Goal: Task Accomplishment & Management: Manage account settings

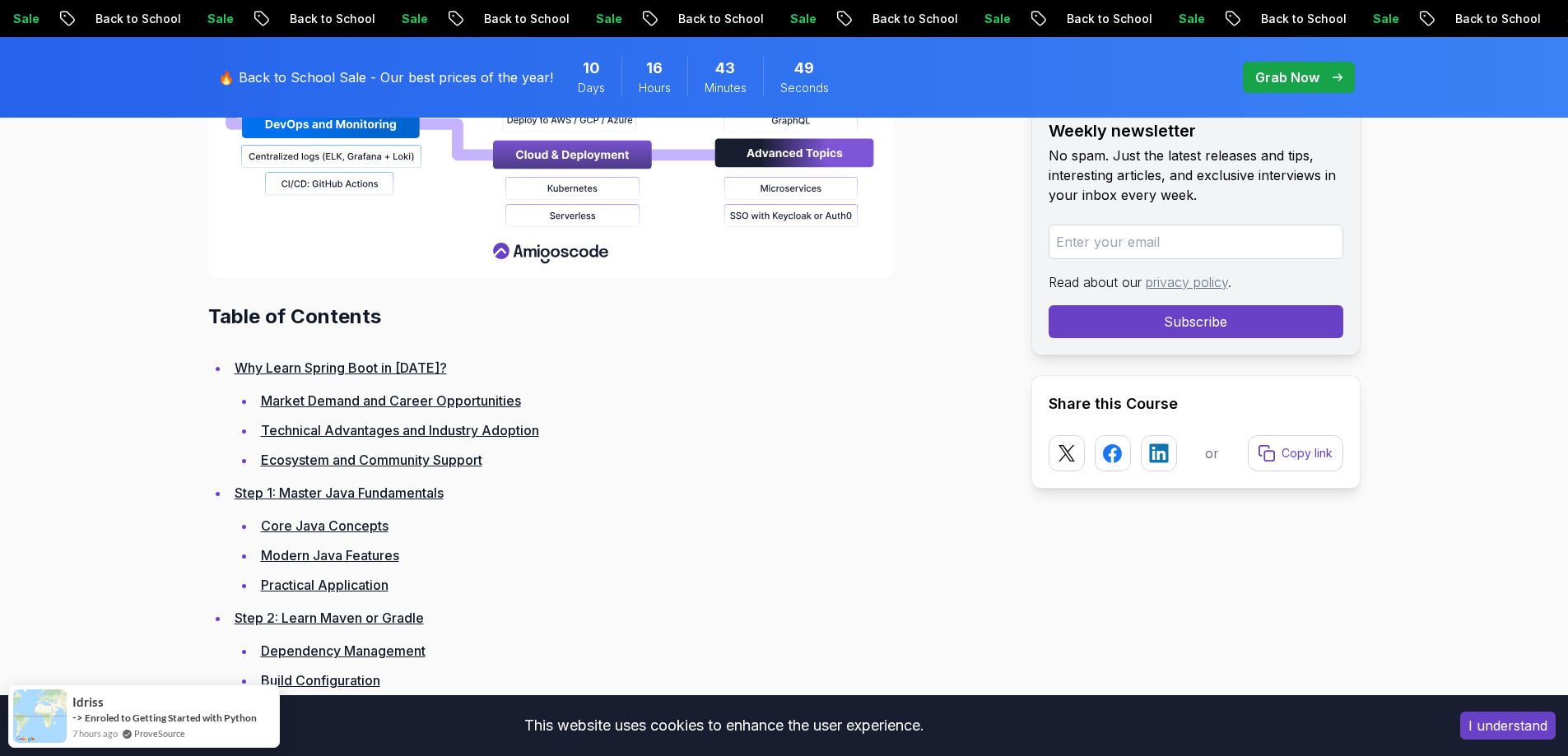
scroll to position [2140, 0]
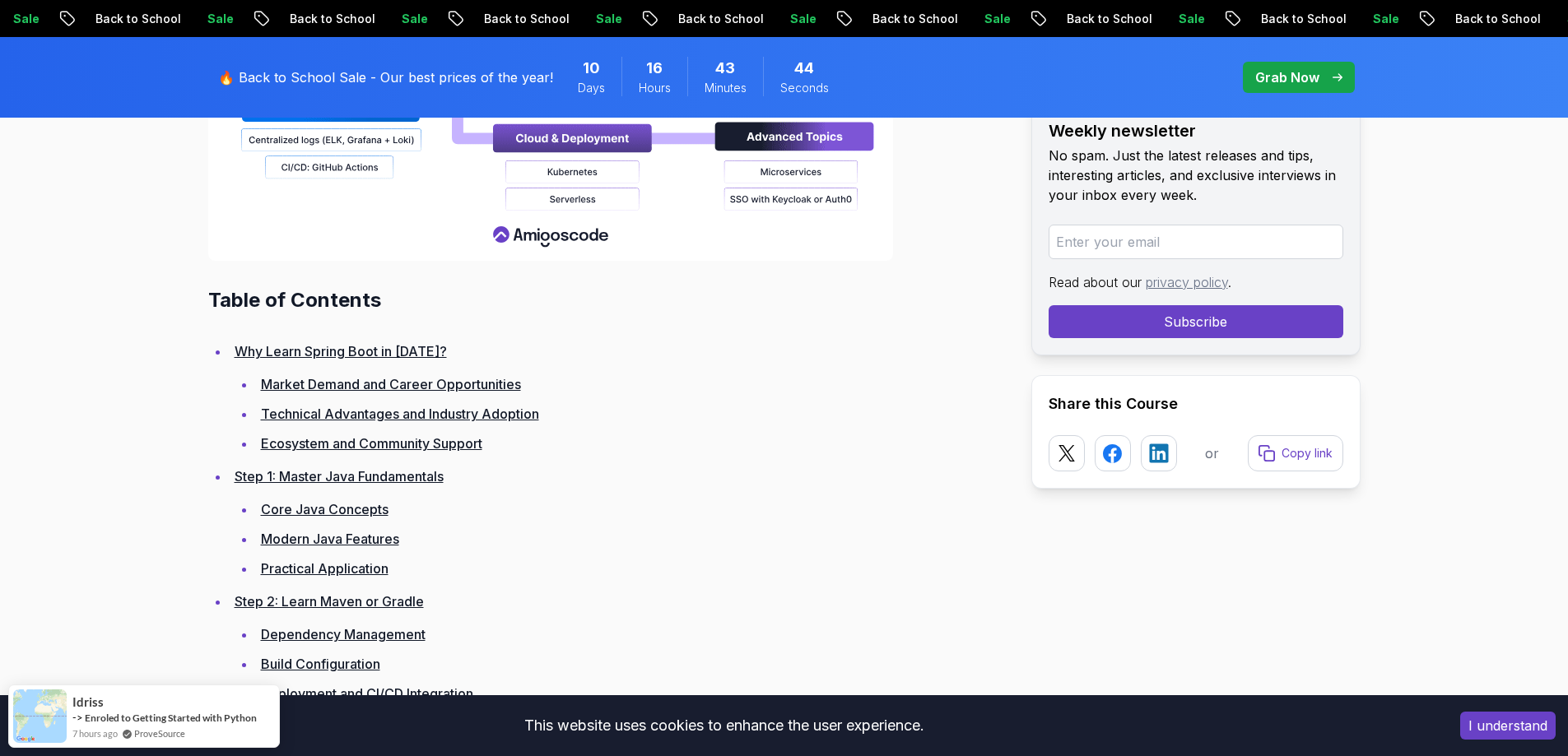
drag, startPoint x: 401, startPoint y: 480, endPoint x: 457, endPoint y: 488, distance: 56.6
click at [457, 488] on li "Step 1: Master Java Fundamentals Core Java Concepts Modern Java Features Practi…" at bounding box center [617, 523] width 776 height 115
click at [409, 483] on link "Step 1: Master Java Fundamentals" at bounding box center [339, 476] width 209 height 17
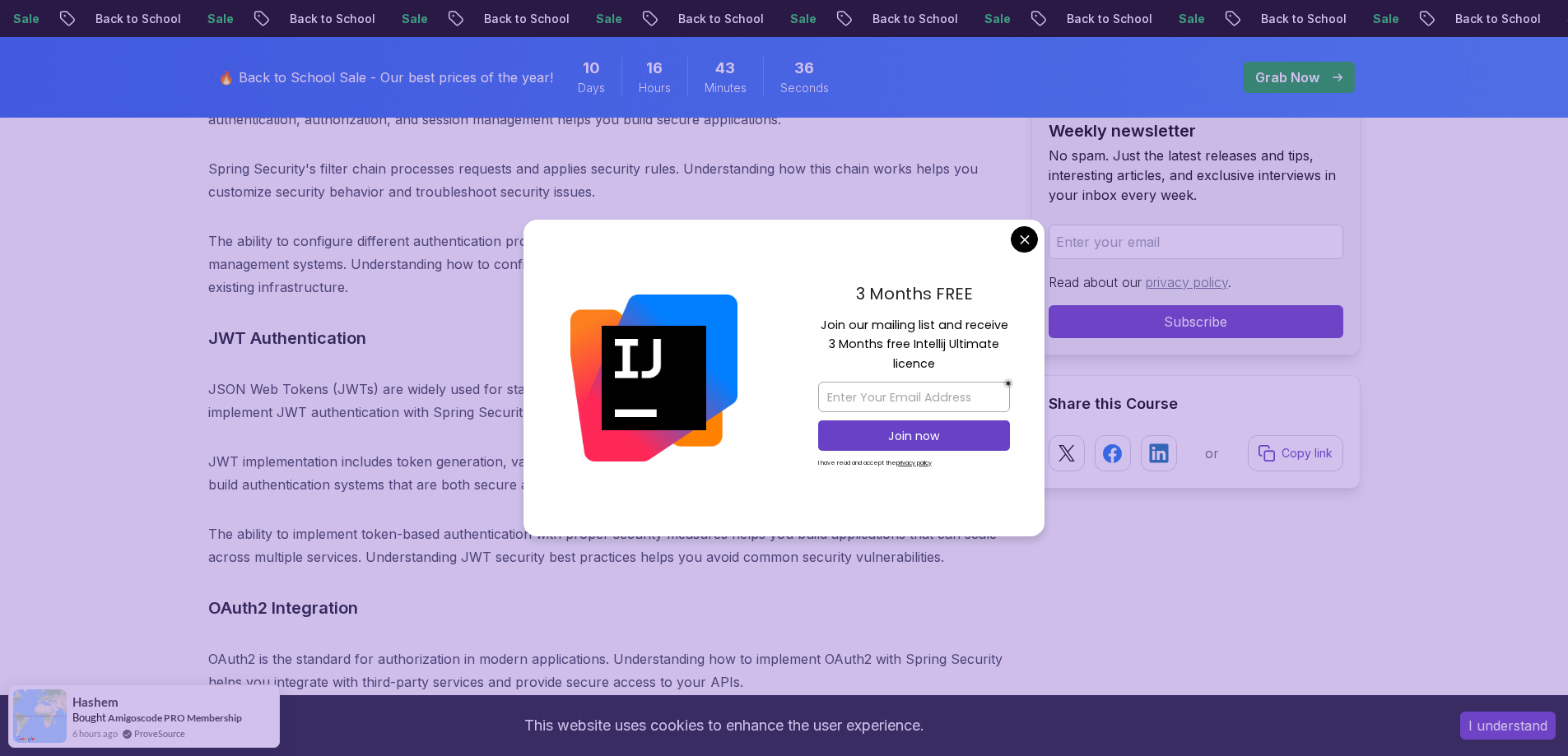
scroll to position [12498, 0]
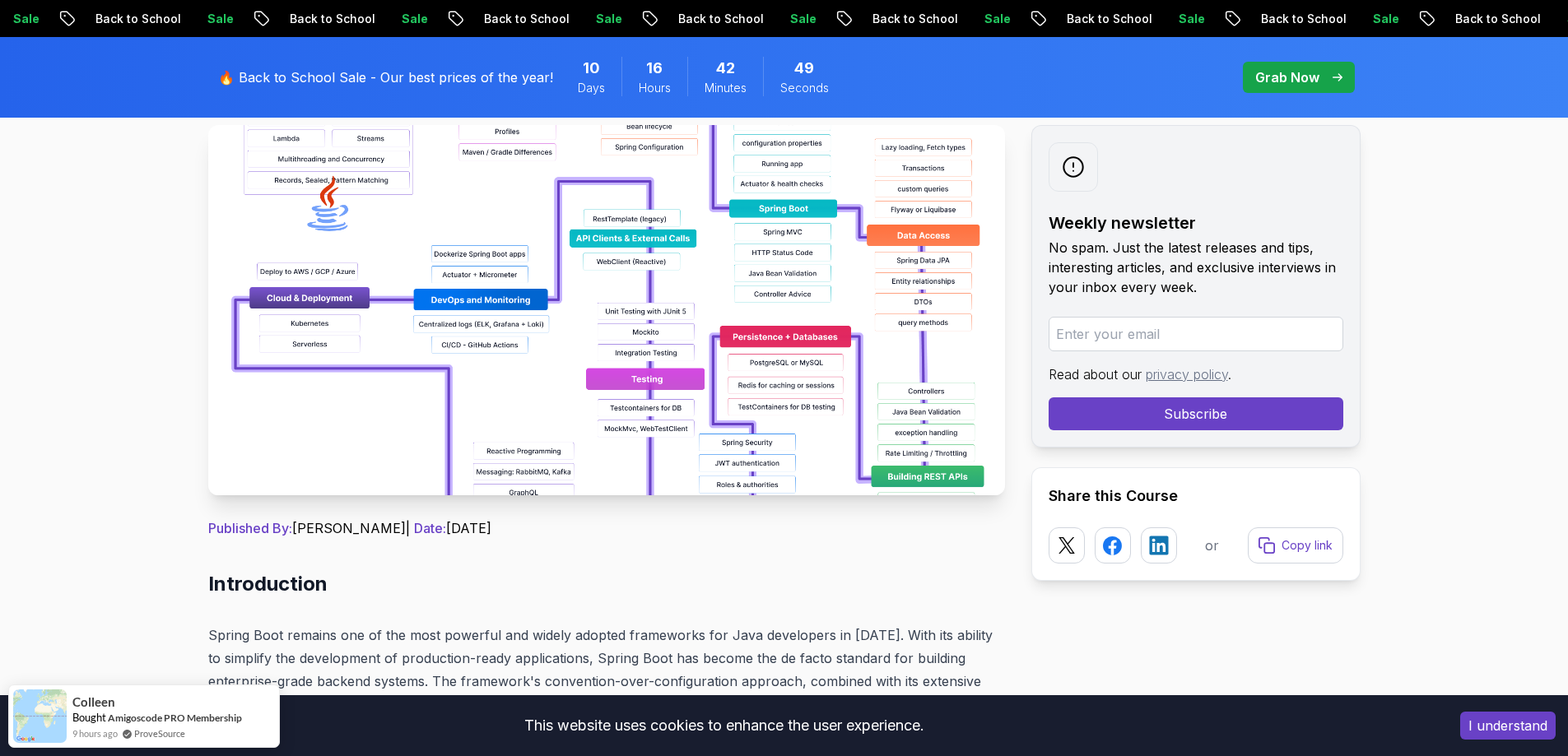
scroll to position [0, 0]
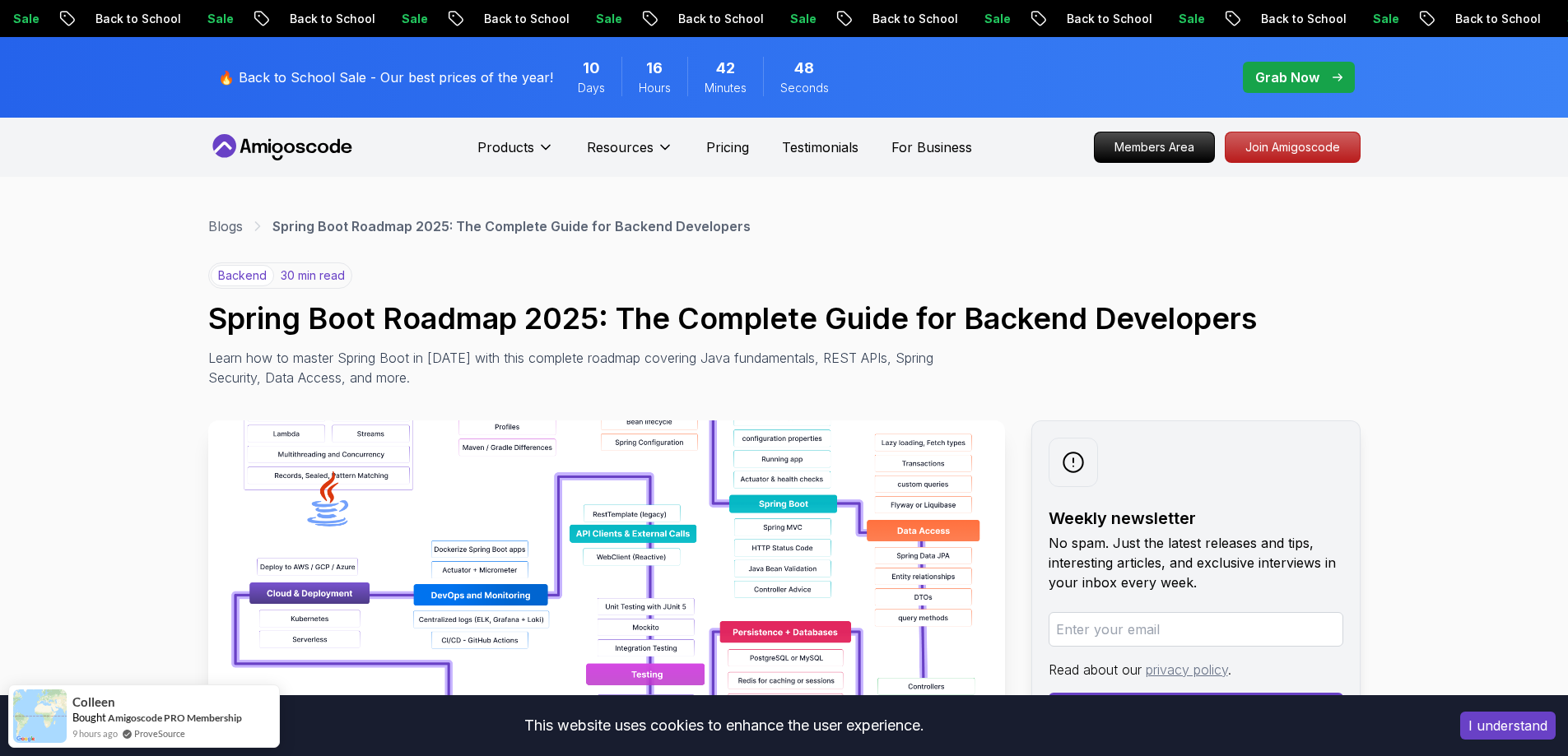
click at [288, 148] on icon at bounding box center [282, 147] width 148 height 26
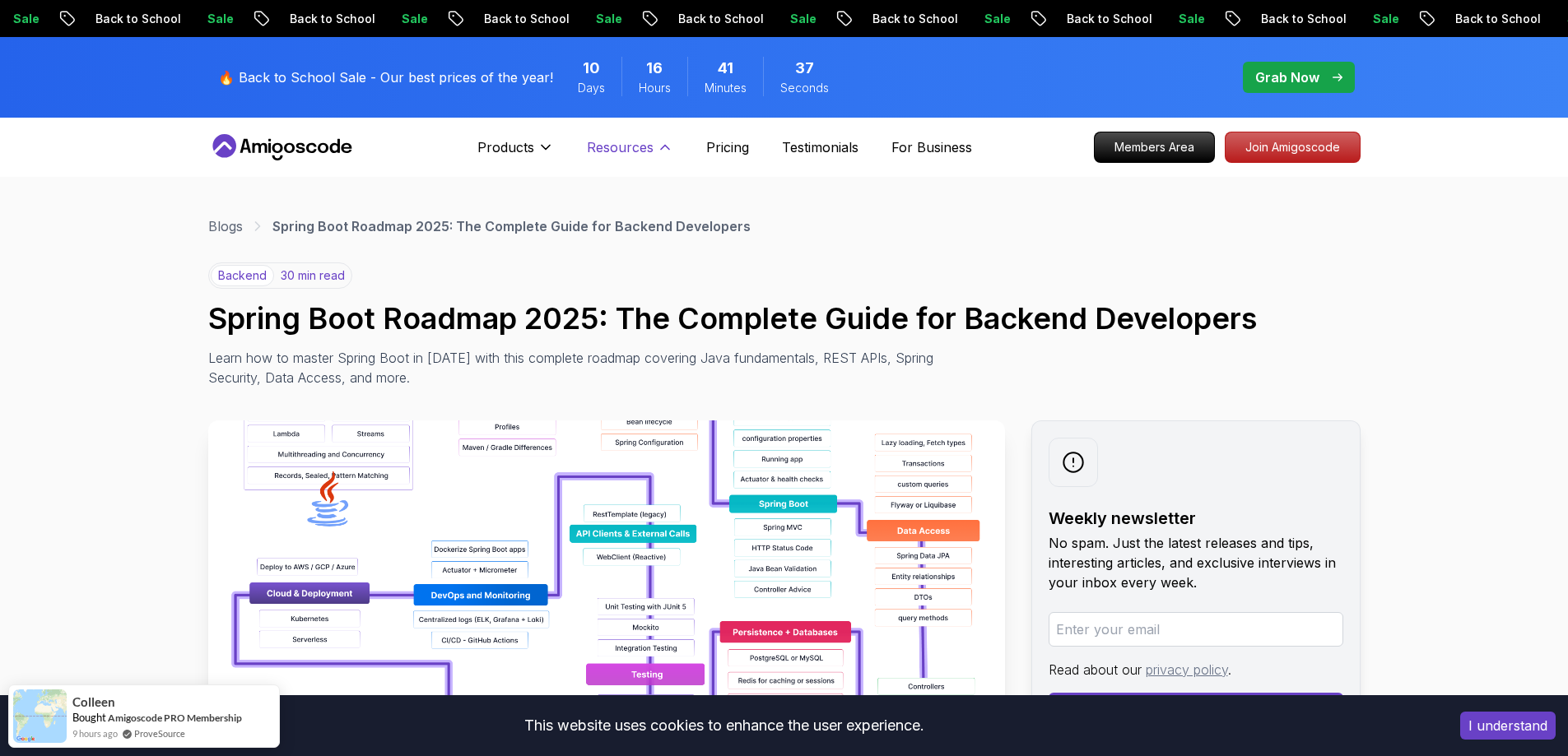
click at [628, 154] on p "Resources" at bounding box center [620, 147] width 66 height 20
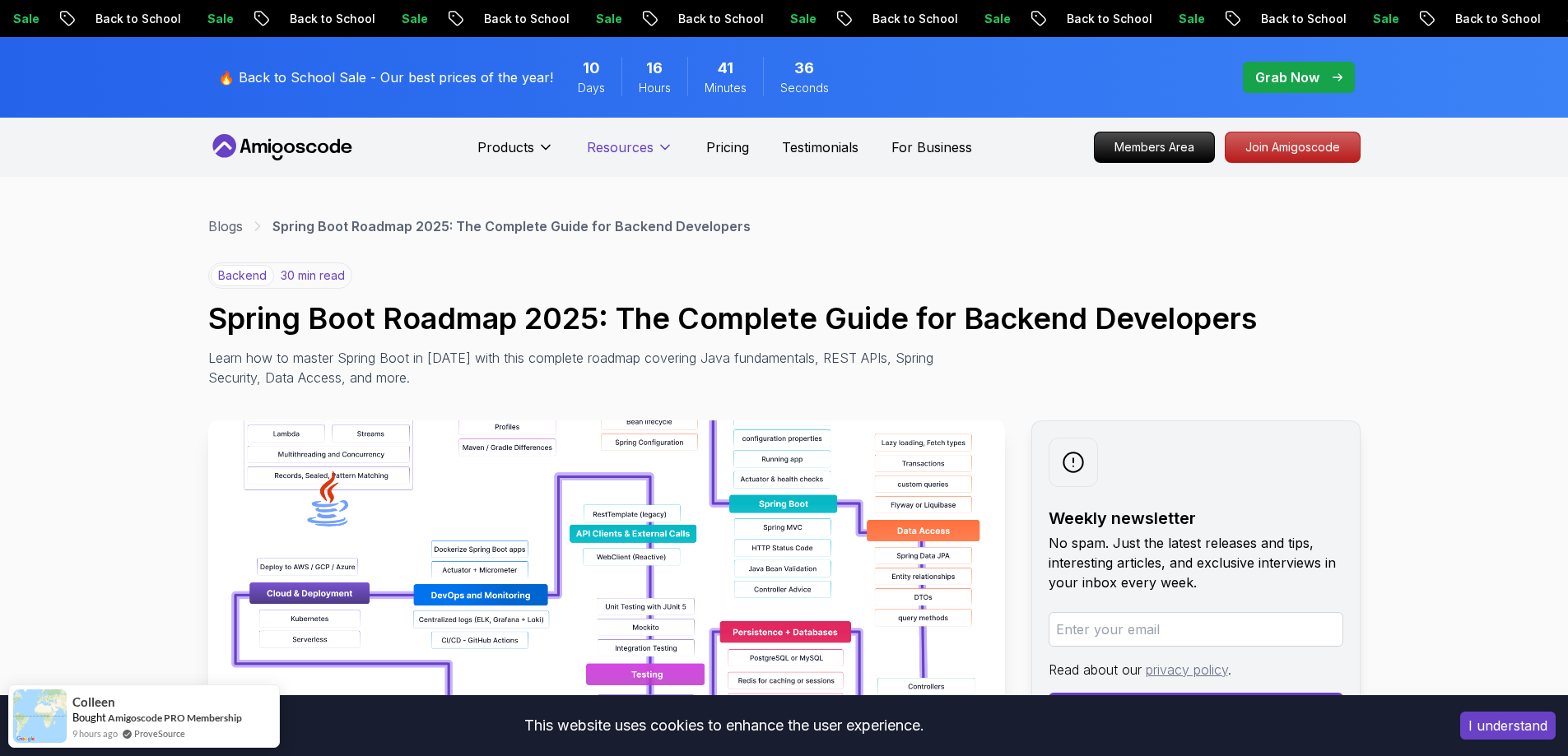
click at [631, 152] on p "Resources" at bounding box center [620, 147] width 66 height 20
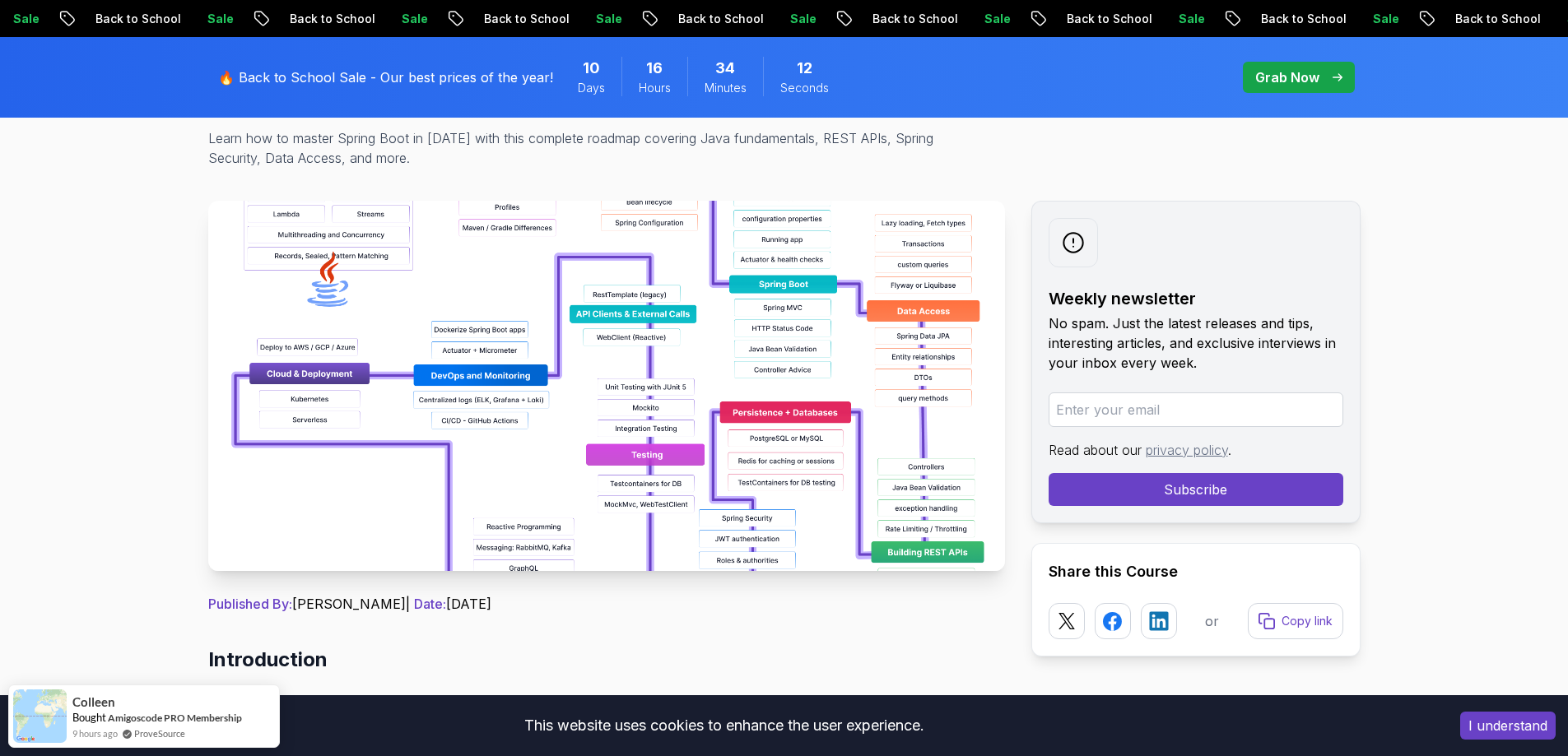
scroll to position [165, 0]
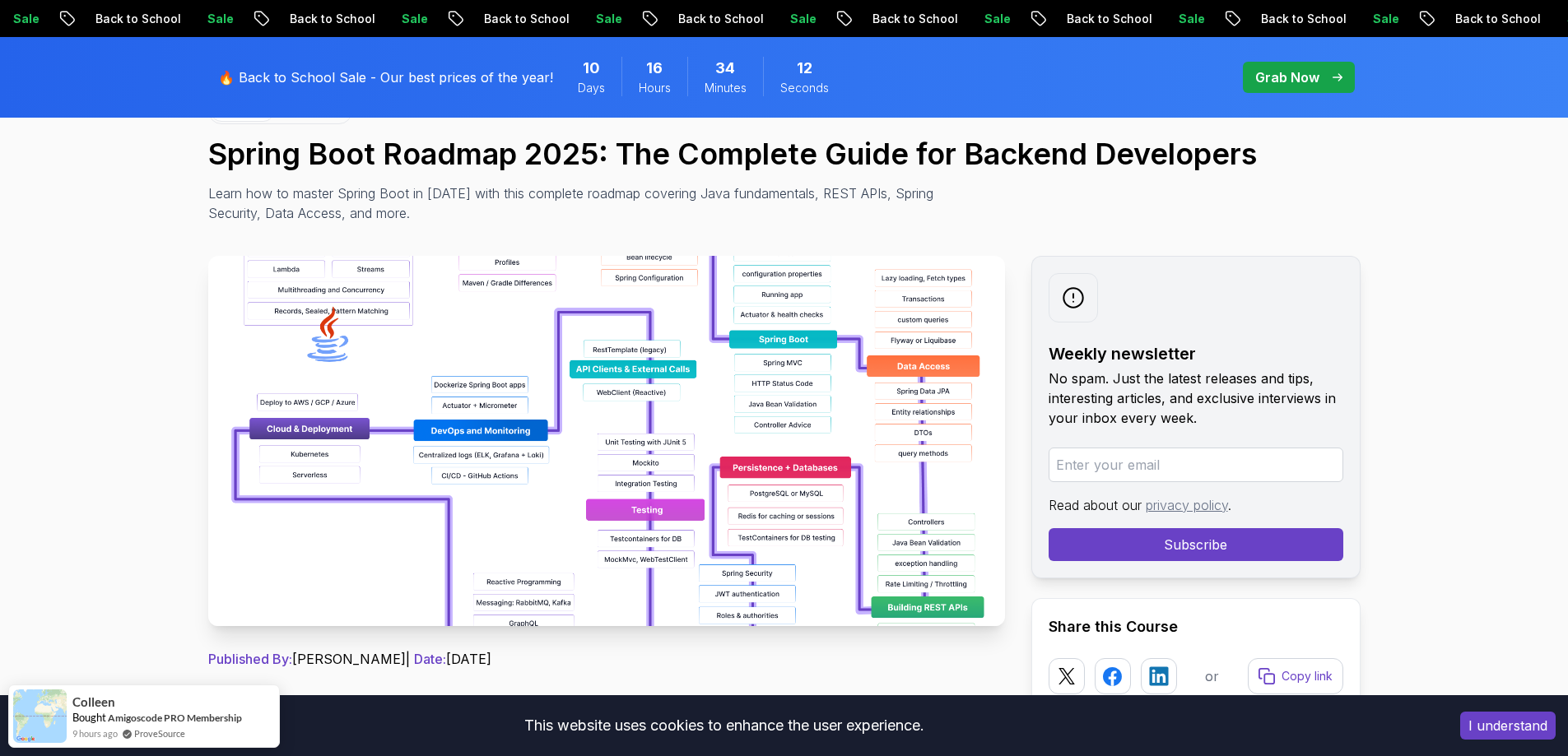
click at [527, 328] on img at bounding box center [607, 441] width 797 height 370
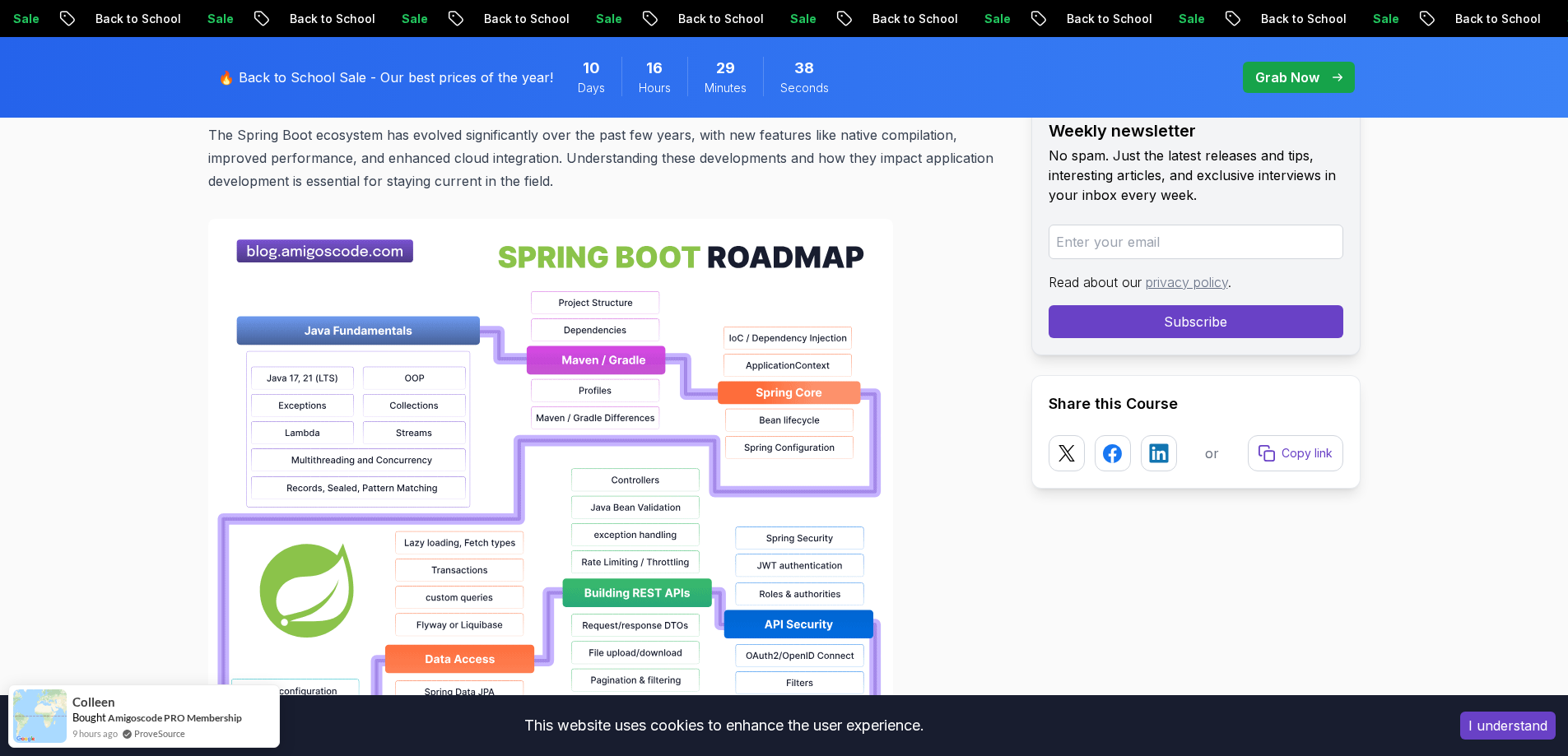
scroll to position [1070, 0]
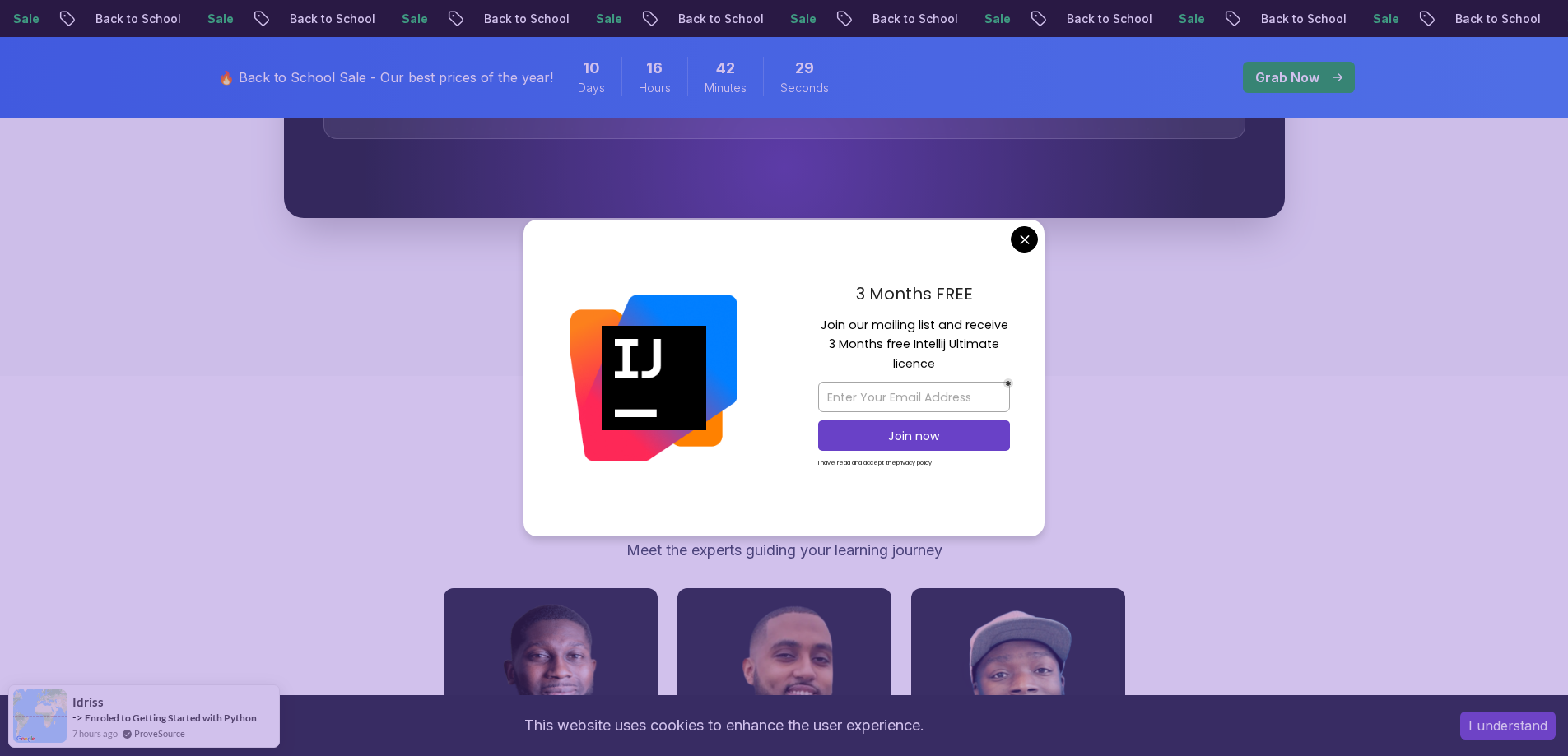
scroll to position [5597, 0]
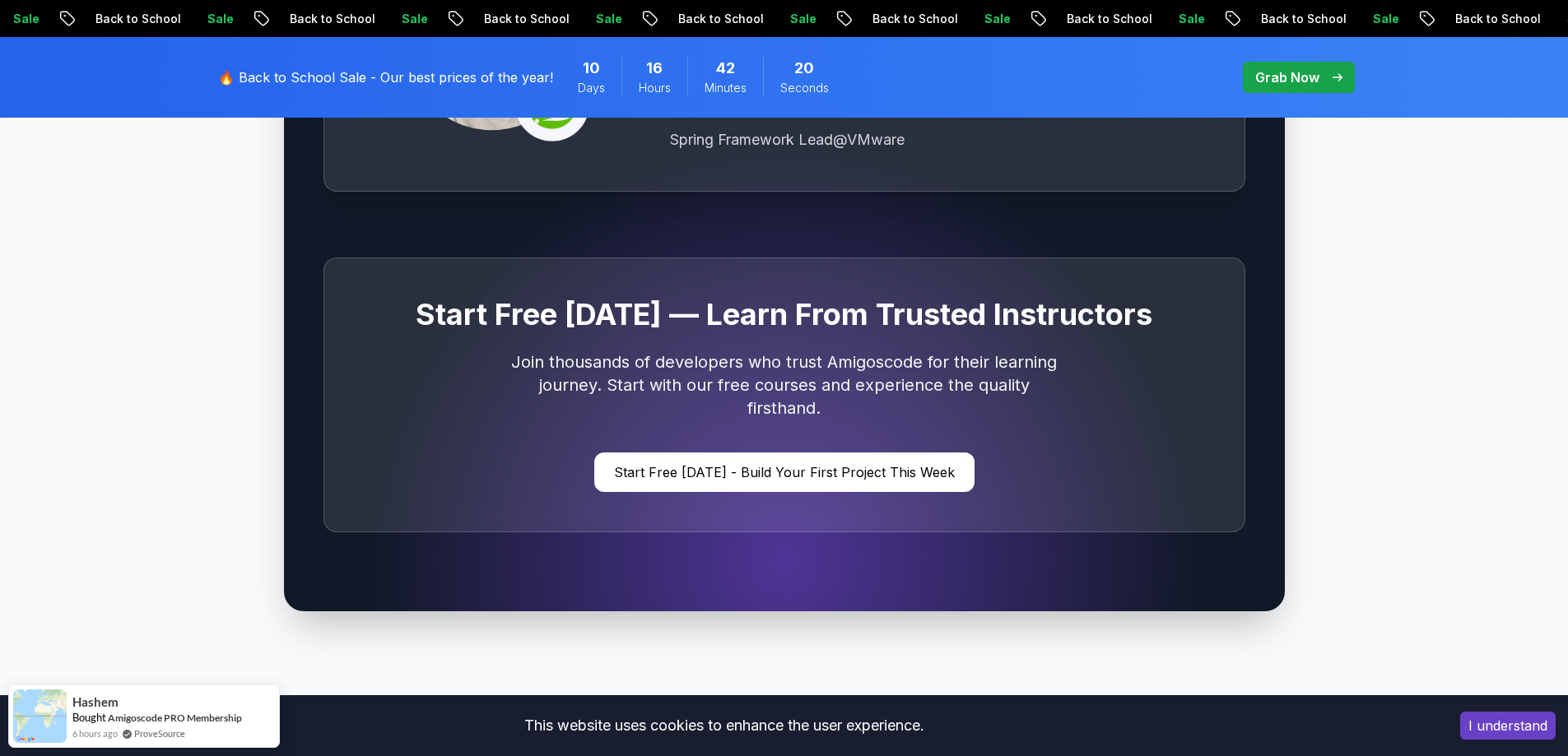
scroll to position [4859, 0]
click at [1305, 77] on p "Grab Now" at bounding box center [1288, 77] width 64 height 20
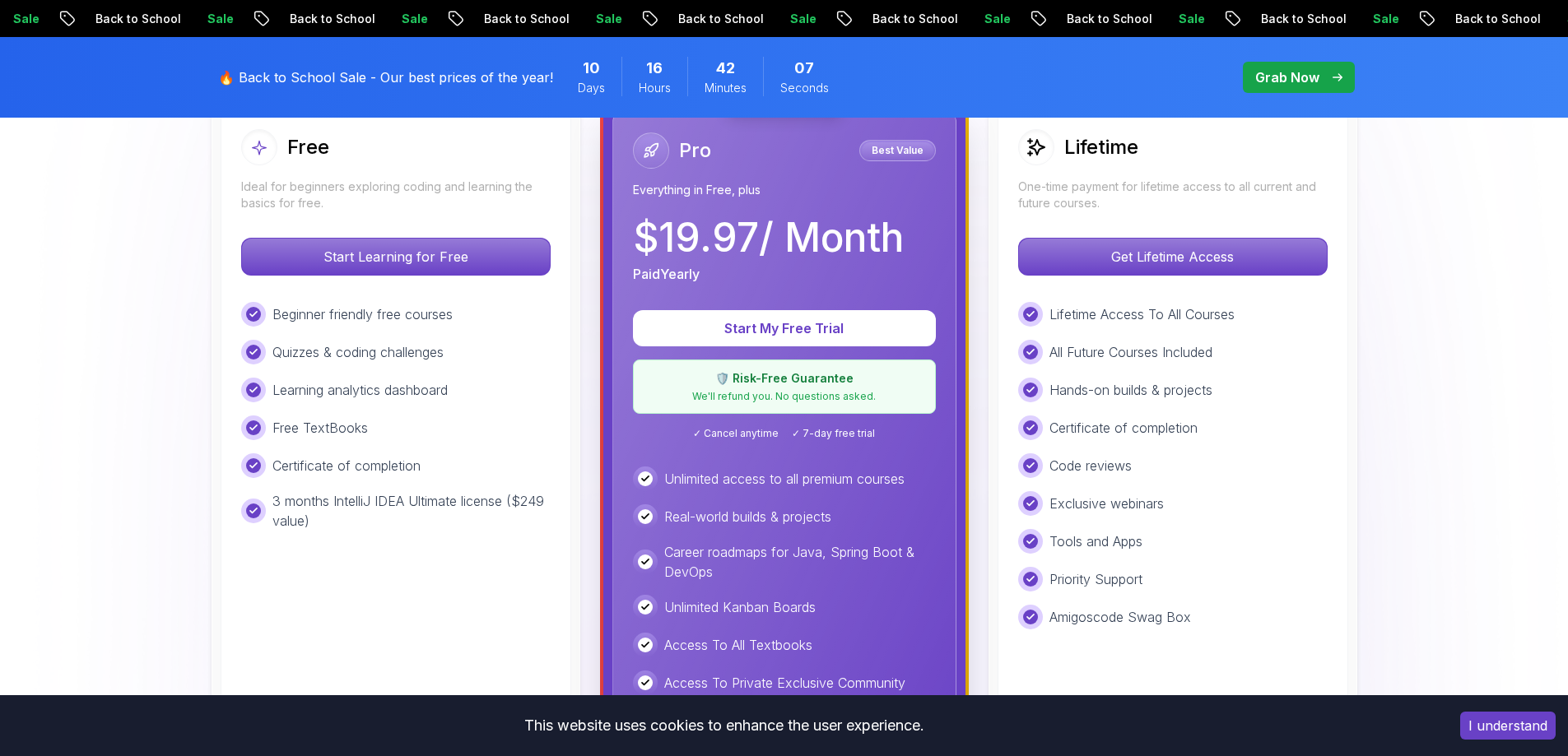
scroll to position [247, 0]
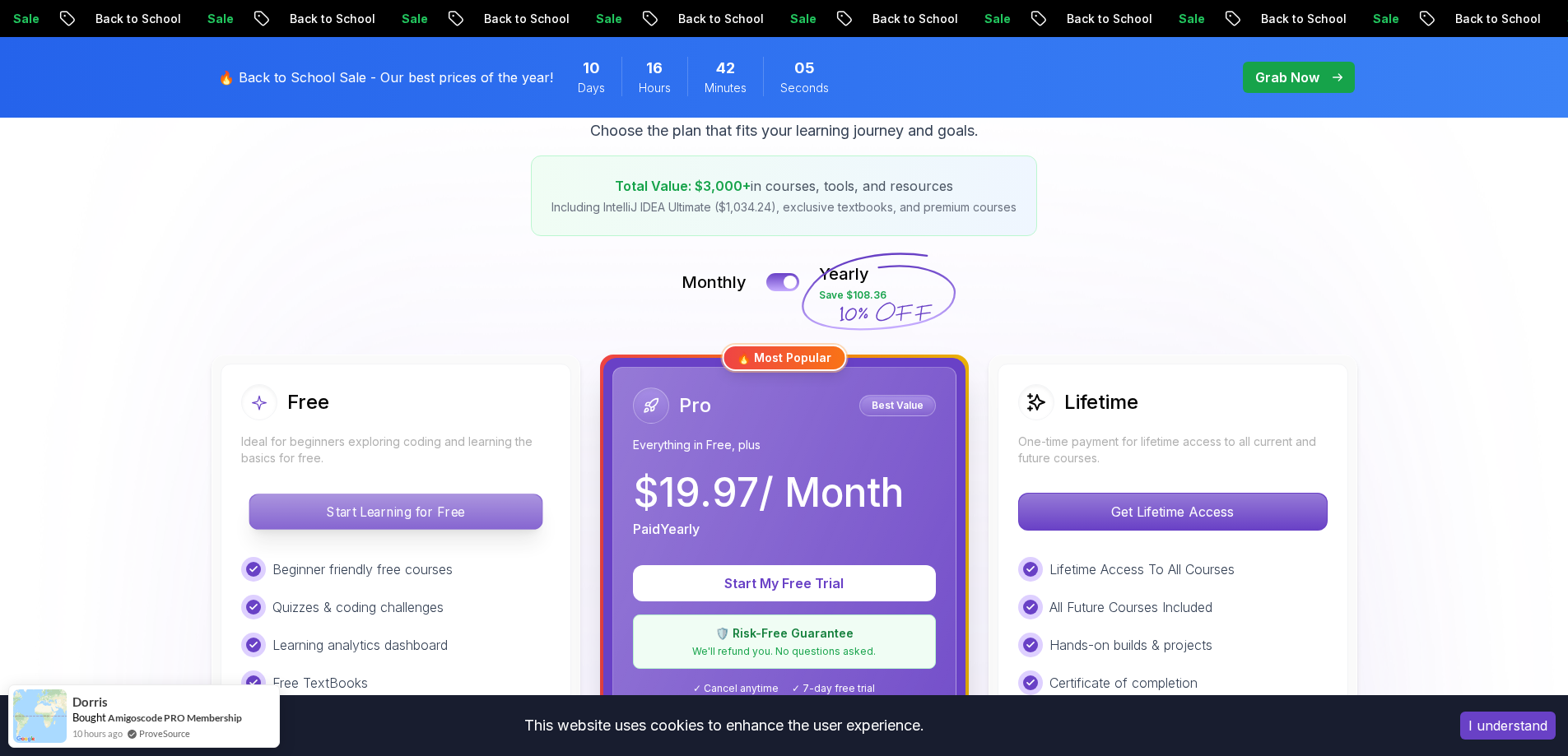
drag, startPoint x: 458, startPoint y: 506, endPoint x: 456, endPoint y: 498, distance: 8.2
click at [458, 504] on p "Start Learning for Free" at bounding box center [395, 511] width 292 height 34
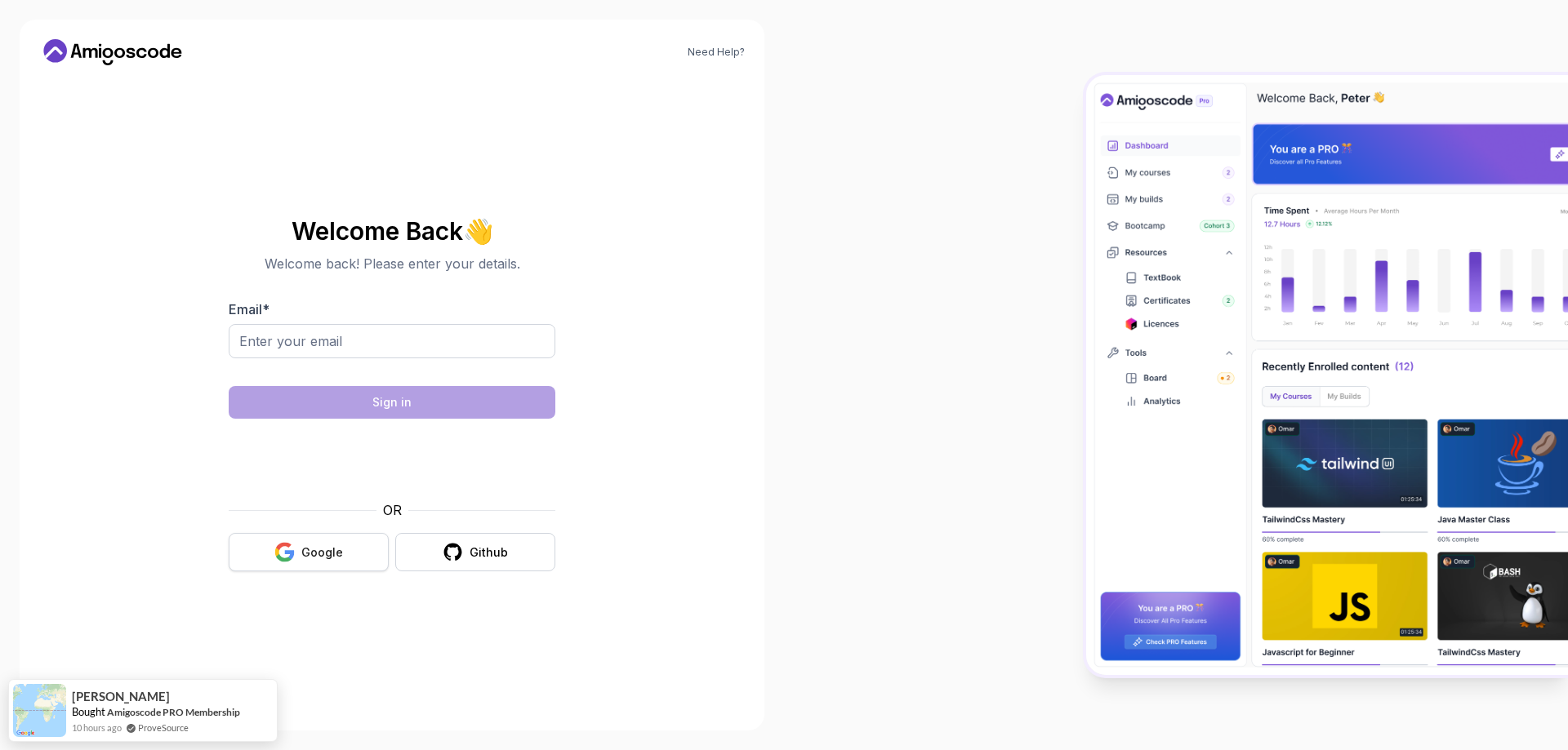
click at [311, 556] on div "Google" at bounding box center [322, 552] width 42 height 16
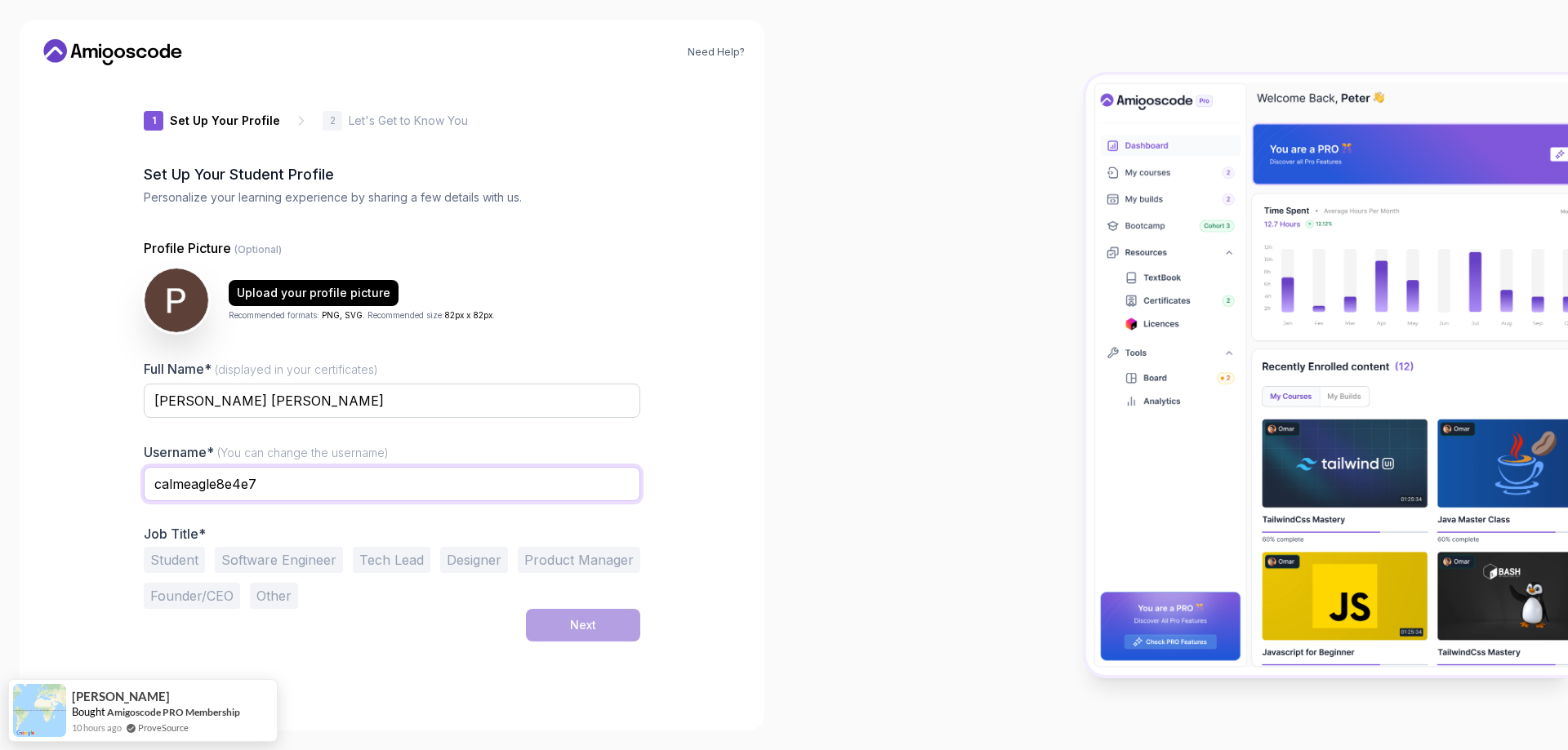
click at [298, 494] on input "calmeagle8e4e7" at bounding box center [392, 484] width 496 height 34
type input "pedro14591"
click at [434, 622] on div "Next" at bounding box center [392, 626] width 496 height 33
click at [293, 555] on button "Software Engineer" at bounding box center [279, 560] width 128 height 26
click at [589, 620] on div "Next" at bounding box center [582, 625] width 26 height 16
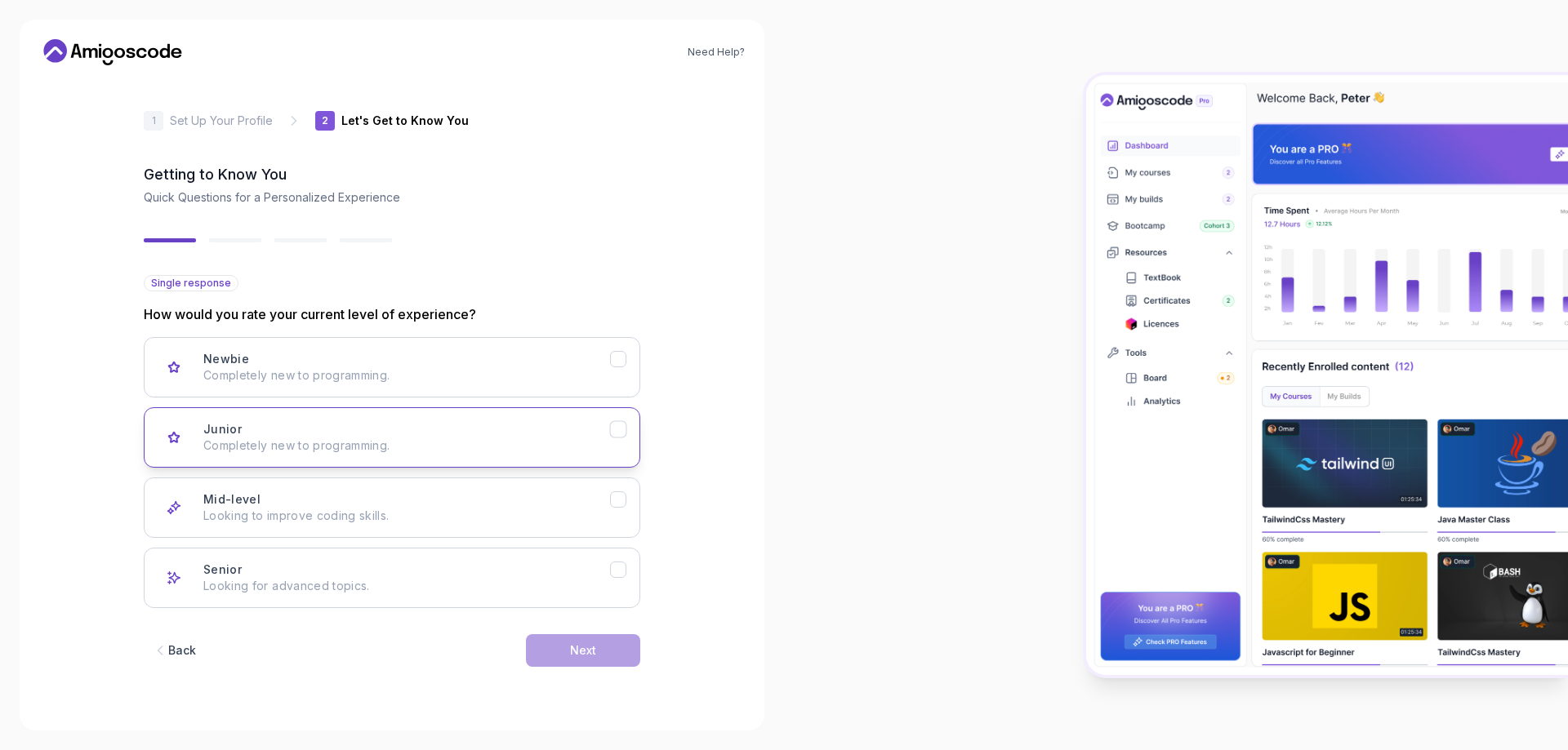
click at [329, 439] on p "Completely new to programming." at bounding box center [407, 446] width 407 height 16
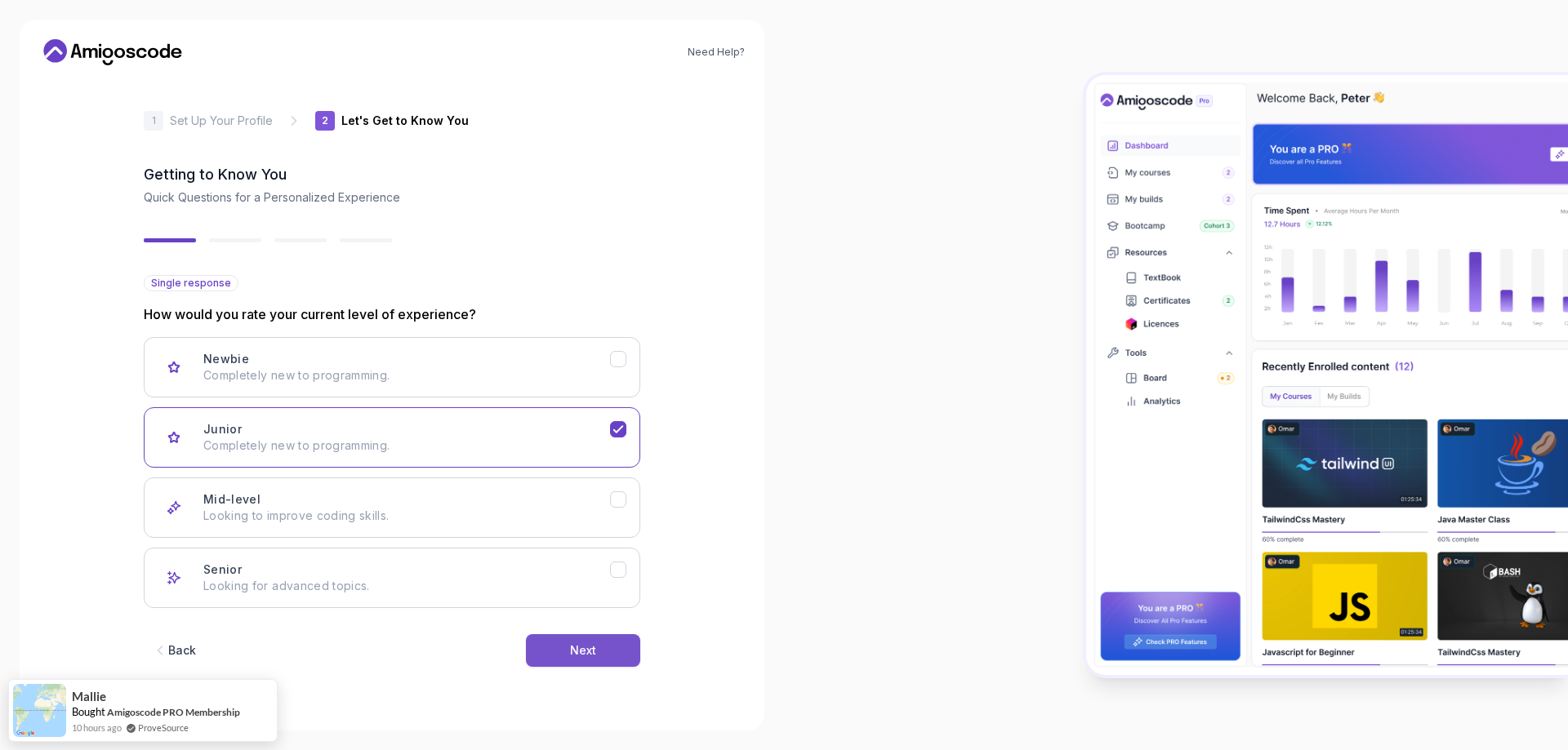
click at [568, 648] on button "Next" at bounding box center [583, 651] width 114 height 33
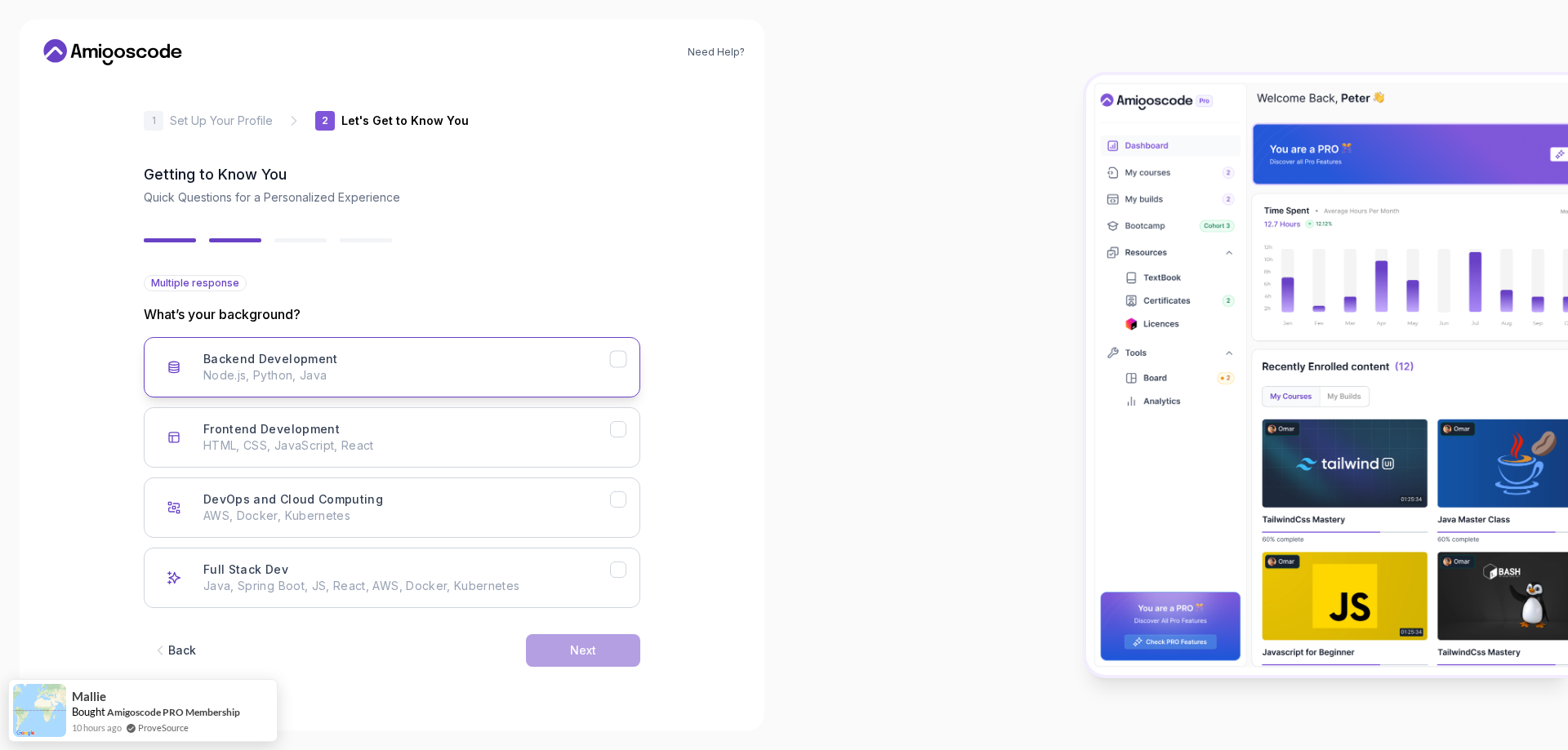
click at [329, 376] on p "Node.js, Python, Java" at bounding box center [407, 375] width 407 height 16
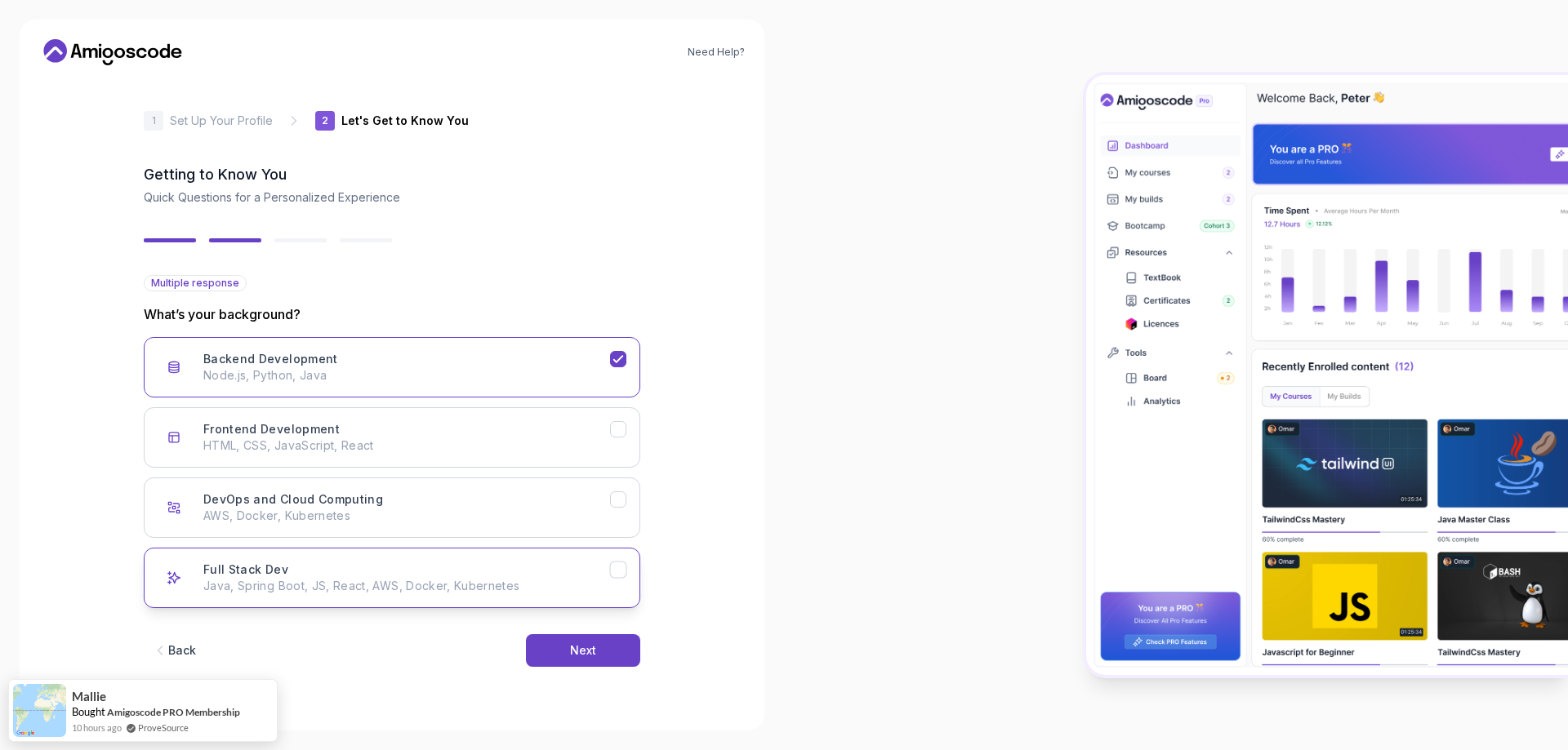
click at [353, 592] on p "Java, Spring Boot, JS, React, AWS, Docker, Kubernetes" at bounding box center [407, 586] width 407 height 16
click at [387, 521] on p "AWS, Docker, Kubernetes" at bounding box center [407, 516] width 407 height 16
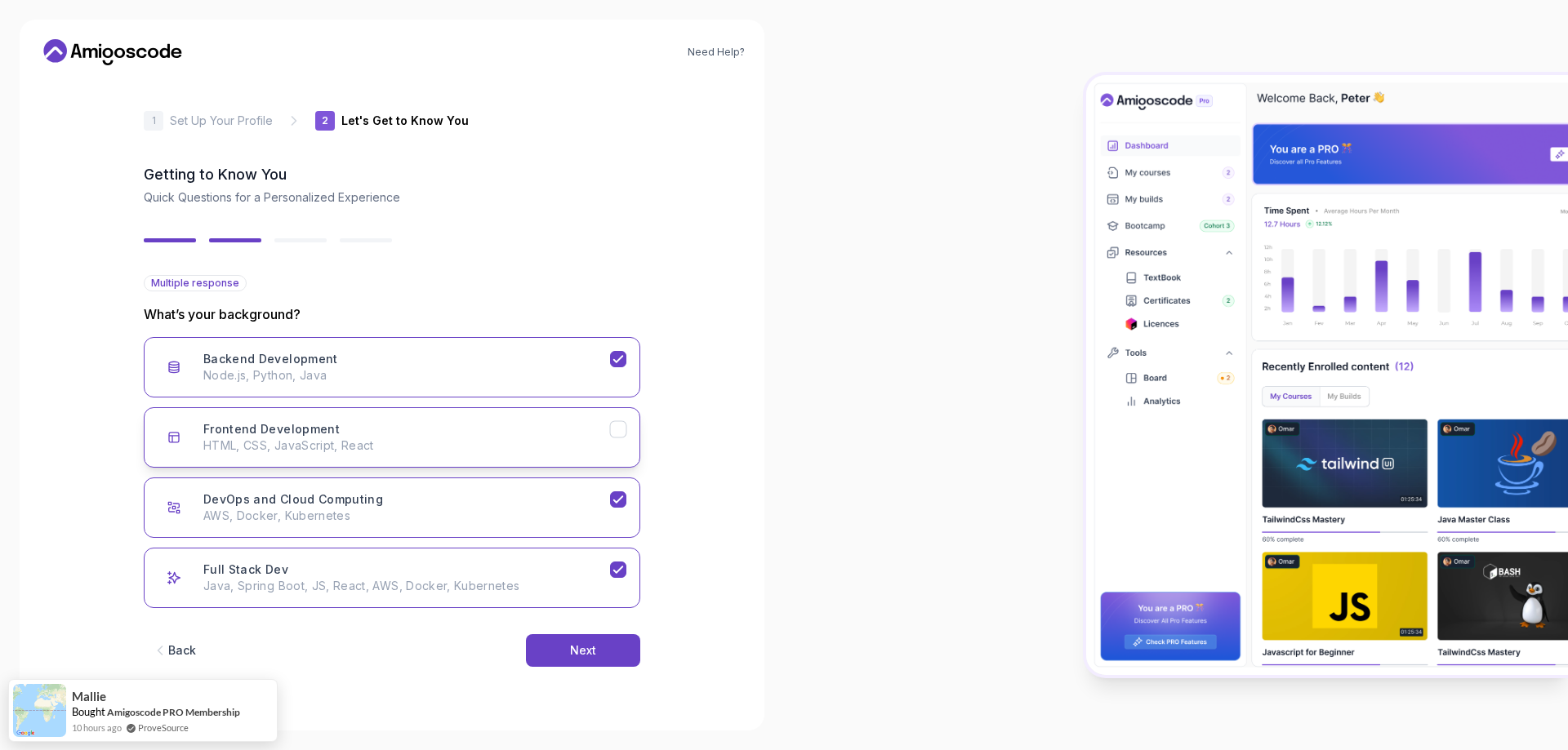
click at [363, 447] on p "HTML, CSS, JavaScript, React" at bounding box center [407, 446] width 407 height 16
click at [356, 448] on p "HTML, CSS, JavaScript, React" at bounding box center [407, 446] width 407 height 16
click at [558, 615] on div "Back Next" at bounding box center [392, 651] width 496 height 85
click at [575, 584] on p "Java, Spring Boot, JS, React, AWS, Docker, Kubernetes" at bounding box center [407, 586] width 407 height 16
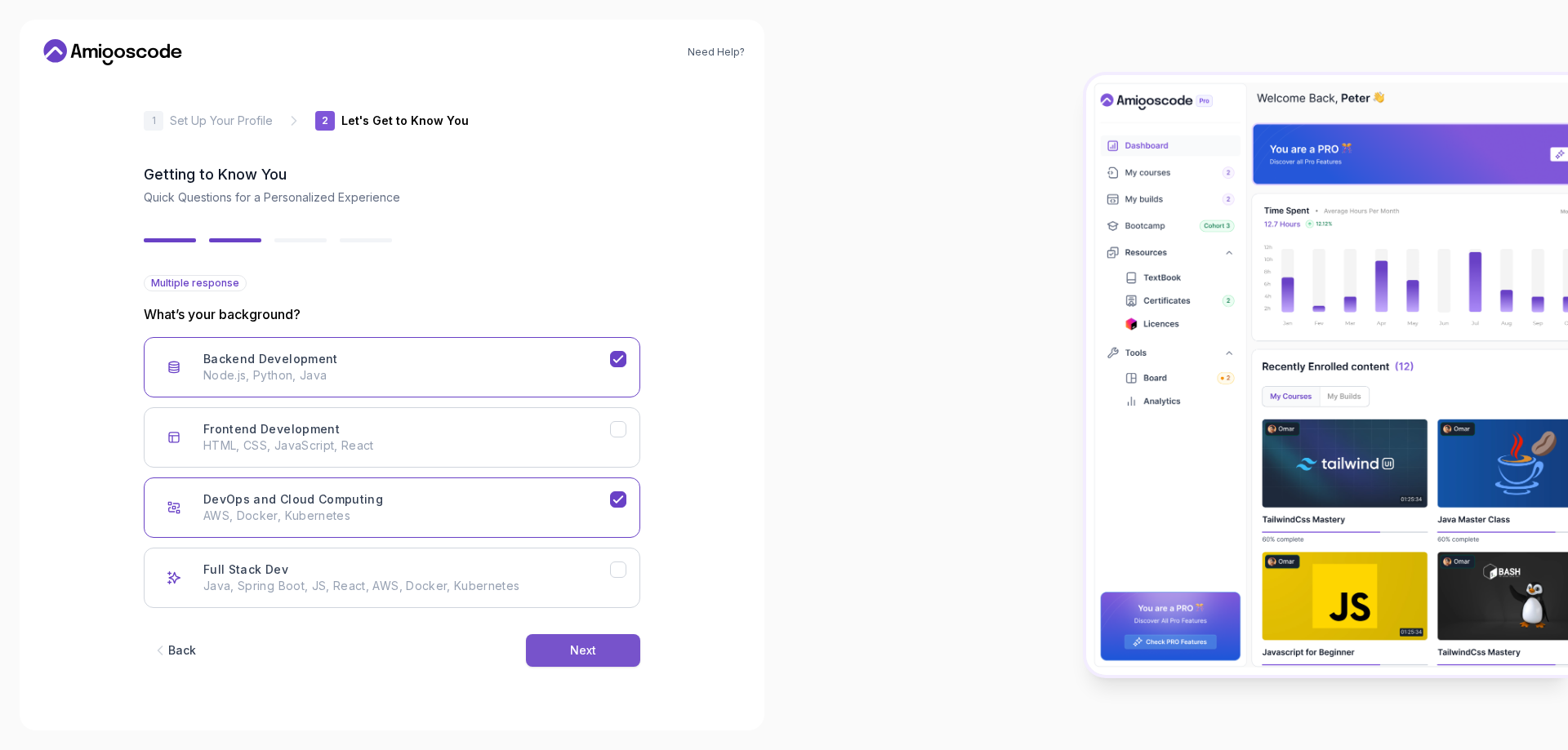
click at [582, 649] on div "Next" at bounding box center [582, 650] width 26 height 16
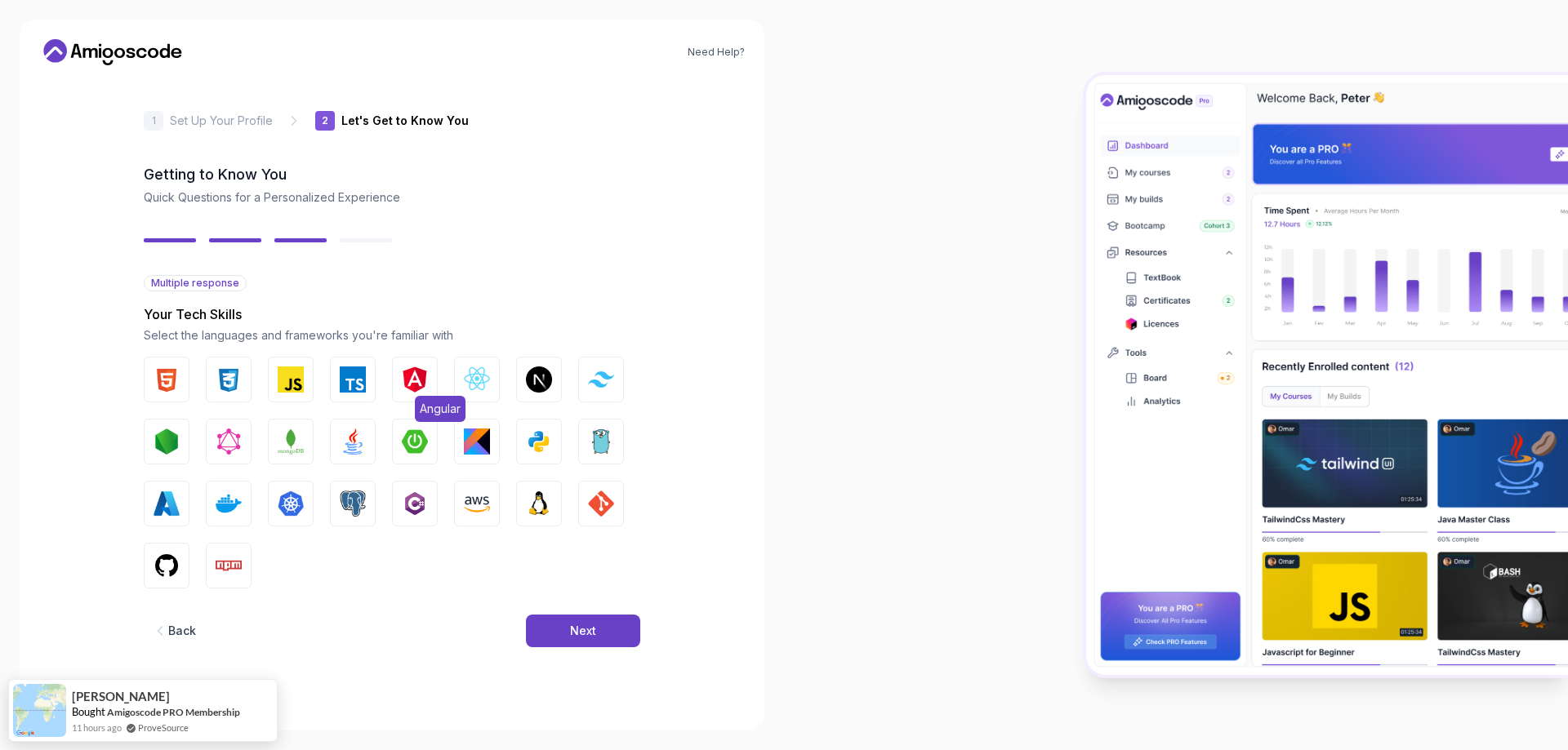
click at [417, 391] on img "button" at bounding box center [415, 379] width 26 height 26
drag, startPoint x: 233, startPoint y: 511, endPoint x: 216, endPoint y: 520, distance: 19.2
click at [233, 510] on img "button" at bounding box center [228, 503] width 26 height 26
click at [358, 506] on img "button" at bounding box center [353, 503] width 26 height 26
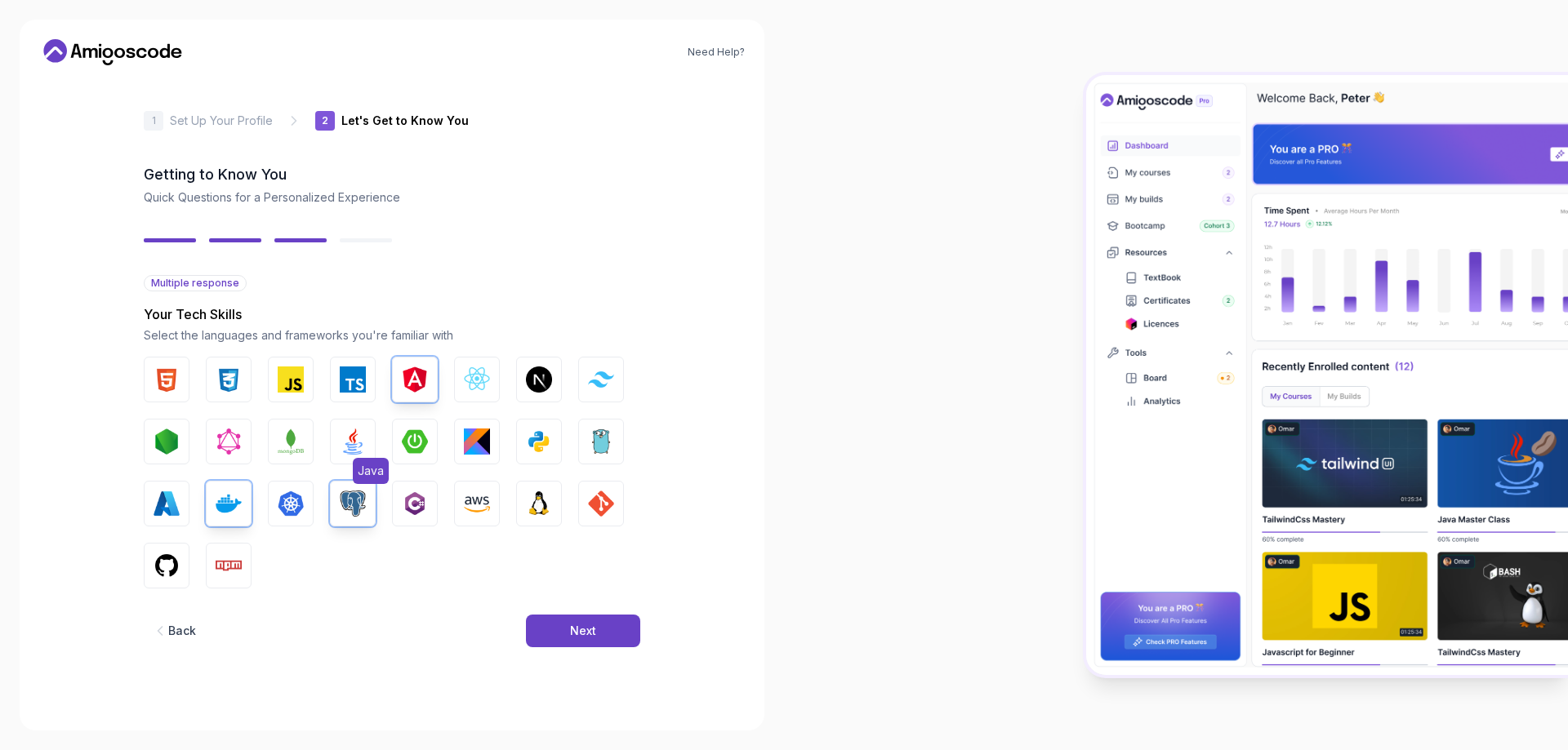
click at [366, 452] on button "Java" at bounding box center [352, 441] width 46 height 46
click at [419, 446] on img "button" at bounding box center [415, 441] width 26 height 26
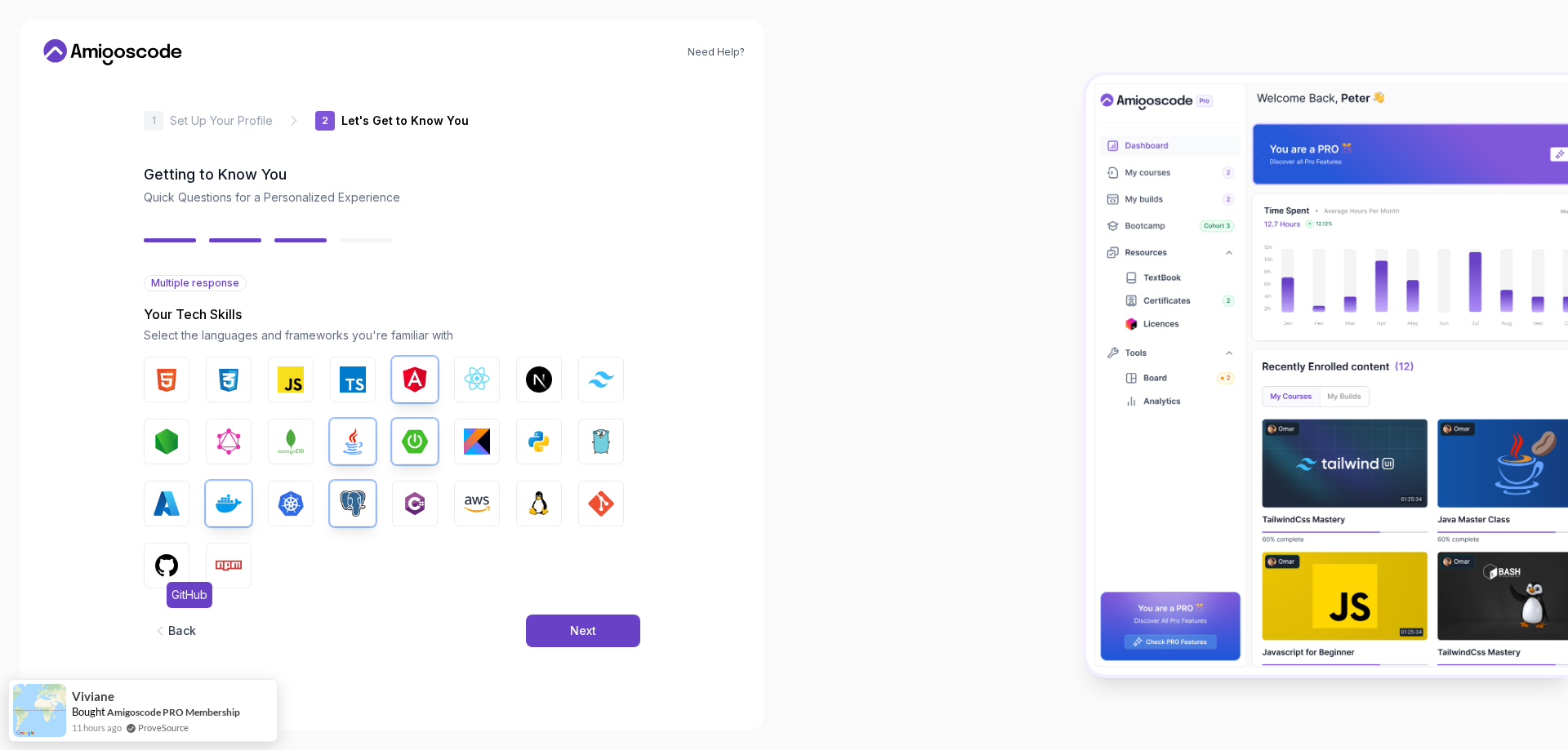
click at [169, 565] on img "button" at bounding box center [166, 565] width 26 height 26
drag, startPoint x: 221, startPoint y: 564, endPoint x: 290, endPoint y: 568, distance: 69.1
click at [222, 564] on img "button" at bounding box center [228, 565] width 26 height 26
click at [602, 516] on img "button" at bounding box center [601, 503] width 26 height 26
click at [603, 625] on button "Next" at bounding box center [583, 632] width 114 height 33
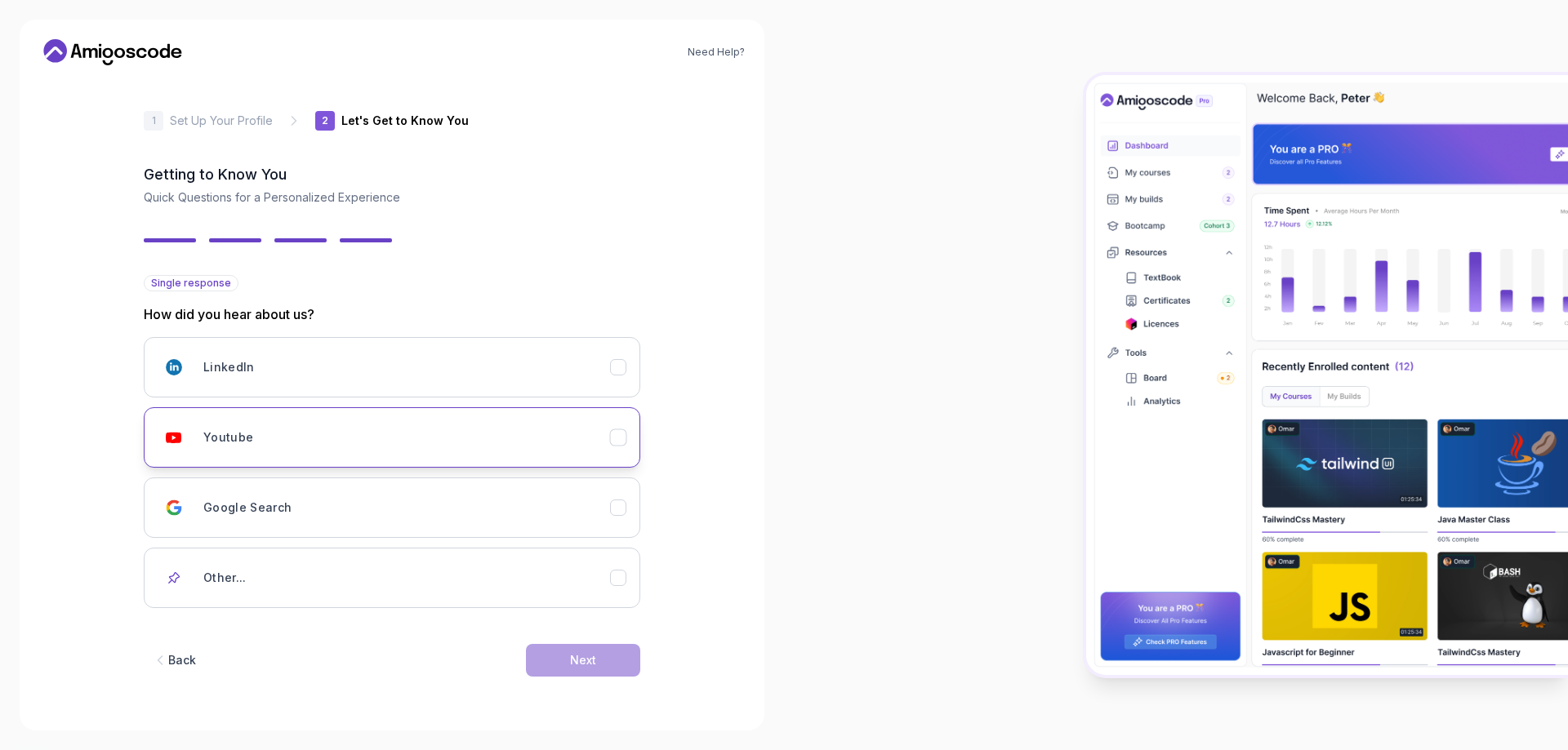
click at [336, 450] on div "Youtube" at bounding box center [407, 438] width 407 height 33
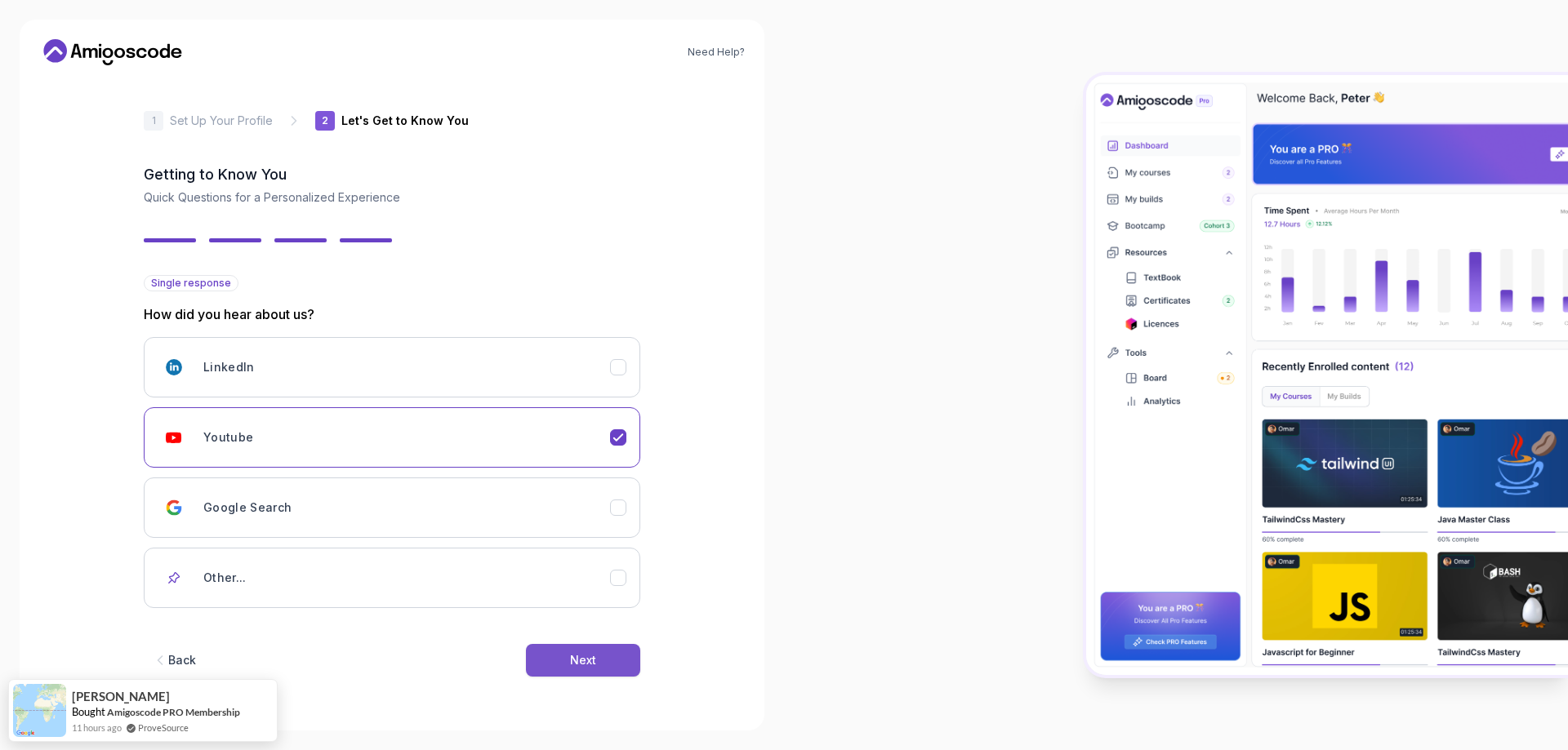
click at [586, 654] on div "Next" at bounding box center [582, 660] width 26 height 16
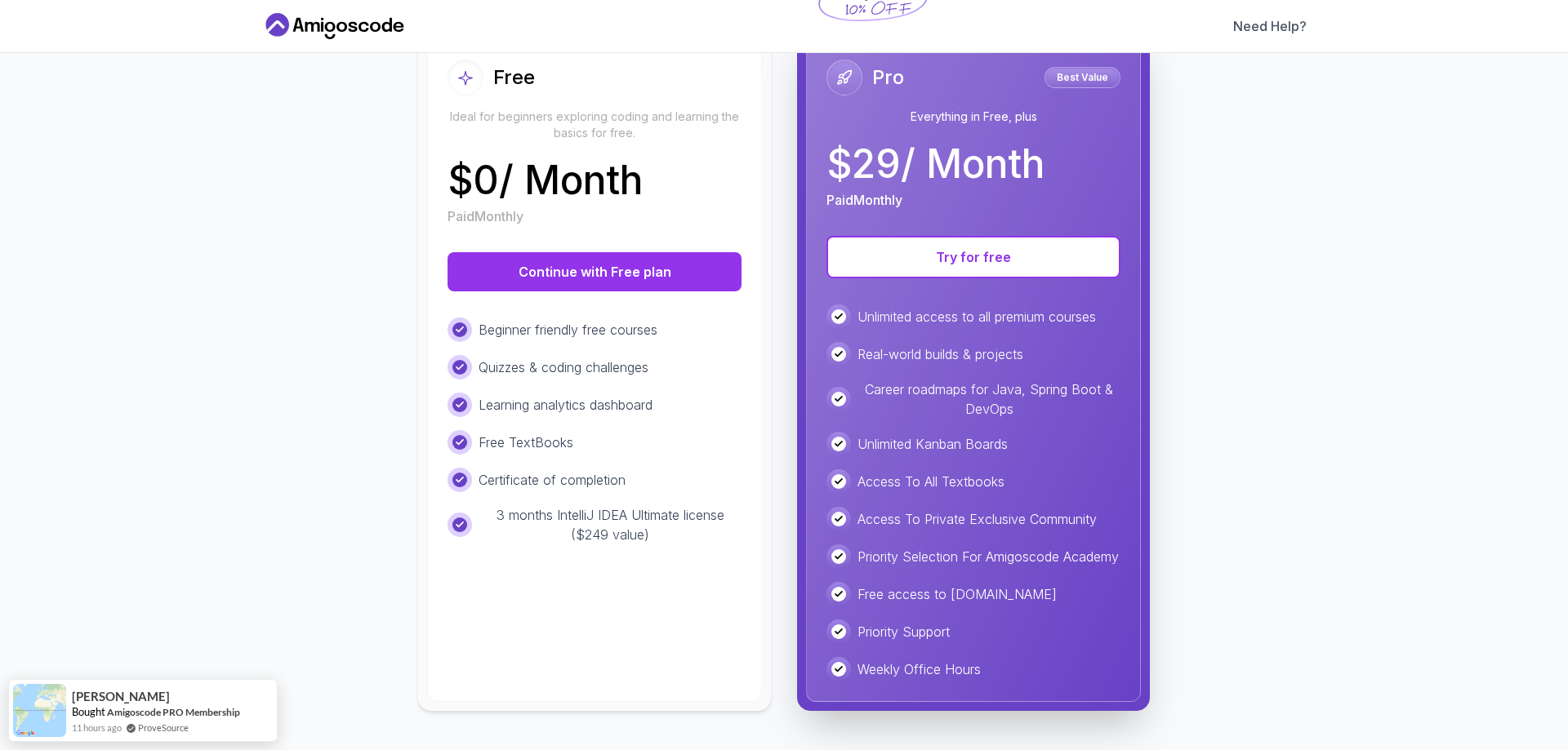
scroll to position [214, 0]
click at [613, 255] on button "Continue with Free plan" at bounding box center [594, 271] width 294 height 39
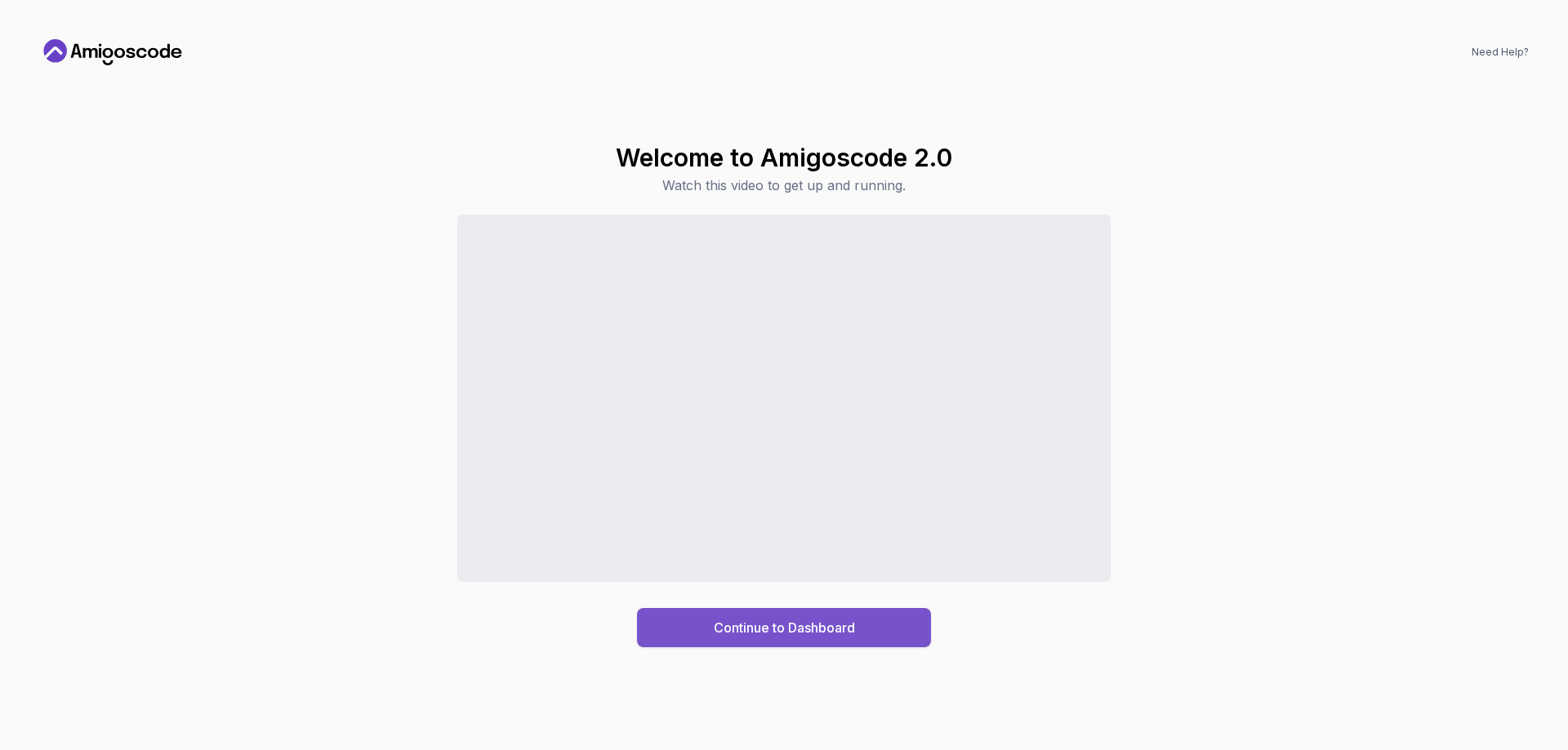
click at [770, 625] on div "Continue to Dashboard" at bounding box center [784, 628] width 141 height 19
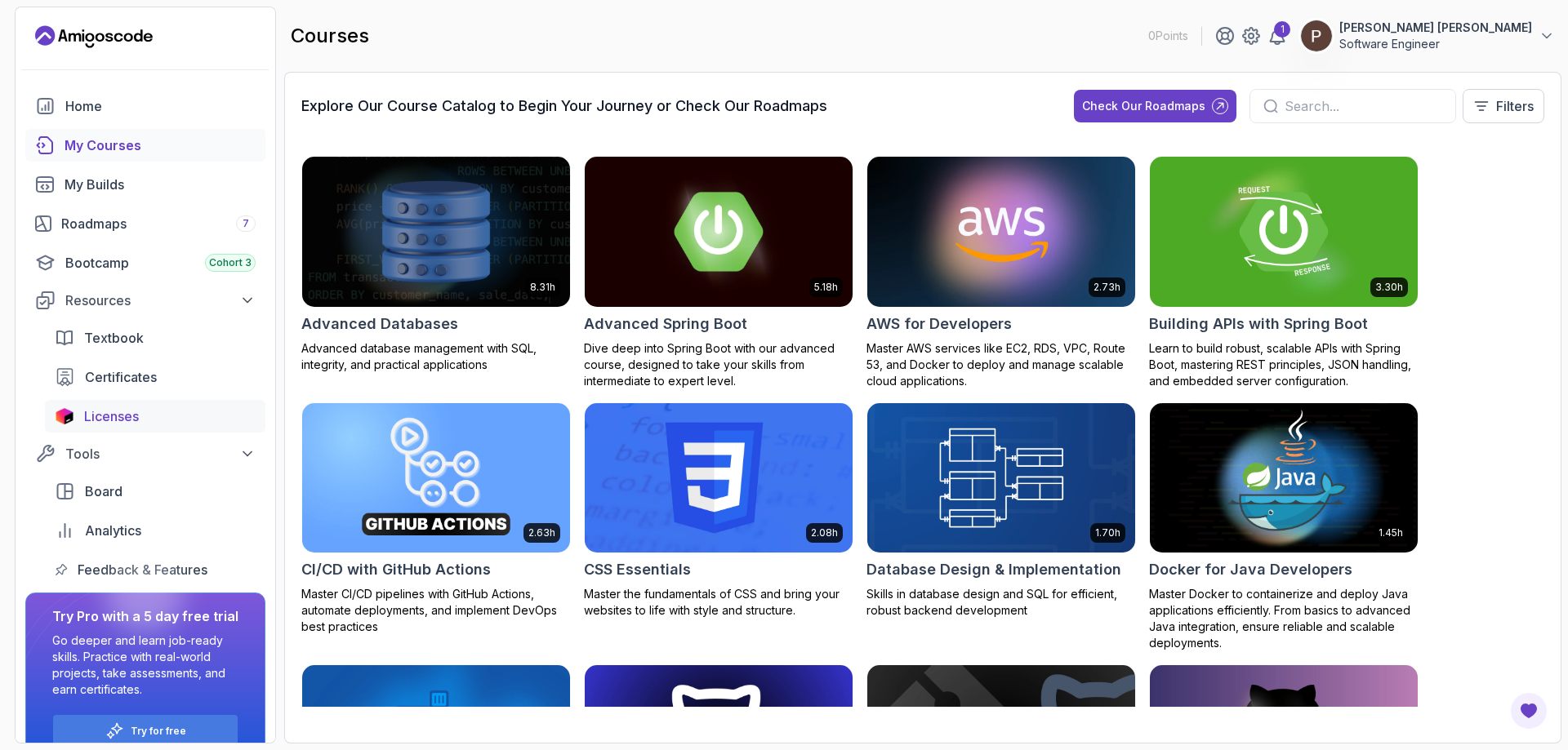
click at [139, 419] on span "Licenses" at bounding box center [111, 417] width 54 height 19
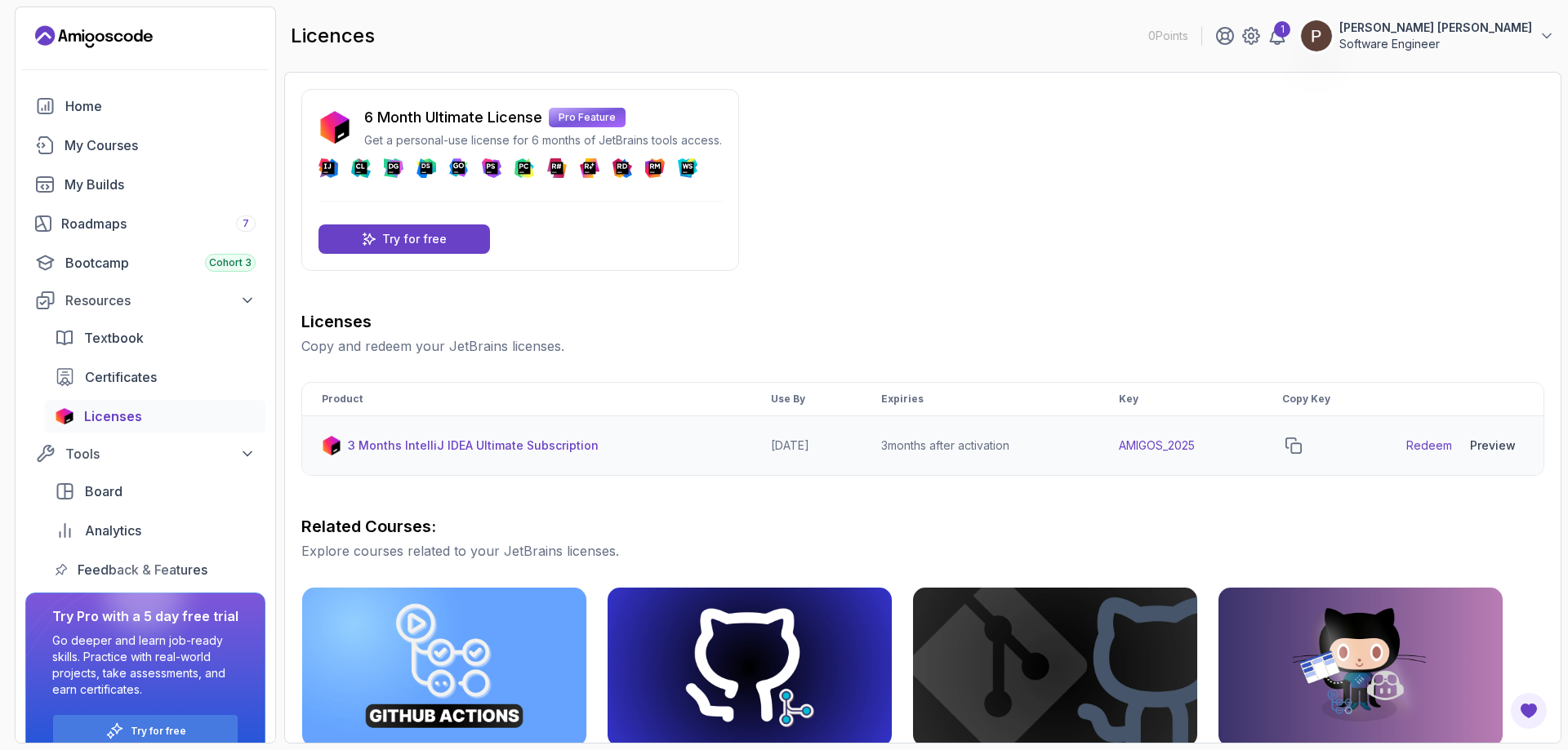
click at [1165, 448] on td "AMIGOS_2025" at bounding box center [1180, 447] width 164 height 60
drag, startPoint x: 1123, startPoint y: 447, endPoint x: 1026, endPoint y: 445, distance: 97.0
click at [1026, 445] on tr "3 Months IntelliJ IDEA Ultimate Subscription 2026-06-12 3 months after activati…" at bounding box center [923, 447] width 1241 height 60
click at [1188, 479] on div "Licenses Copy and redeem your JetBrains licenses. Product Use By Expiries Key C…" at bounding box center [923, 693] width 1243 height 766
click at [1301, 447] on icon "copy-button" at bounding box center [1293, 446] width 16 height 16
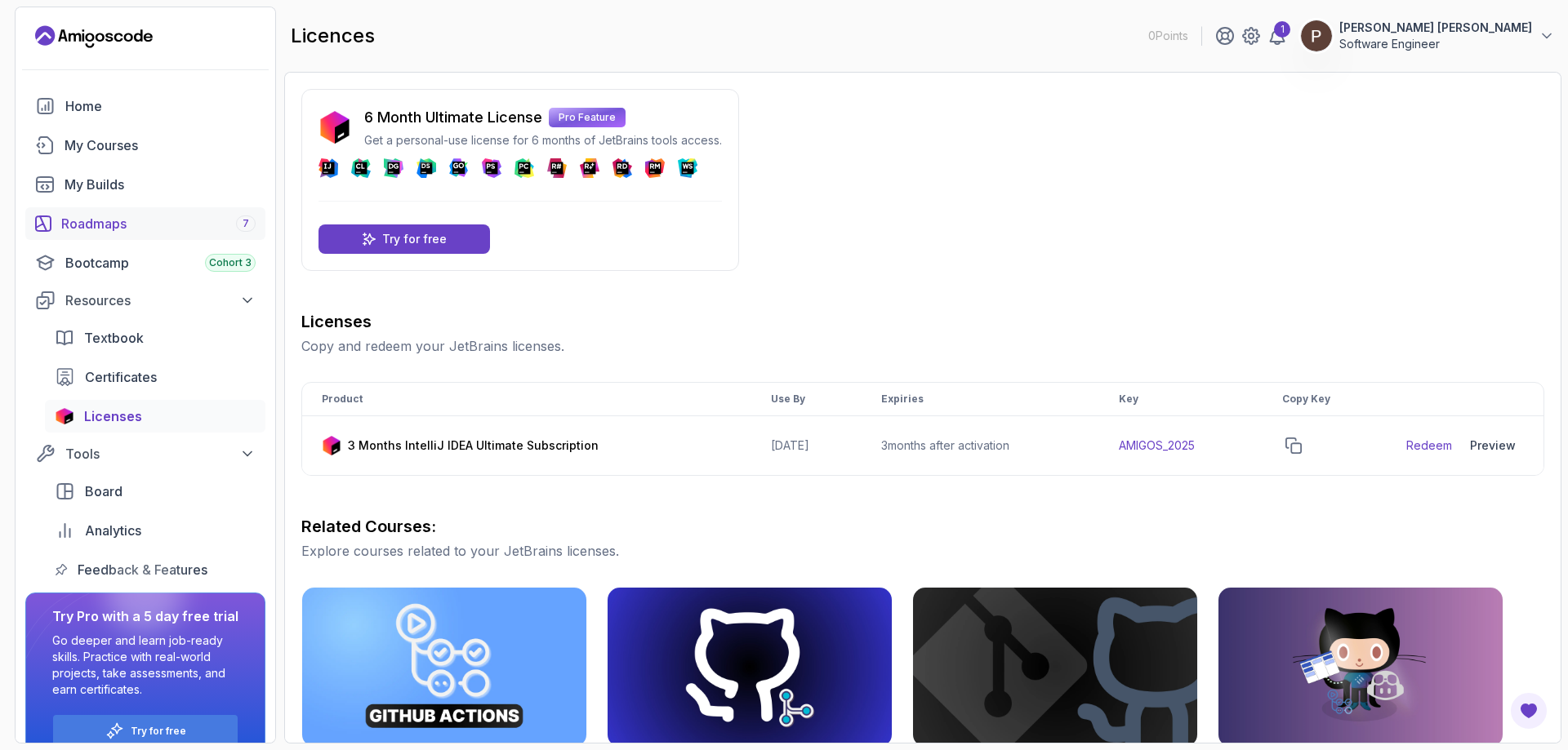
click at [126, 210] on link "Roadmaps 7" at bounding box center [145, 224] width 240 height 33
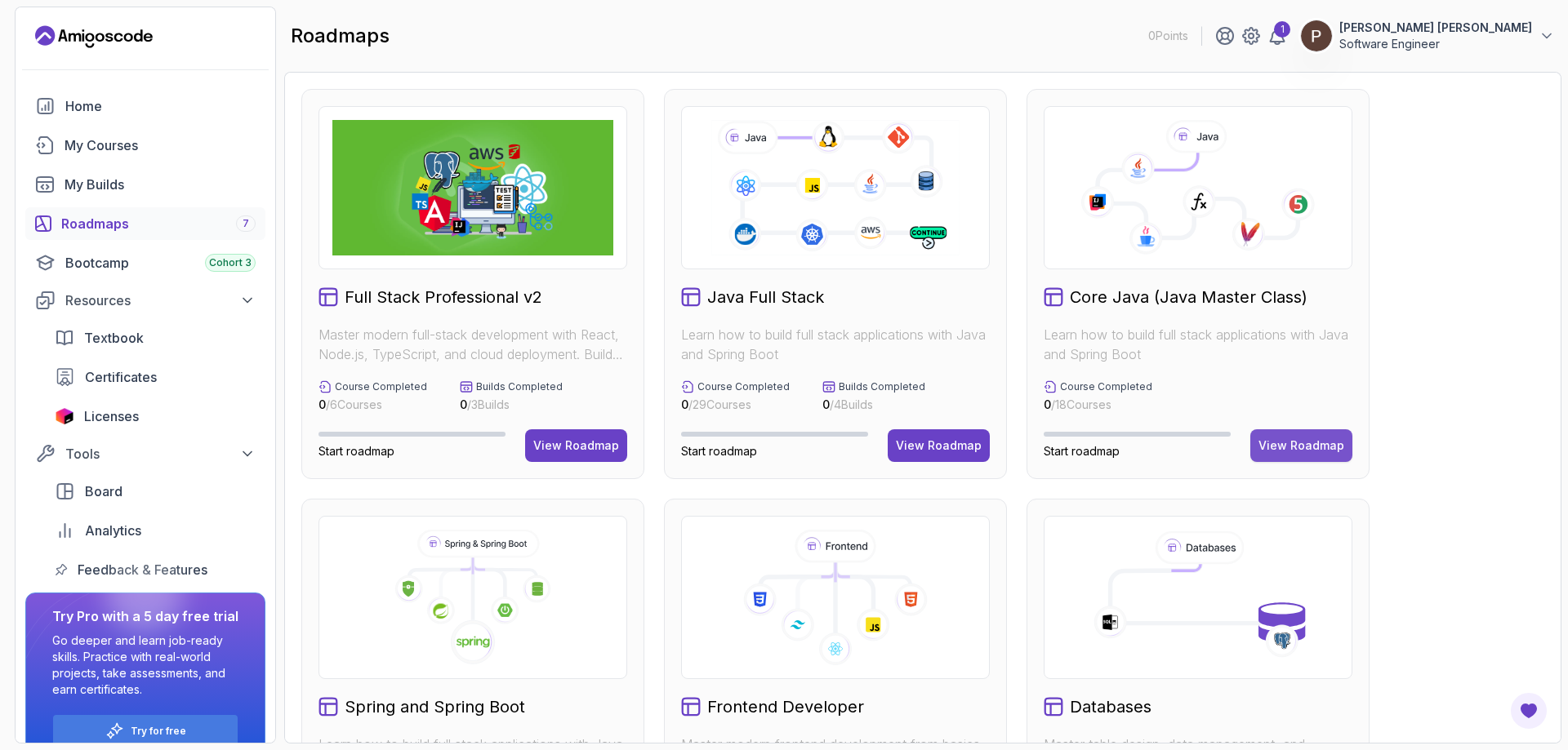
click at [1297, 453] on div "View Roadmap" at bounding box center [1301, 446] width 85 height 16
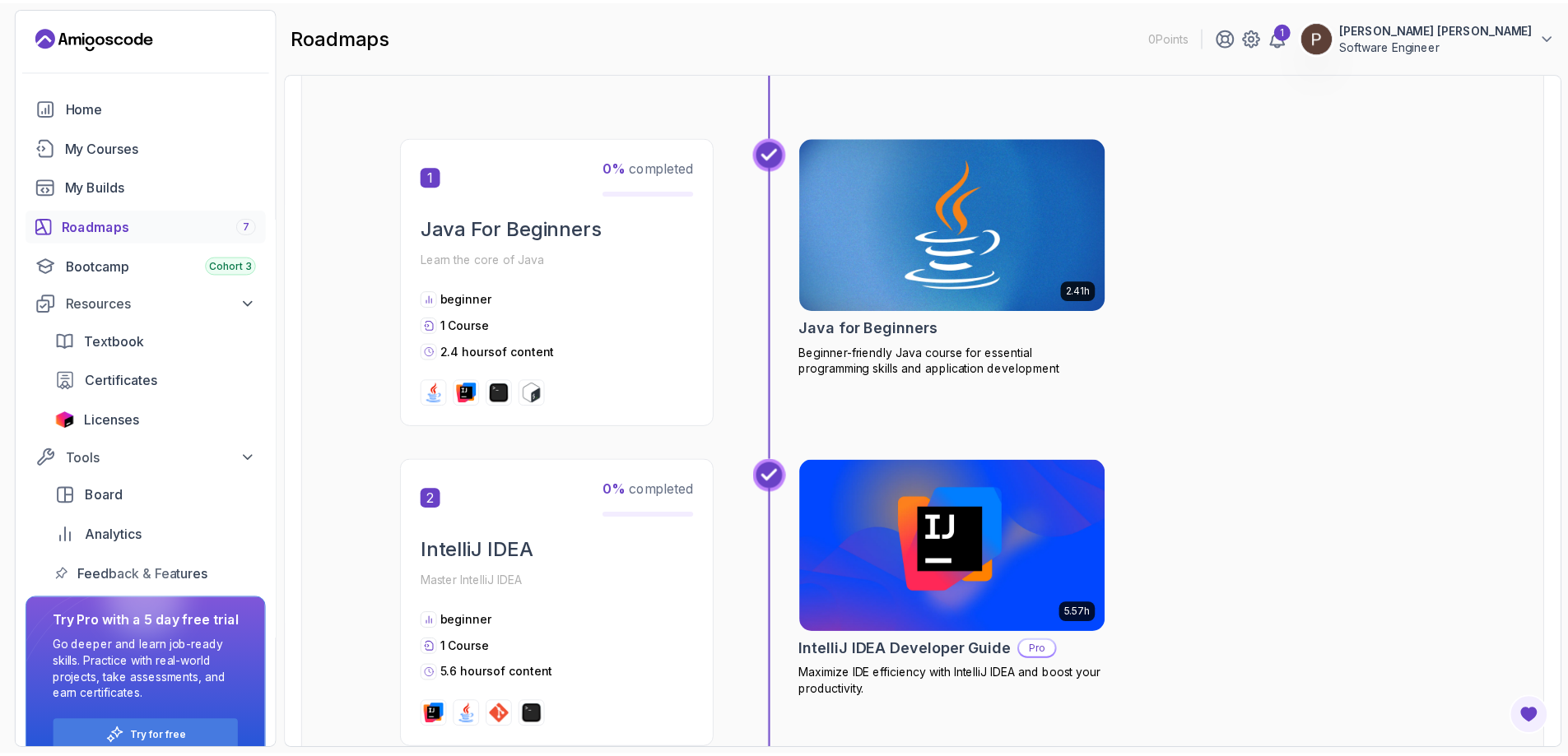
scroll to position [247, 0]
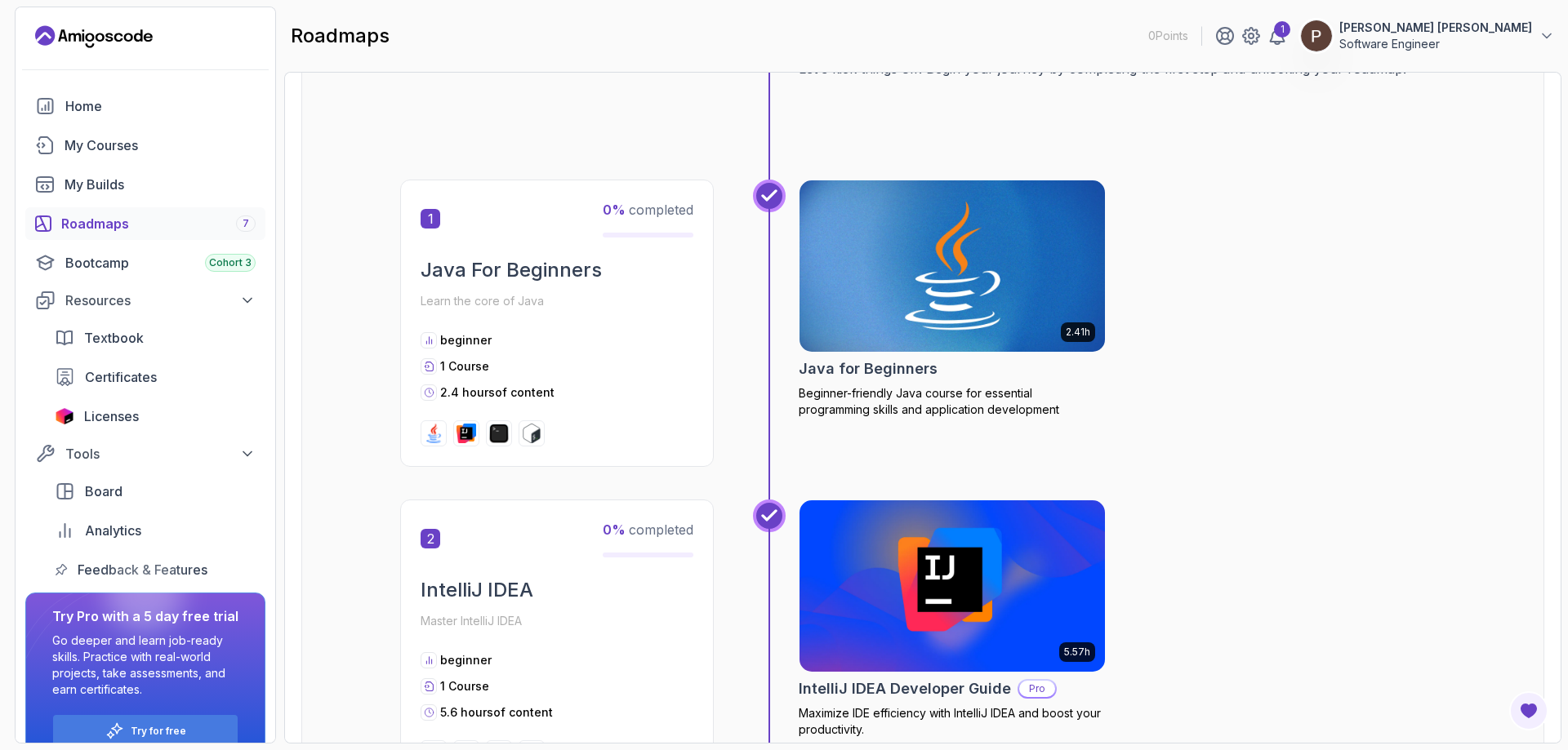
click at [898, 249] on img at bounding box center [952, 266] width 321 height 179
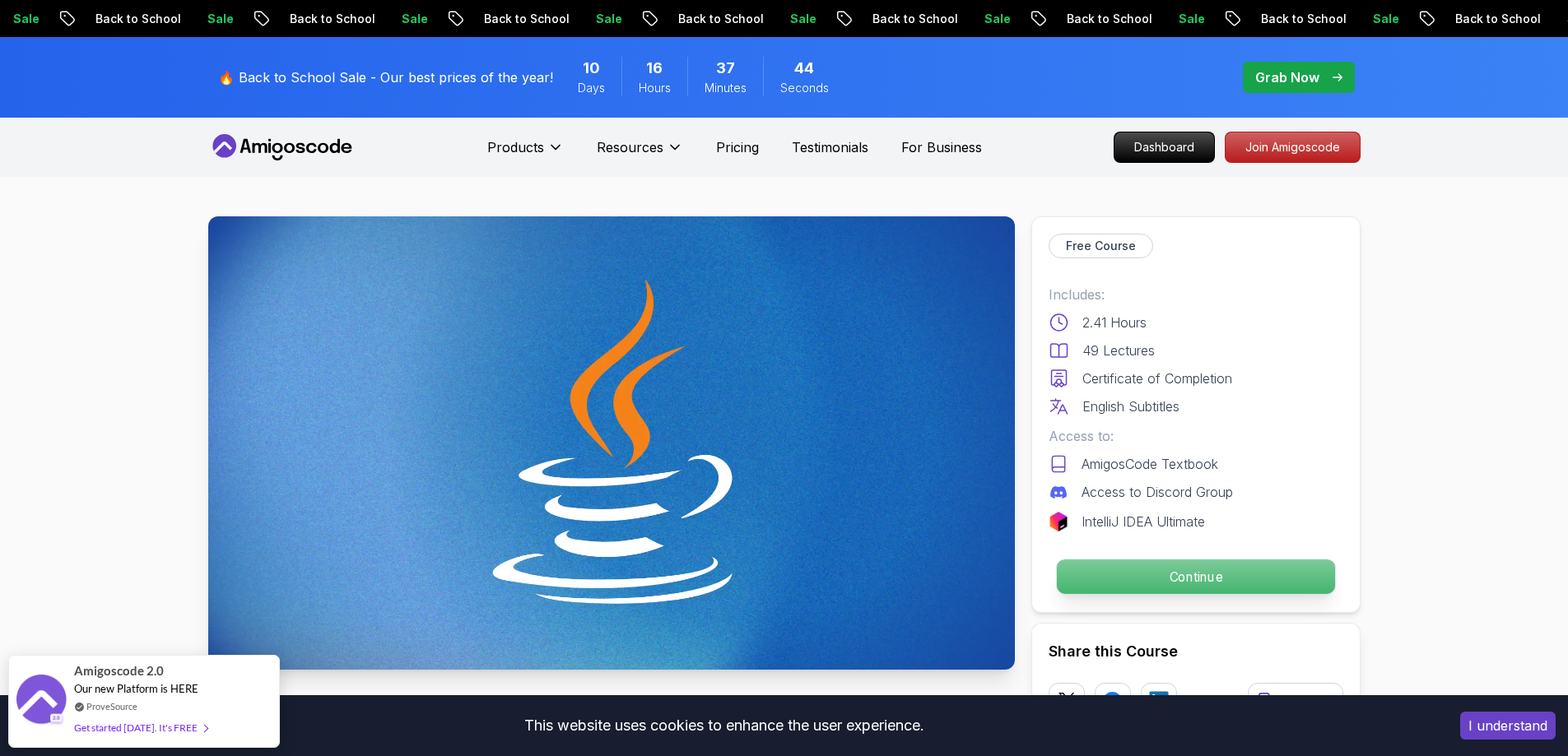
click at [1139, 578] on p "Continue" at bounding box center [1195, 576] width 278 height 34
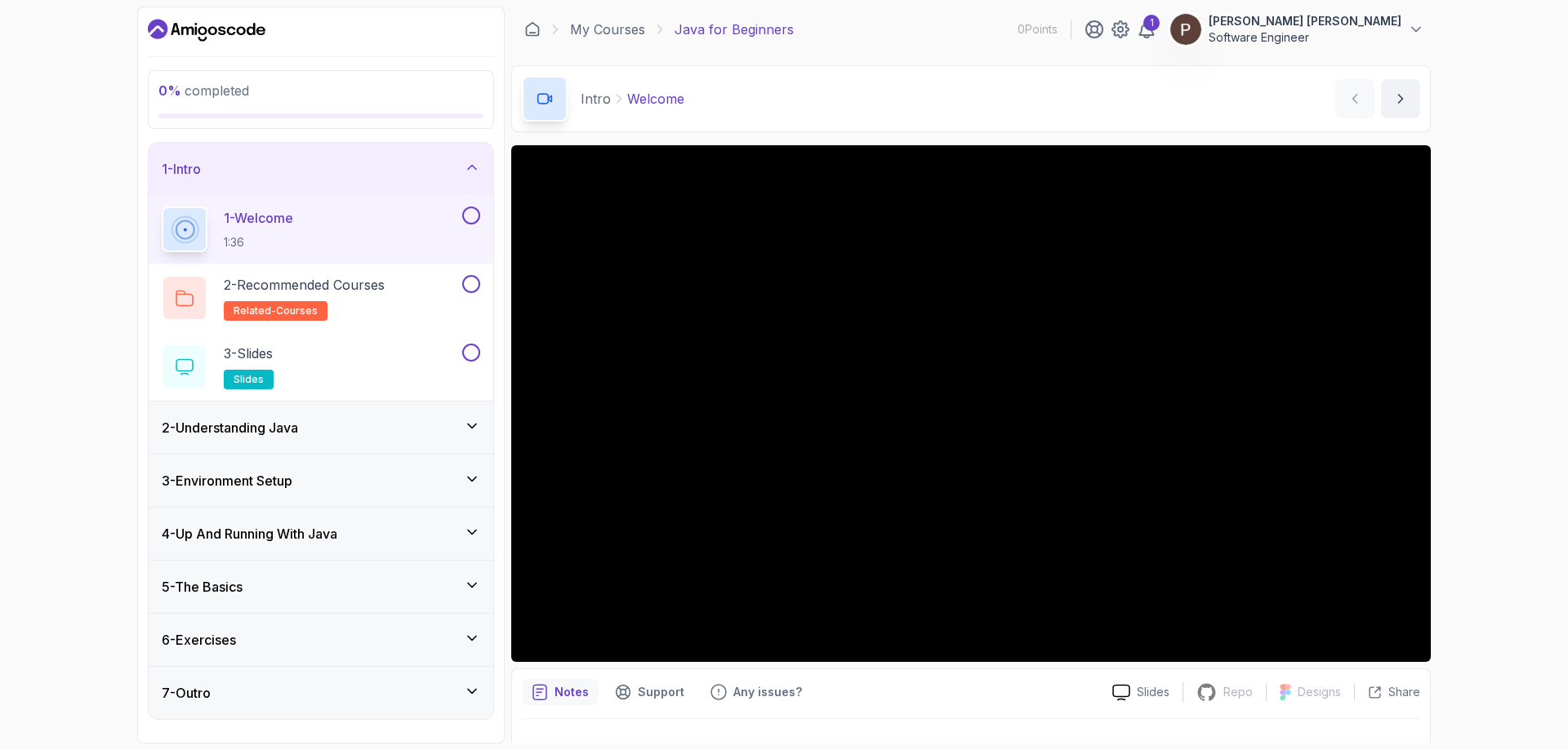
click at [1356, 24] on p "[PERSON_NAME] [PERSON_NAME]" at bounding box center [1304, 20] width 193 height 16
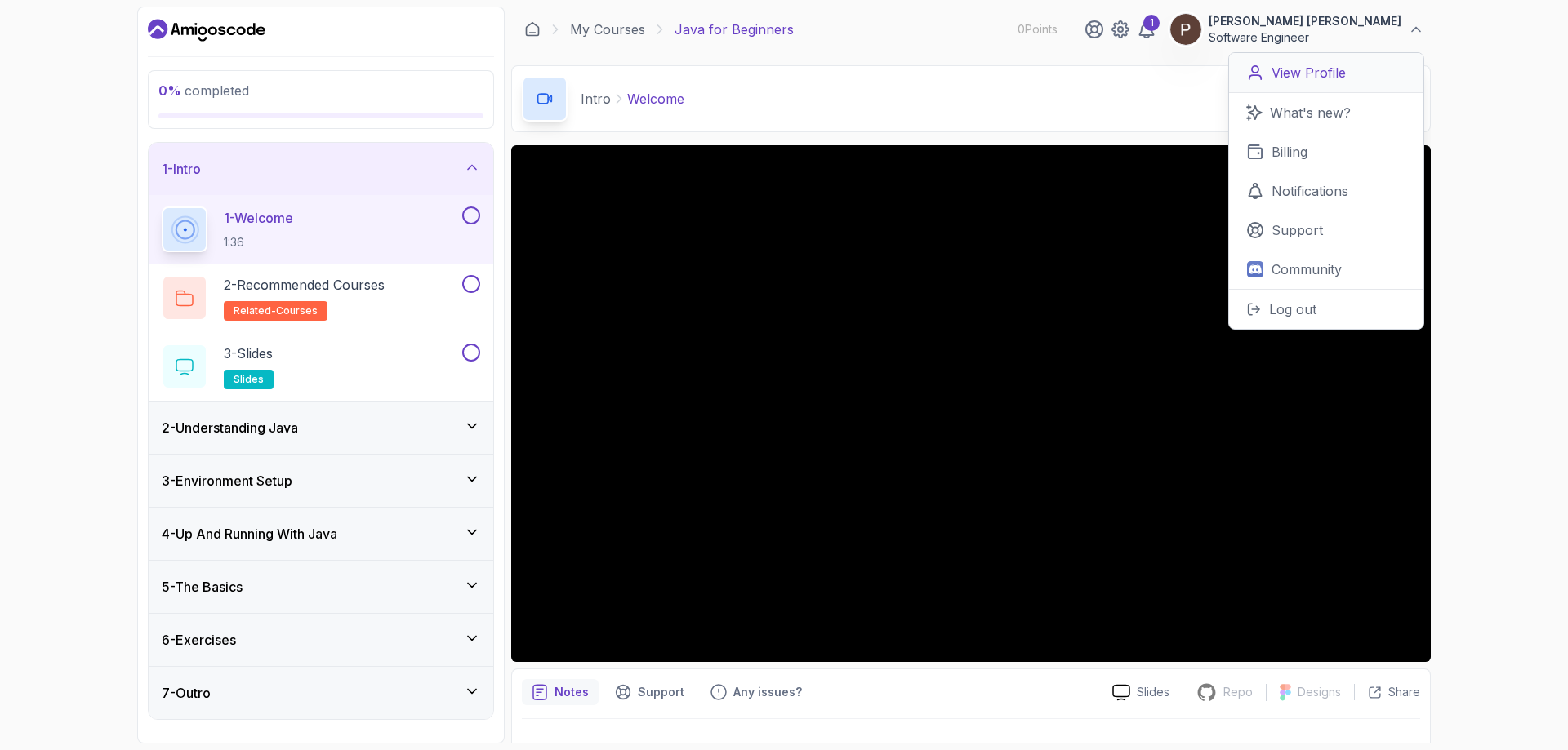
click at [1294, 70] on p "View Profile" at bounding box center [1308, 73] width 75 height 19
click at [321, 631] on div "6 - Exercises" at bounding box center [321, 641] width 319 height 19
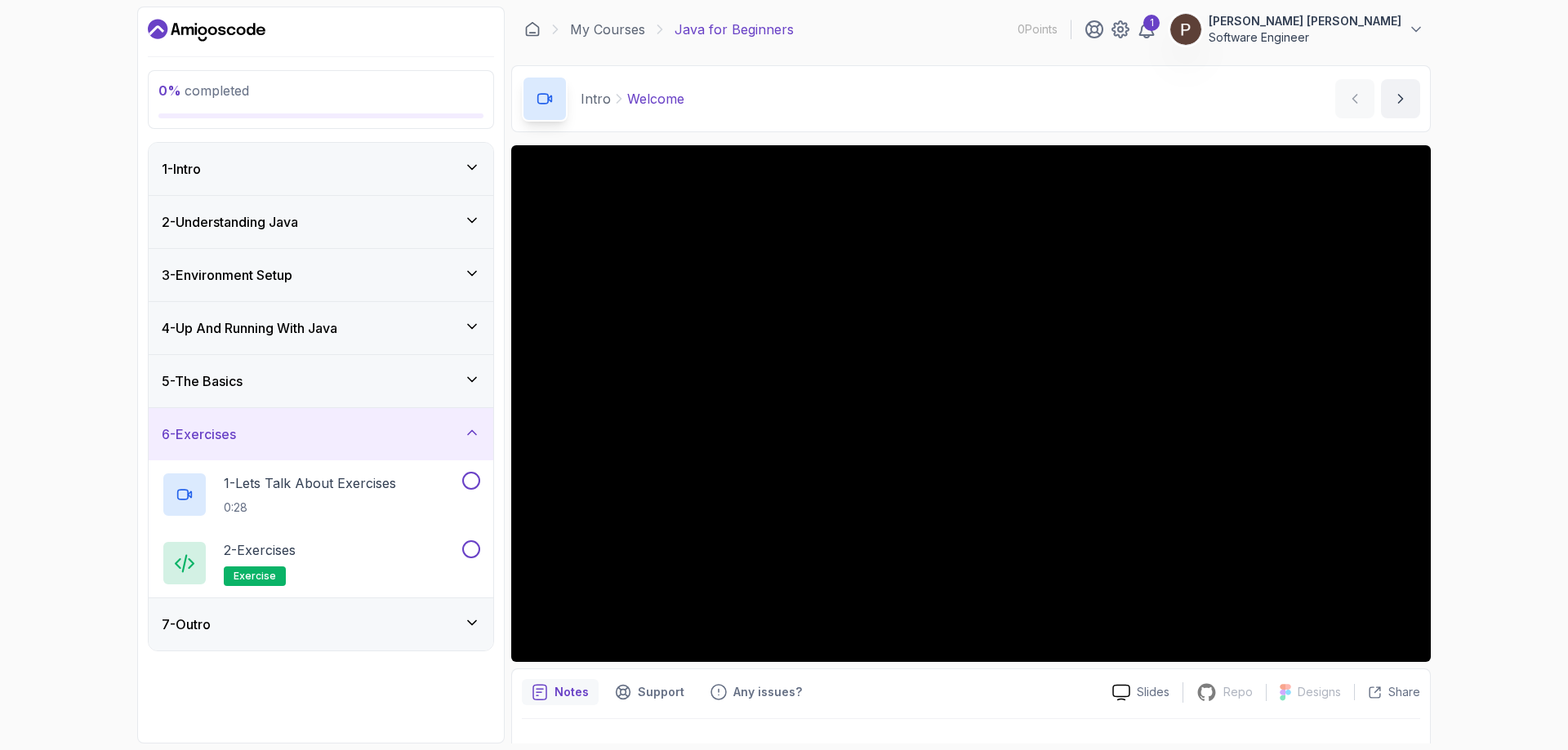
click at [382, 437] on div "6 - Exercises" at bounding box center [321, 434] width 319 height 19
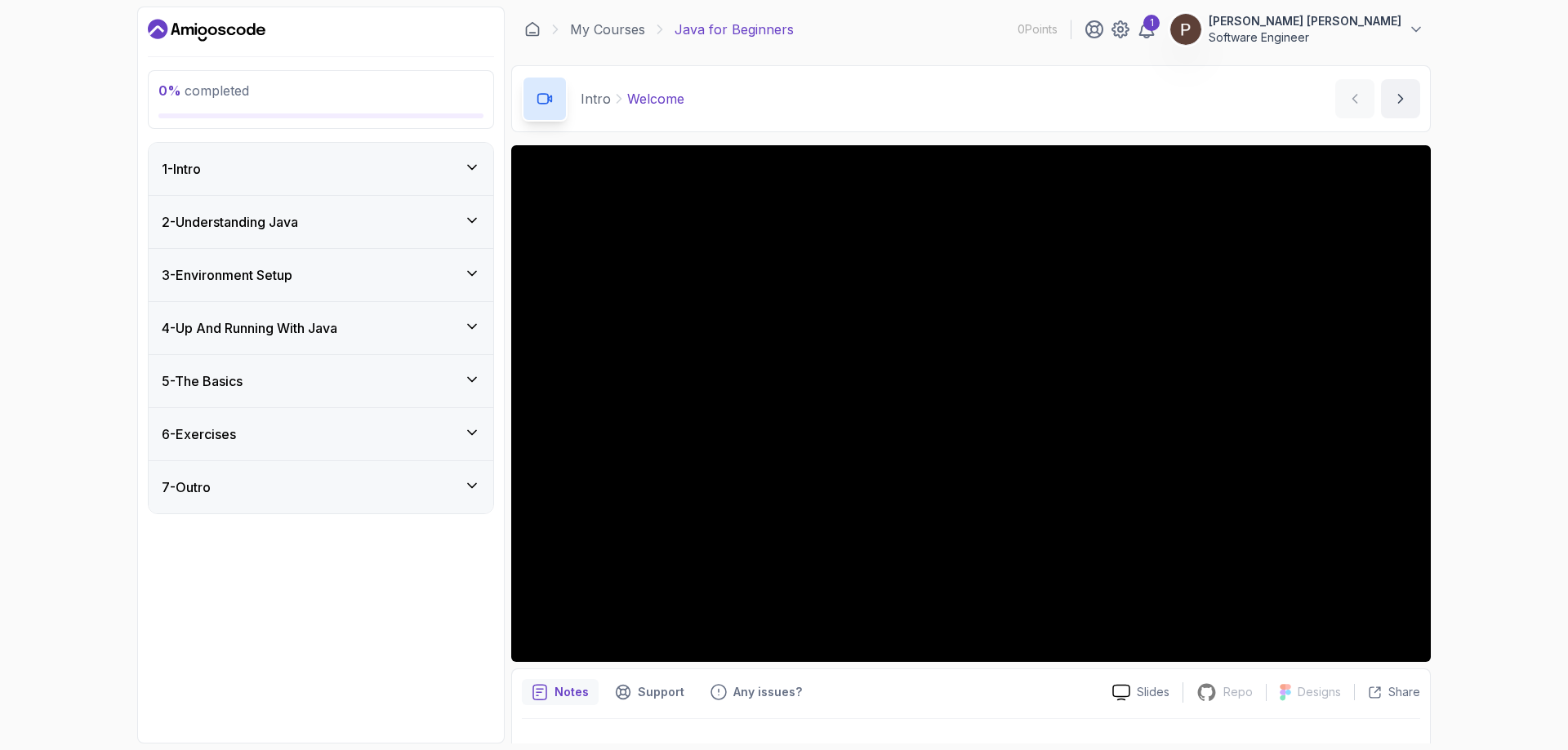
click at [366, 180] on div "1 - Intro" at bounding box center [321, 169] width 345 height 52
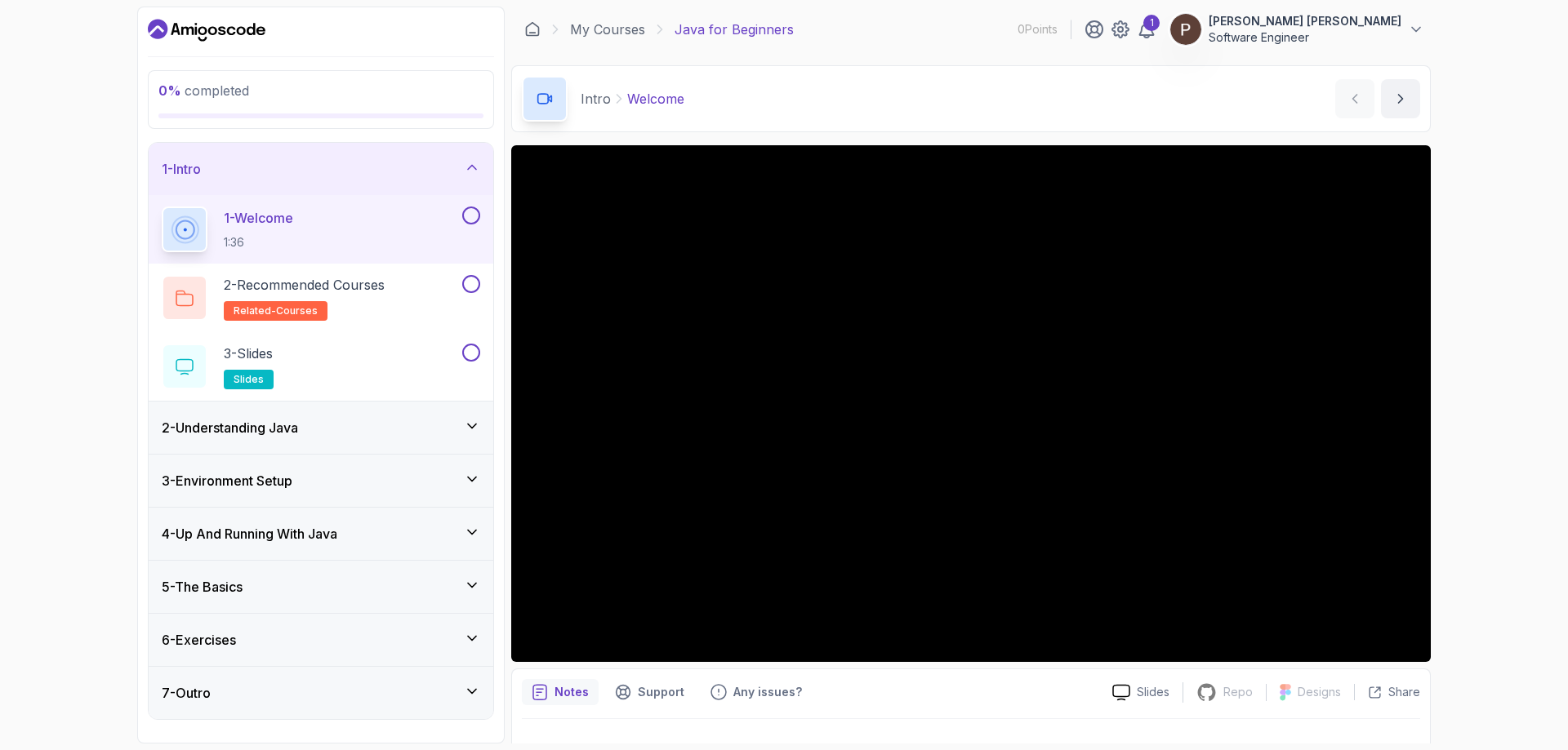
click at [251, 36] on icon "Dashboard" at bounding box center [206, 30] width 117 height 26
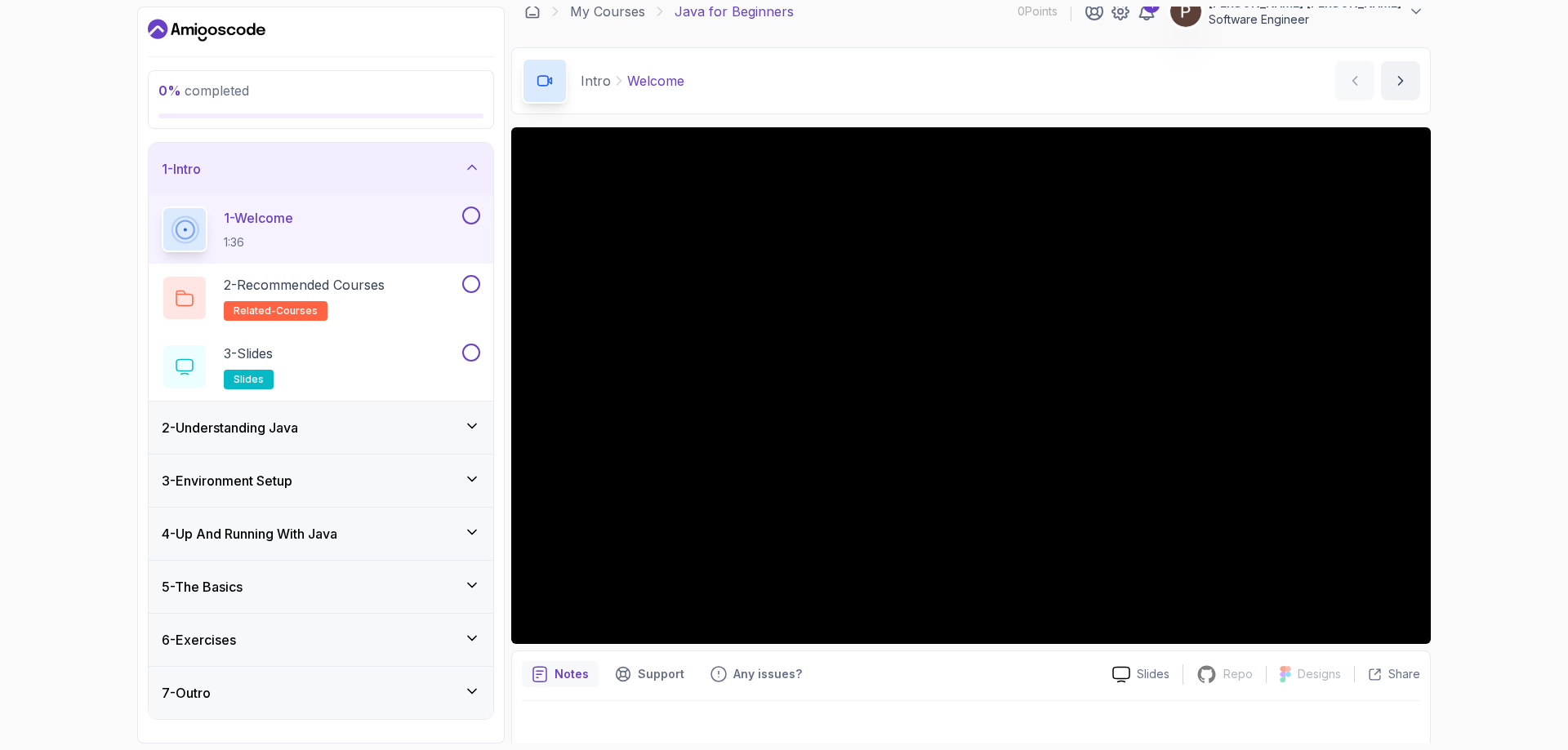
scroll to position [32, 0]
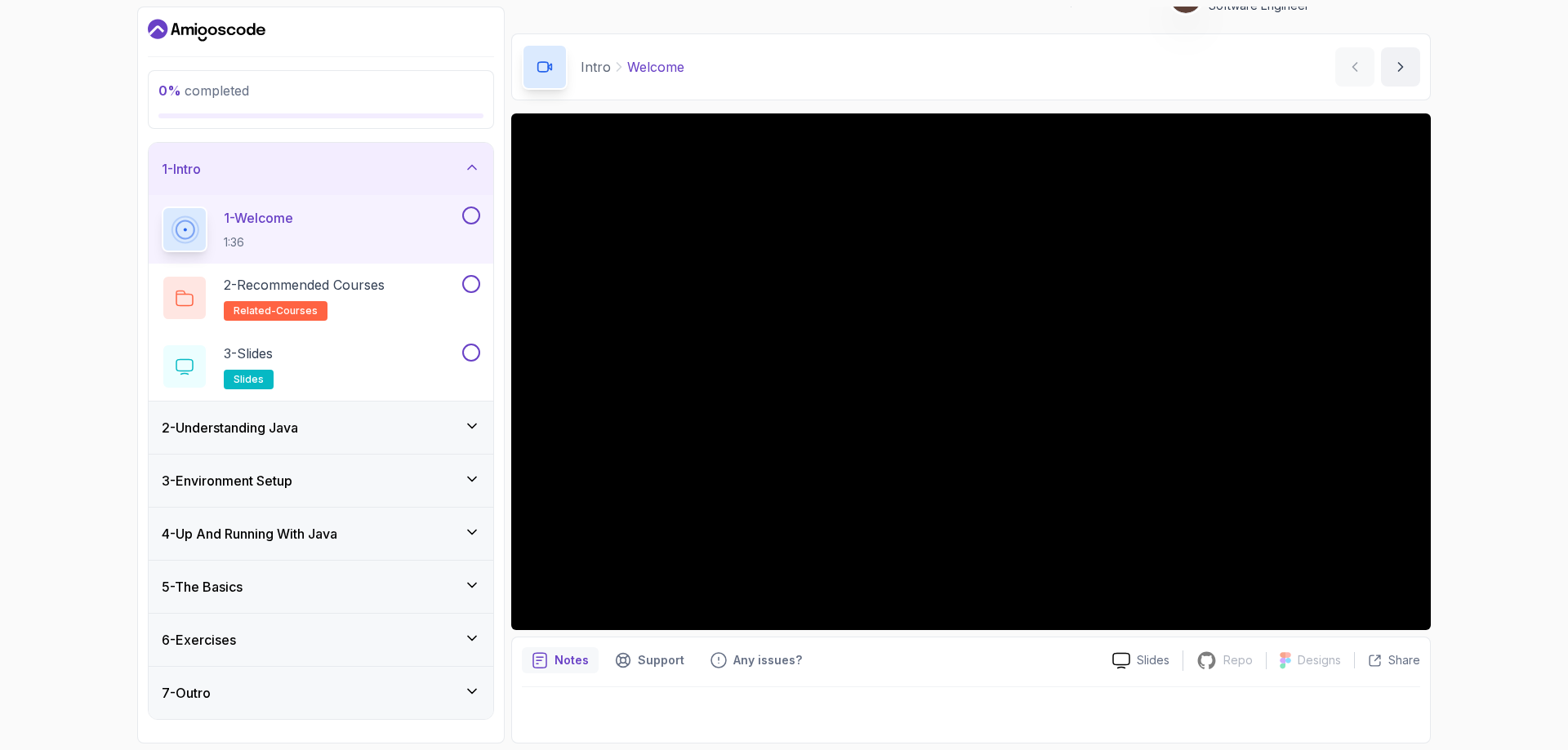
click at [312, 429] on div "2 - Understanding Java" at bounding box center [321, 427] width 319 height 19
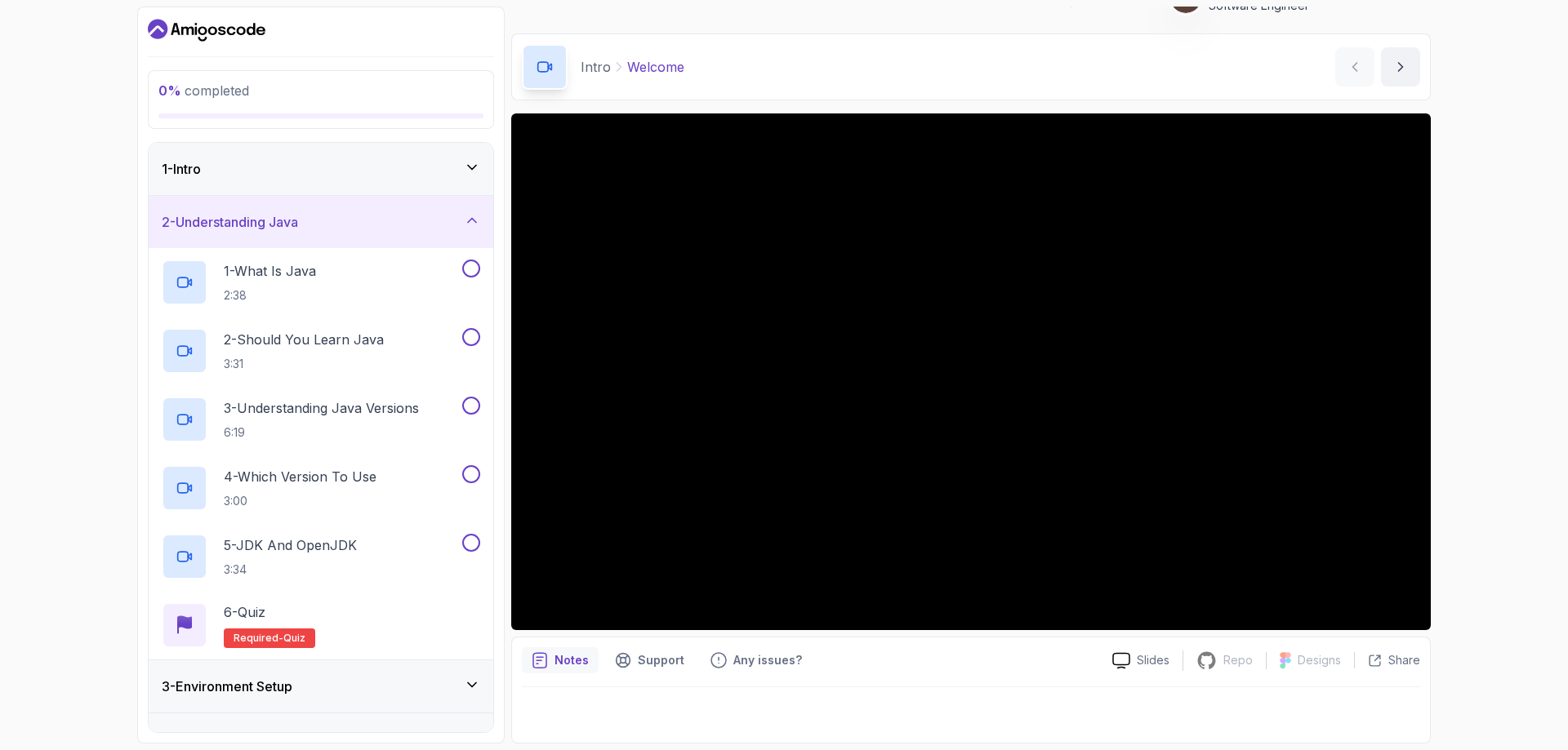
click at [366, 236] on div "2 - Understanding Java" at bounding box center [321, 222] width 345 height 52
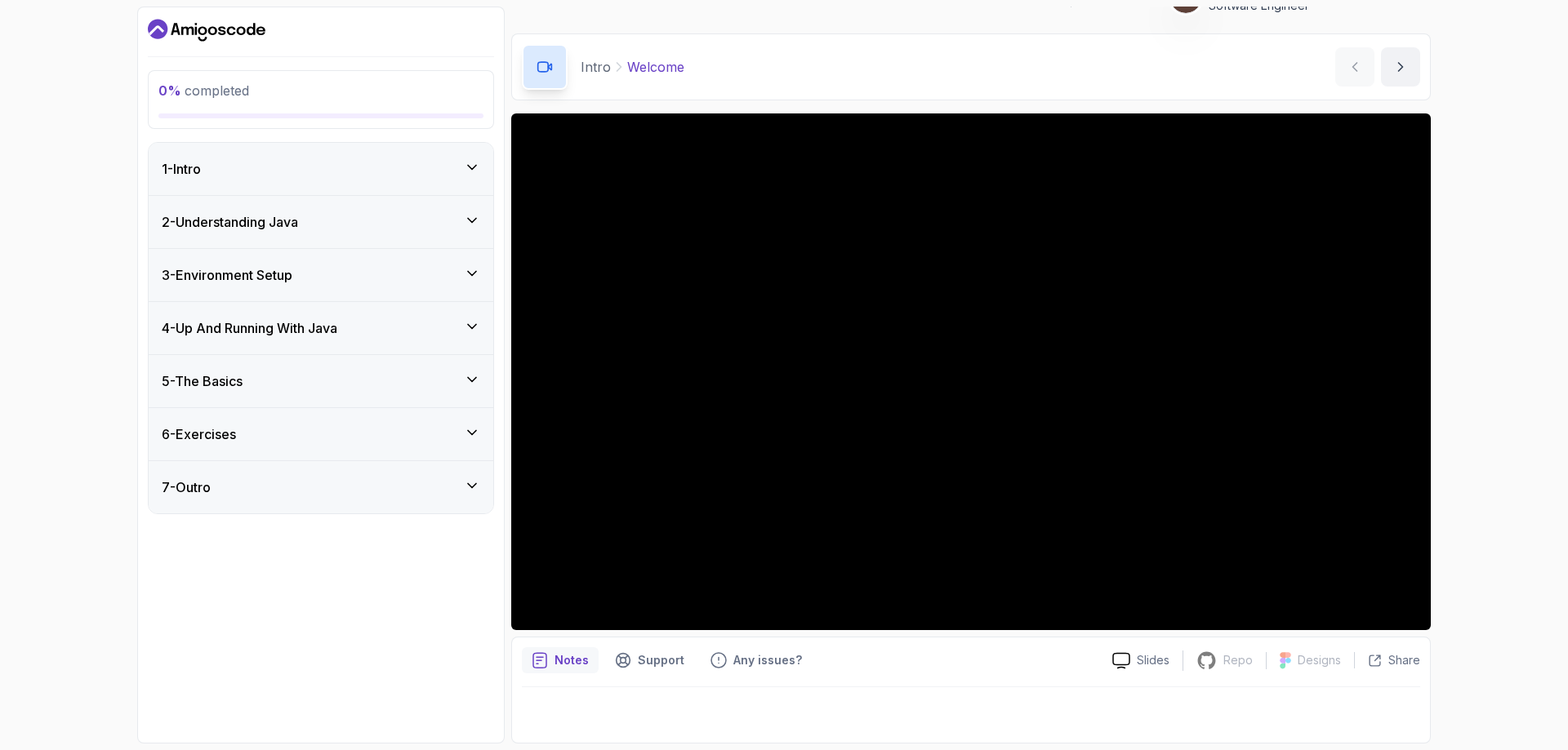
click at [351, 325] on div "4 - Up And Running With Java" at bounding box center [321, 328] width 319 height 19
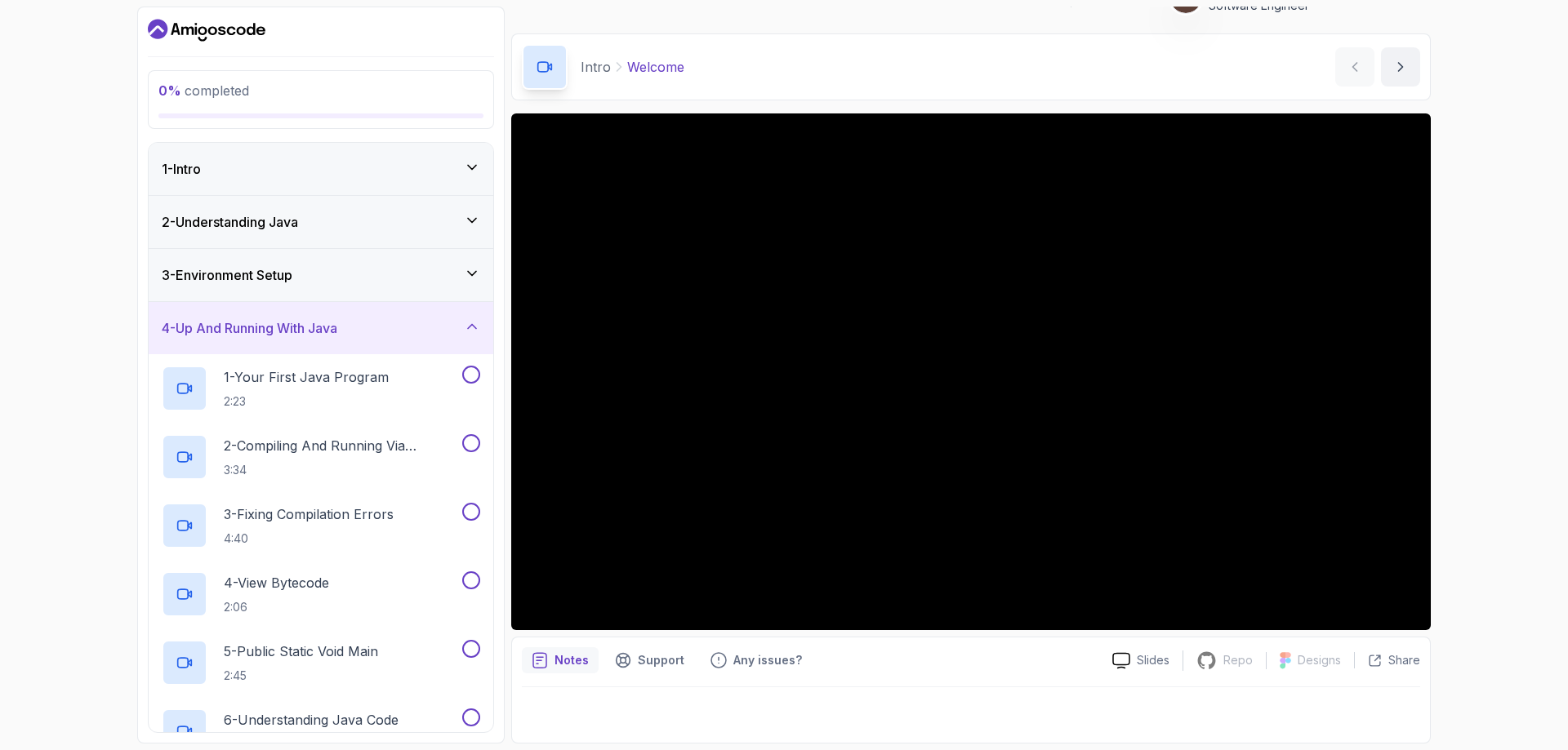
click at [351, 325] on div "4 - Up And Running With Java" at bounding box center [321, 328] width 319 height 19
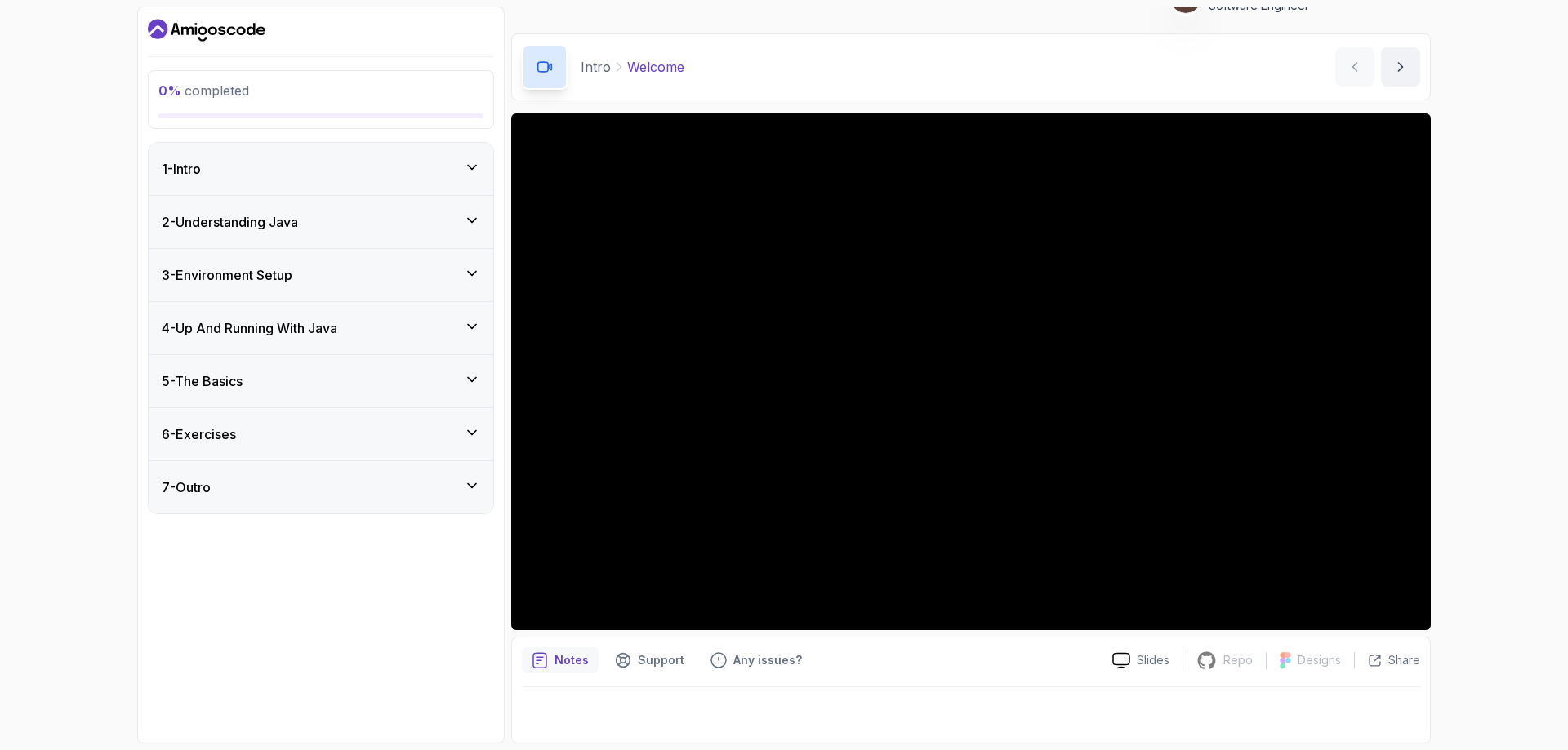
click at [349, 394] on div "5 - The Basics" at bounding box center [321, 382] width 345 height 52
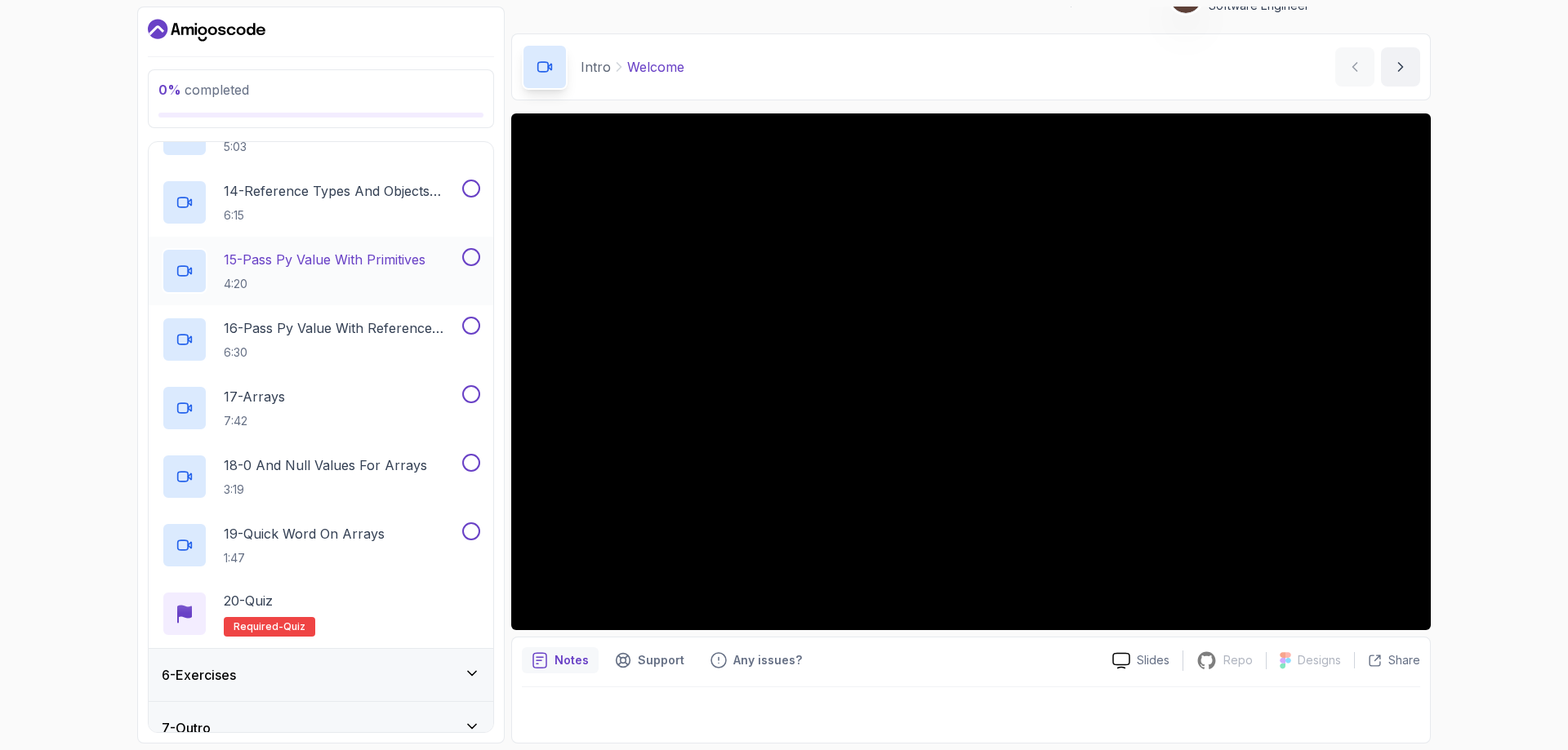
scroll to position [1152, 0]
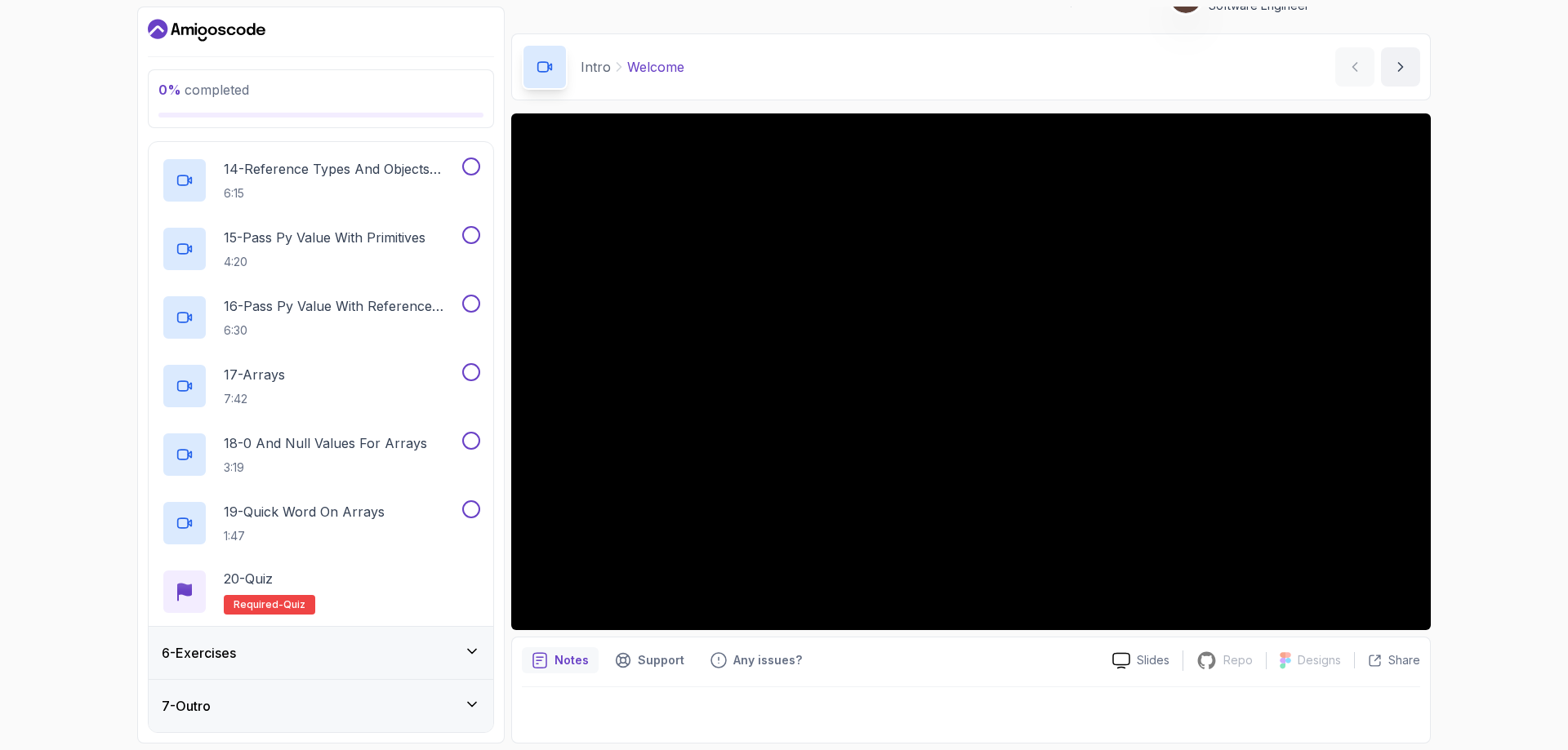
click at [367, 644] on div "6 - Exercises" at bounding box center [321, 653] width 319 height 19
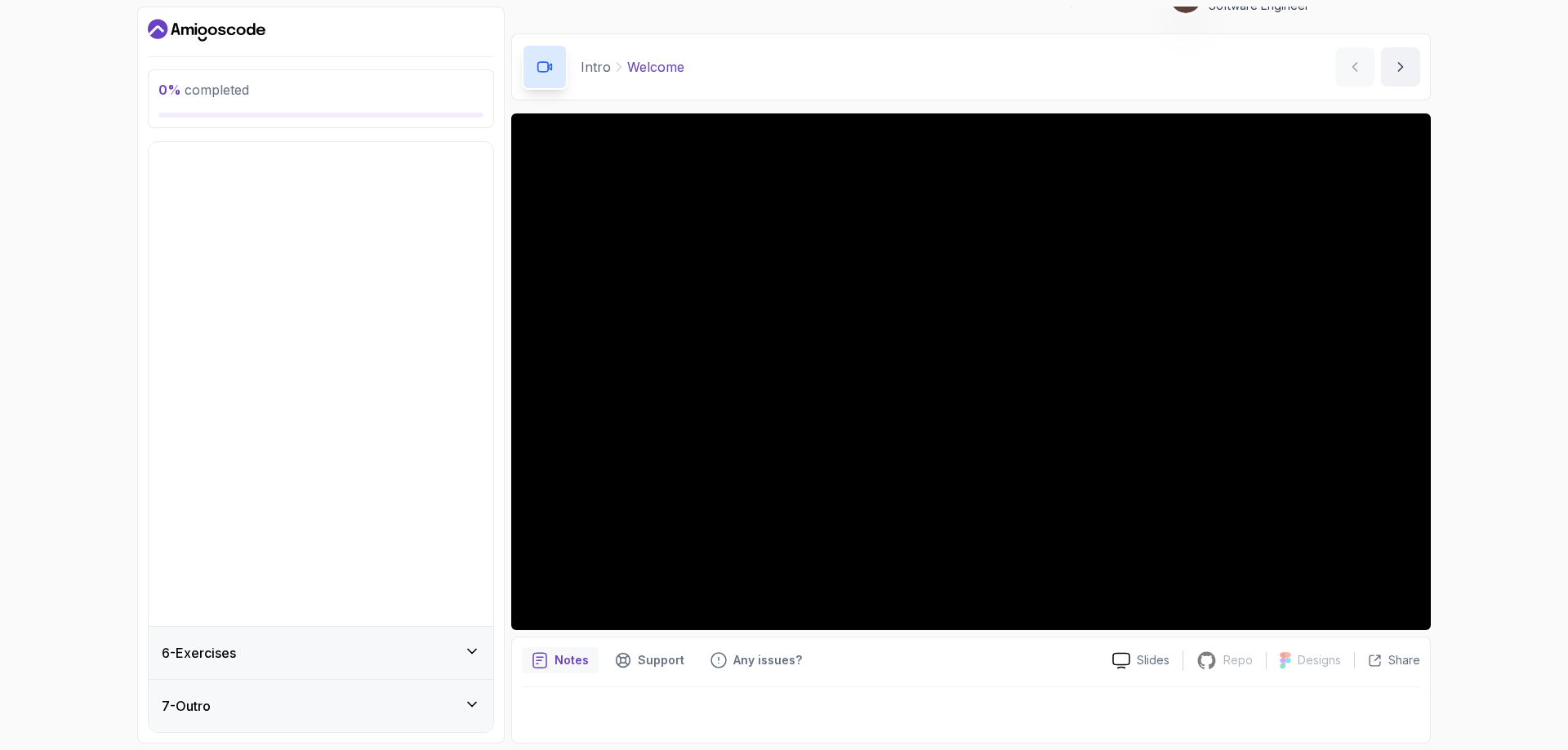
scroll to position [0, 0]
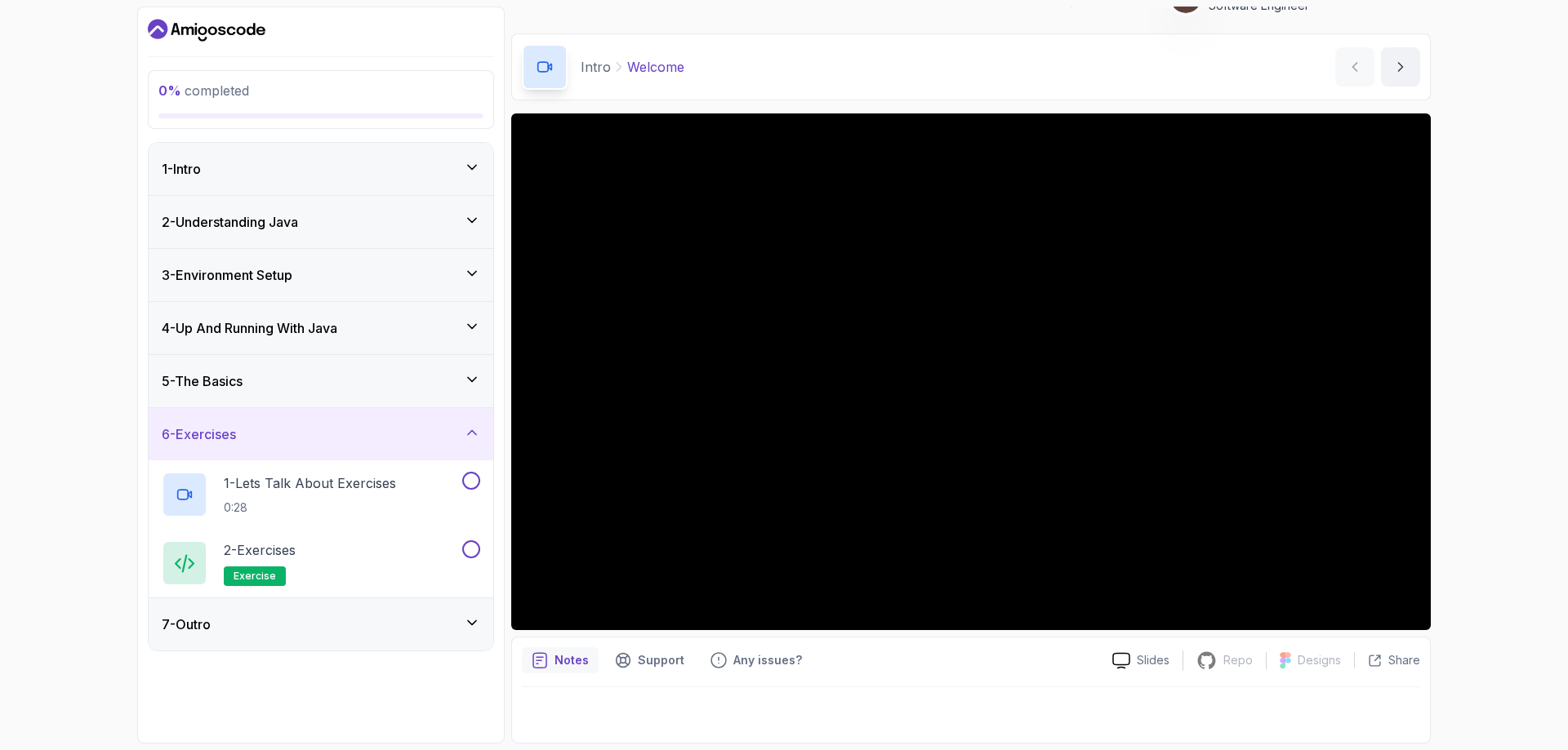
click at [365, 632] on div "7 - Outro" at bounding box center [321, 625] width 319 height 19
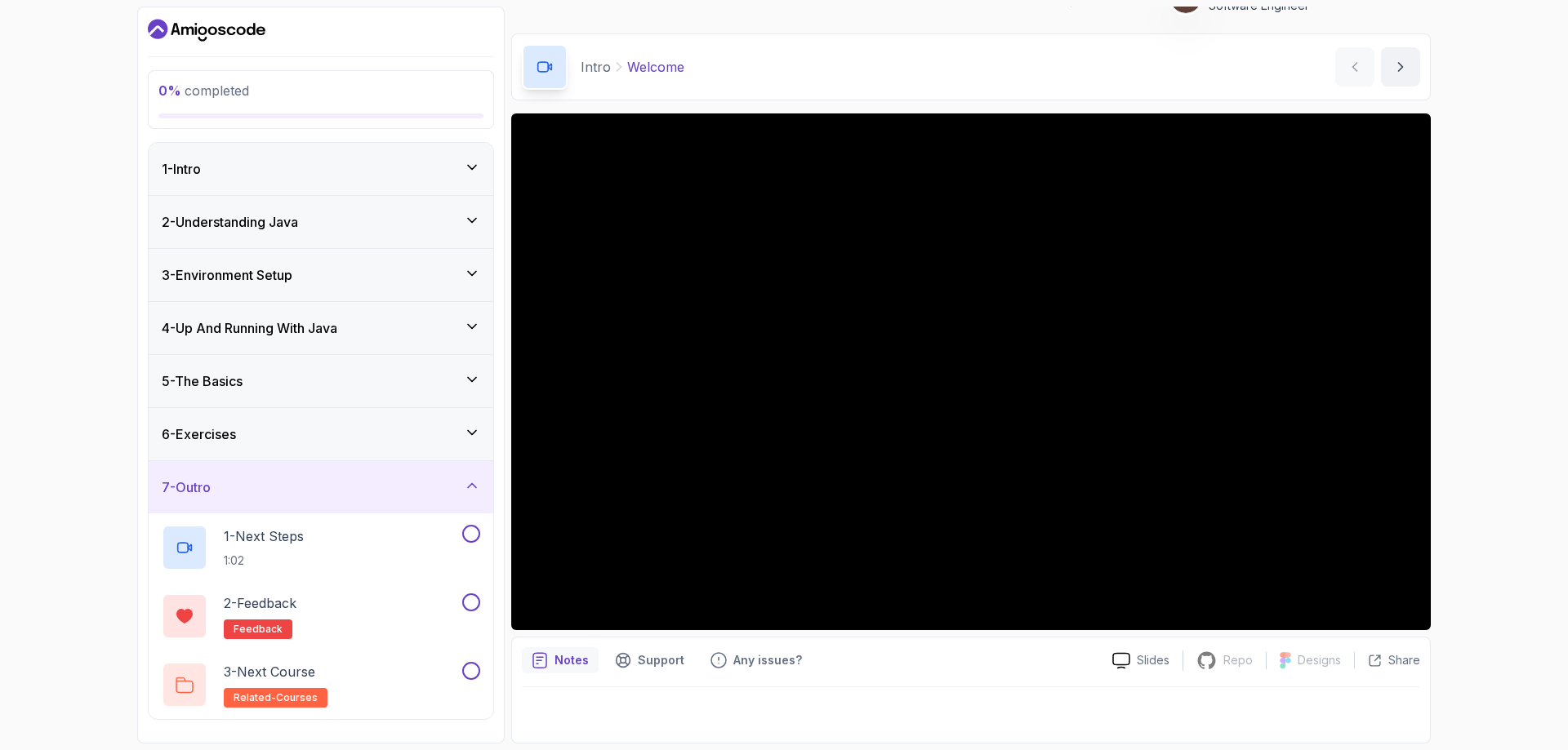
click at [216, 30] on icon "Dashboard" at bounding box center [212, 30] width 9 height 9
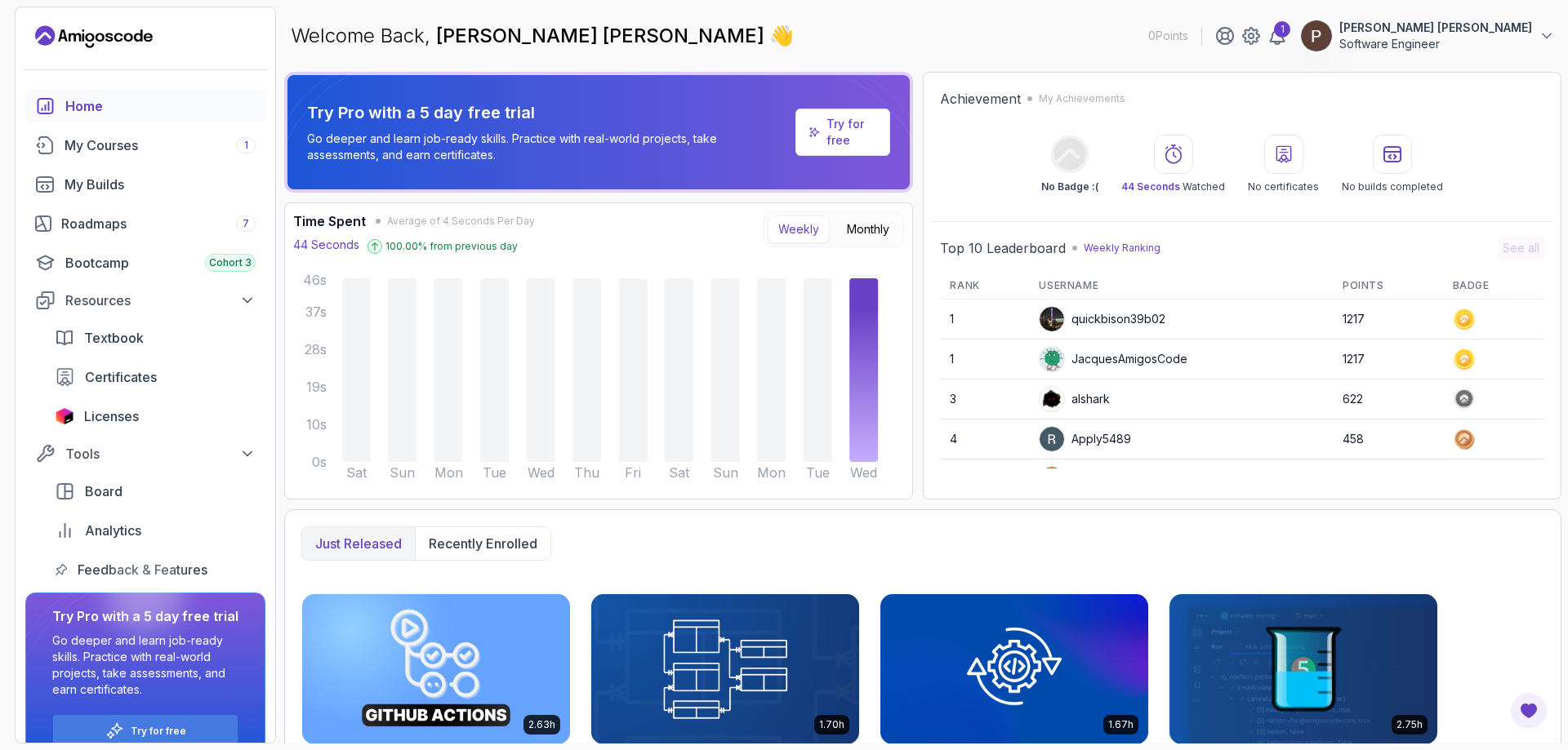
click at [1527, 31] on p "[PERSON_NAME] [PERSON_NAME]" at bounding box center [1435, 27] width 193 height 16
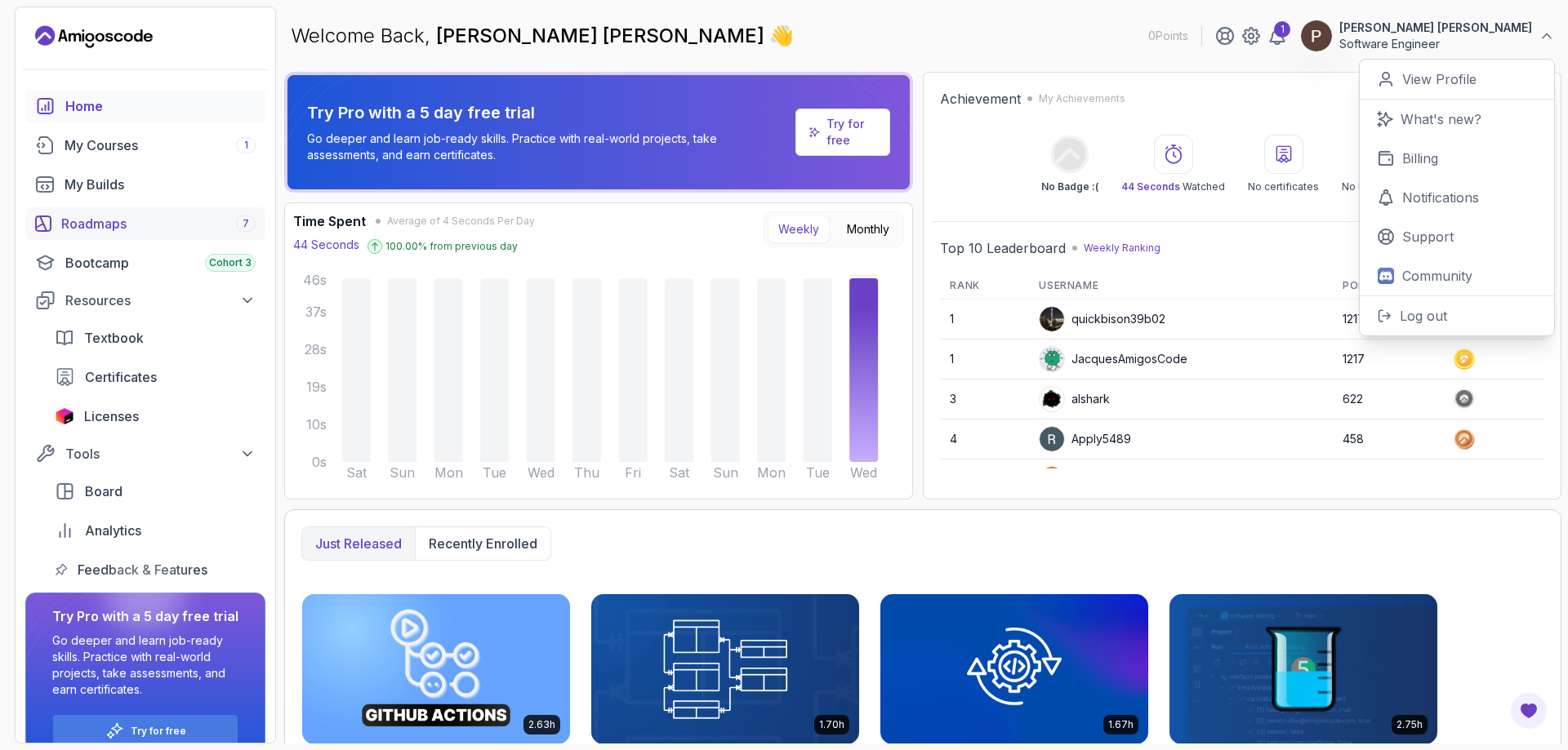
click at [109, 216] on div "Roadmaps 7" at bounding box center [158, 224] width 195 height 19
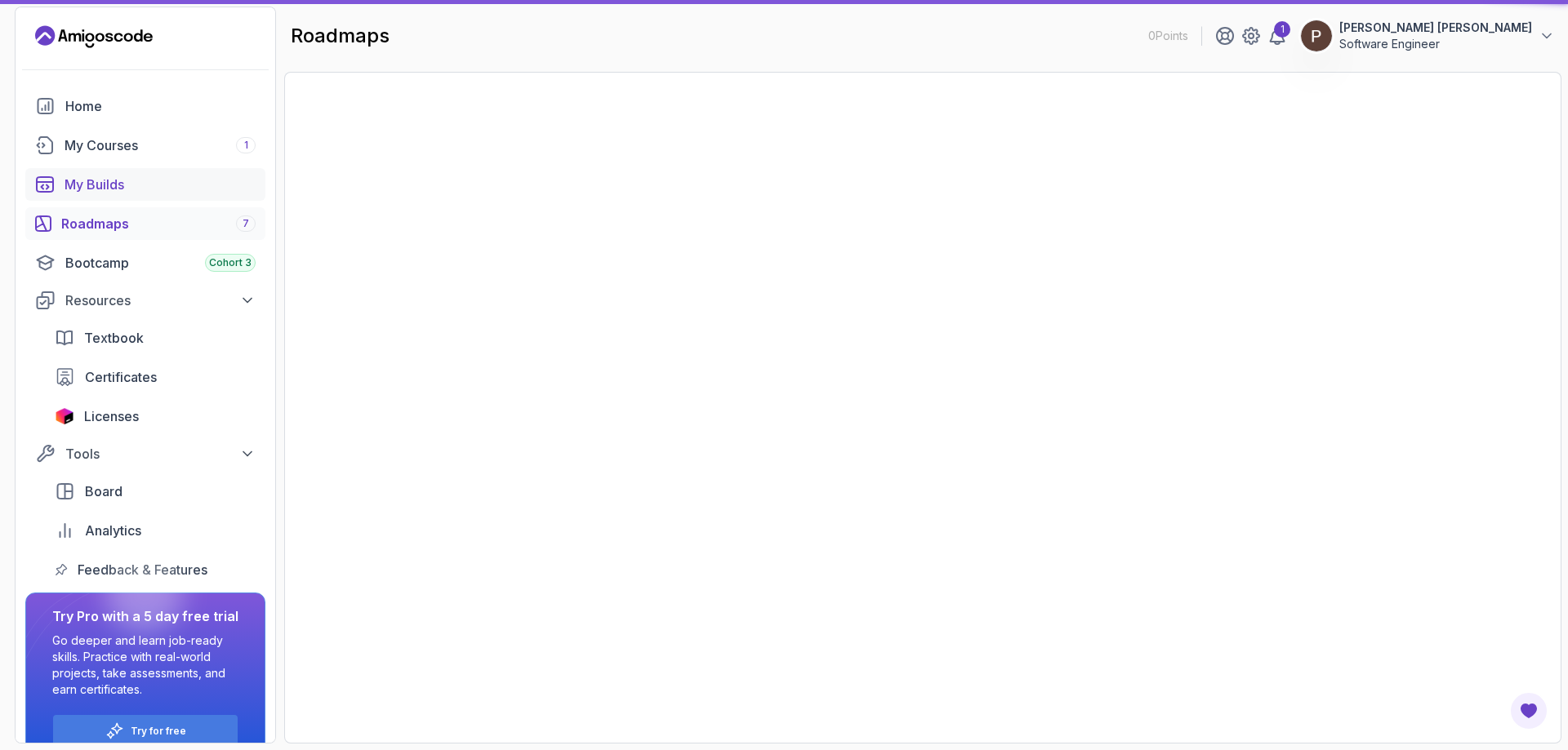
click at [107, 177] on div "My Builds" at bounding box center [160, 184] width 191 height 19
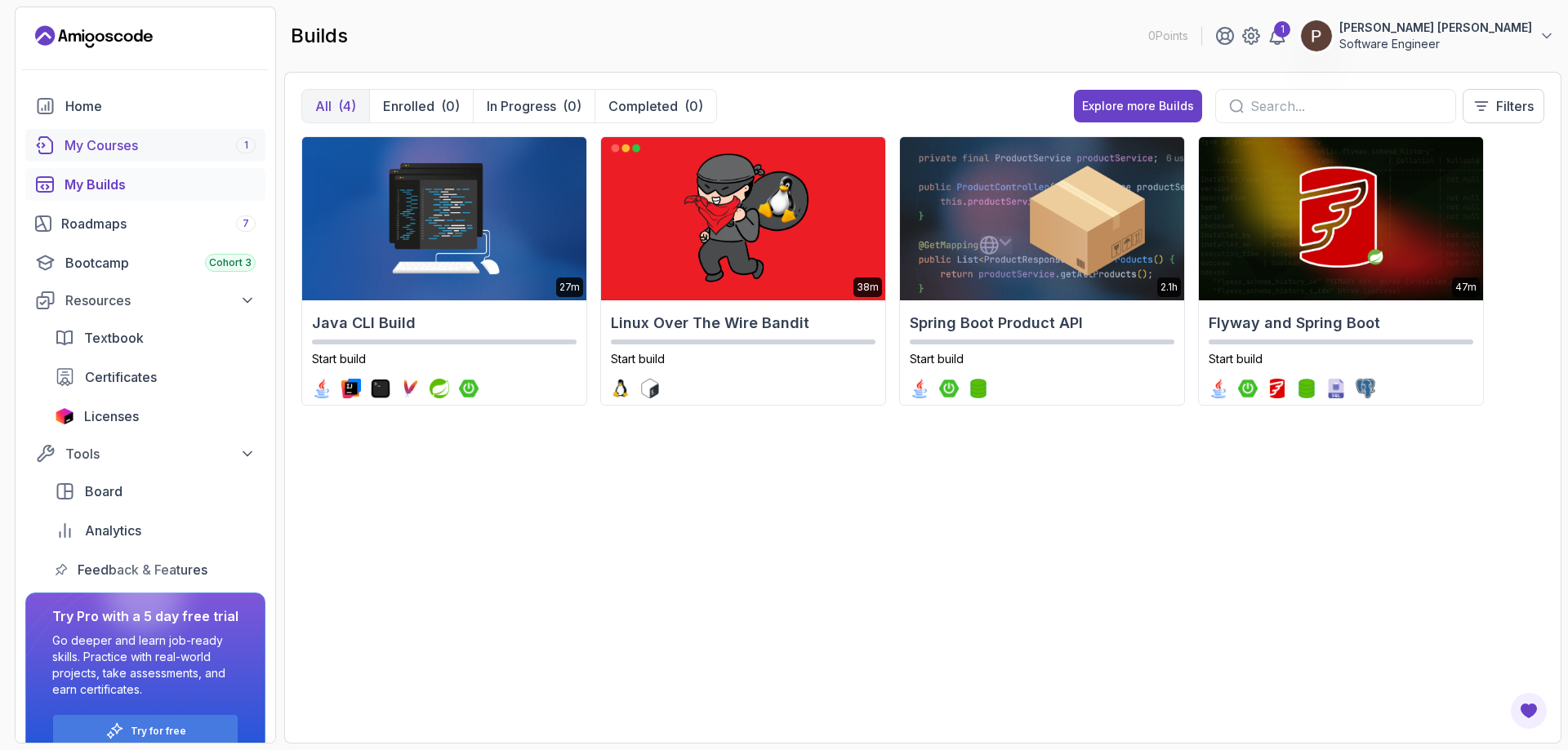
click at [110, 151] on div "My Courses 1" at bounding box center [160, 145] width 191 height 19
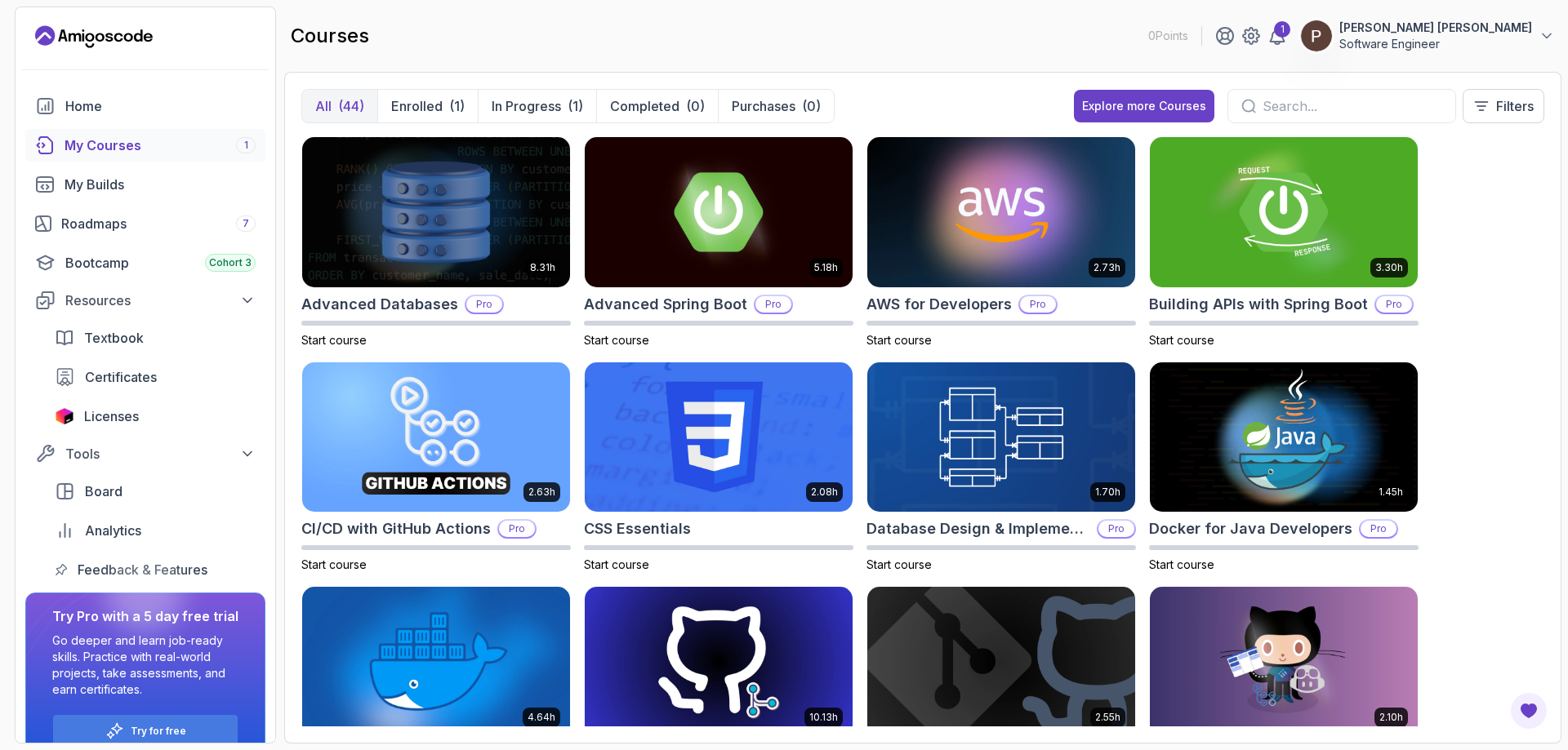
click at [1328, 118] on div at bounding box center [1342, 106] width 229 height 34
click at [1478, 103] on icon at bounding box center [1481, 106] width 16 height 16
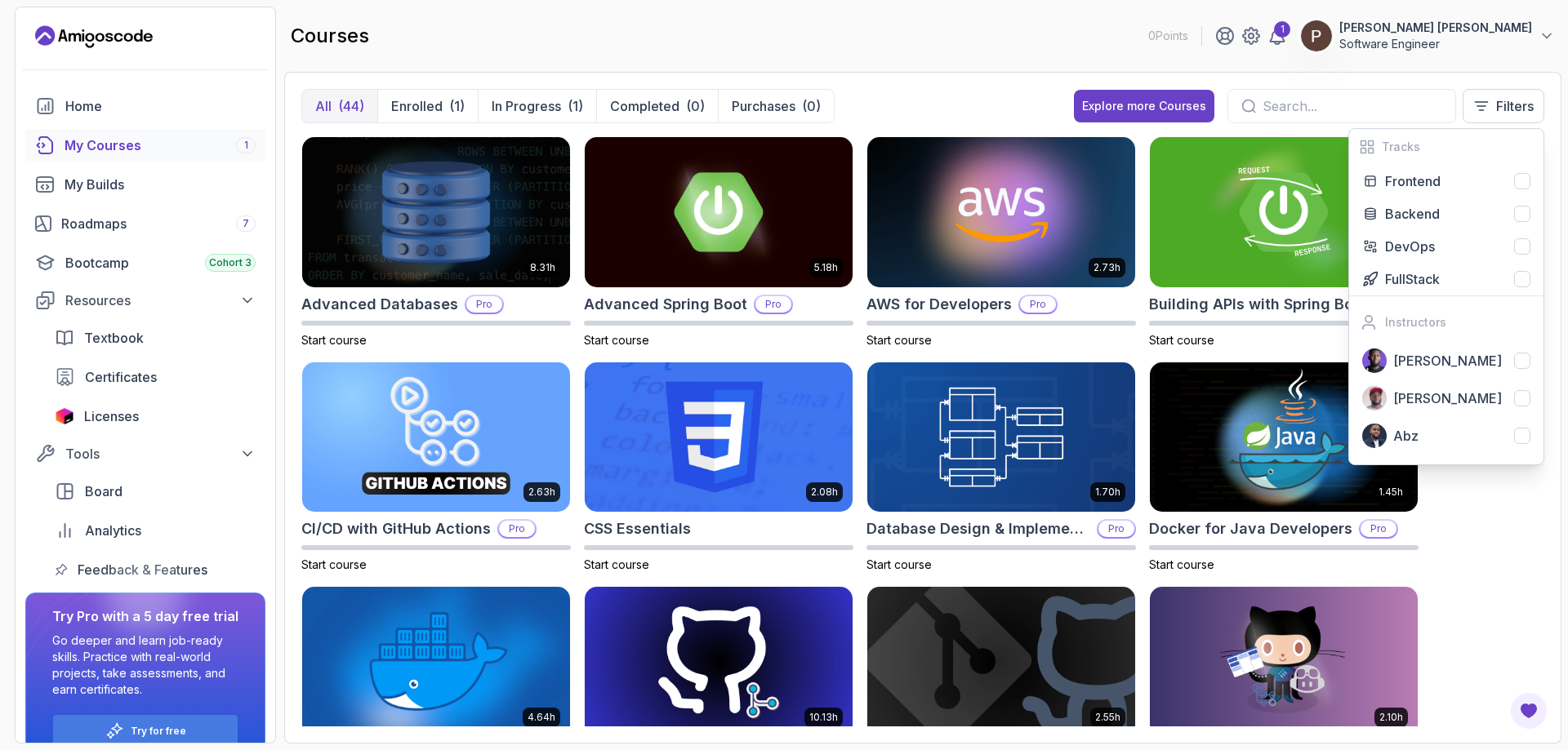
drag, startPoint x: 1496, startPoint y: 531, endPoint x: 1487, endPoint y: 533, distance: 9.2
click at [1497, 532] on div "8.31h Advanced Databases Pro Start course 5.18h Advanced Spring Boot Pro Start …" at bounding box center [923, 431] width 1243 height 590
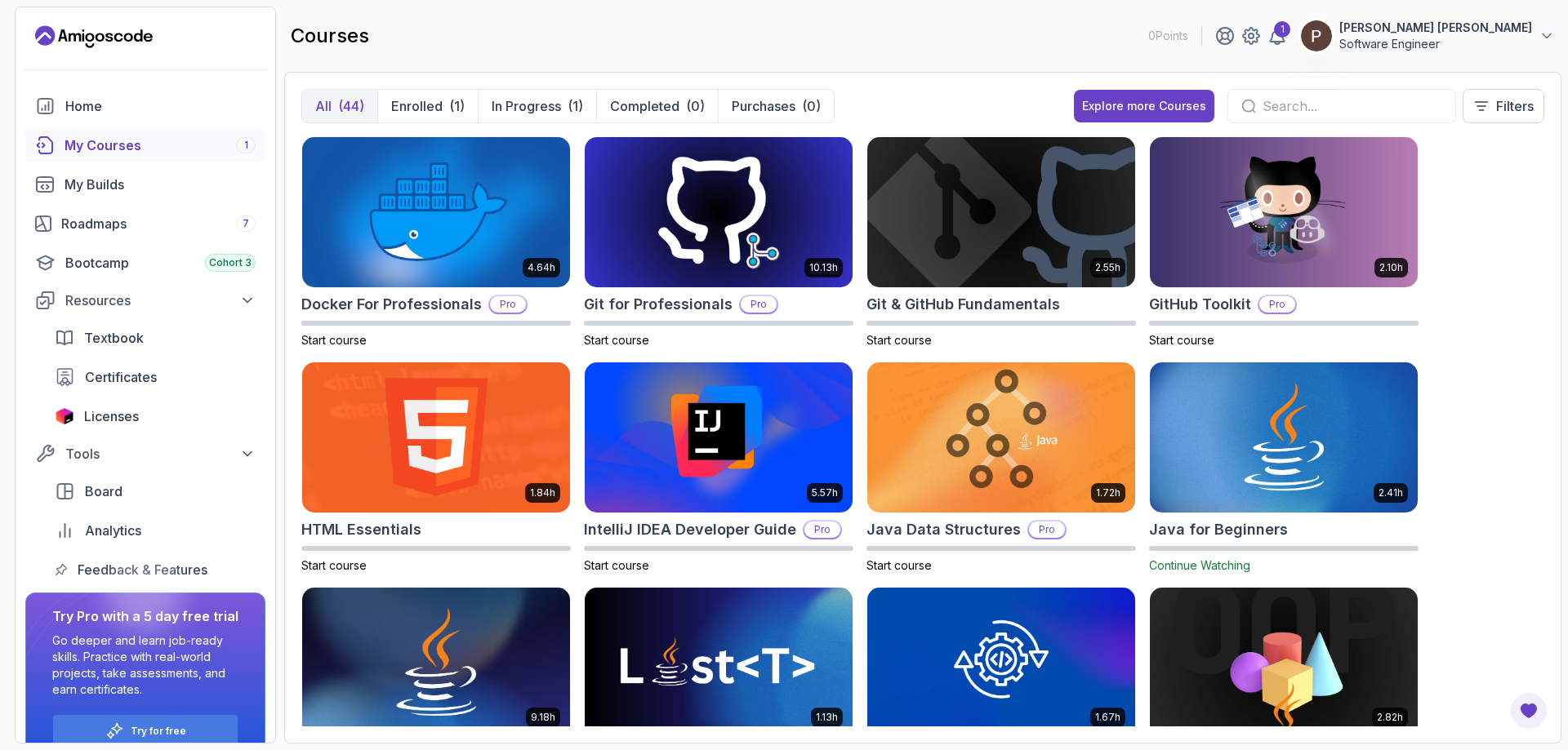
scroll to position [422, 0]
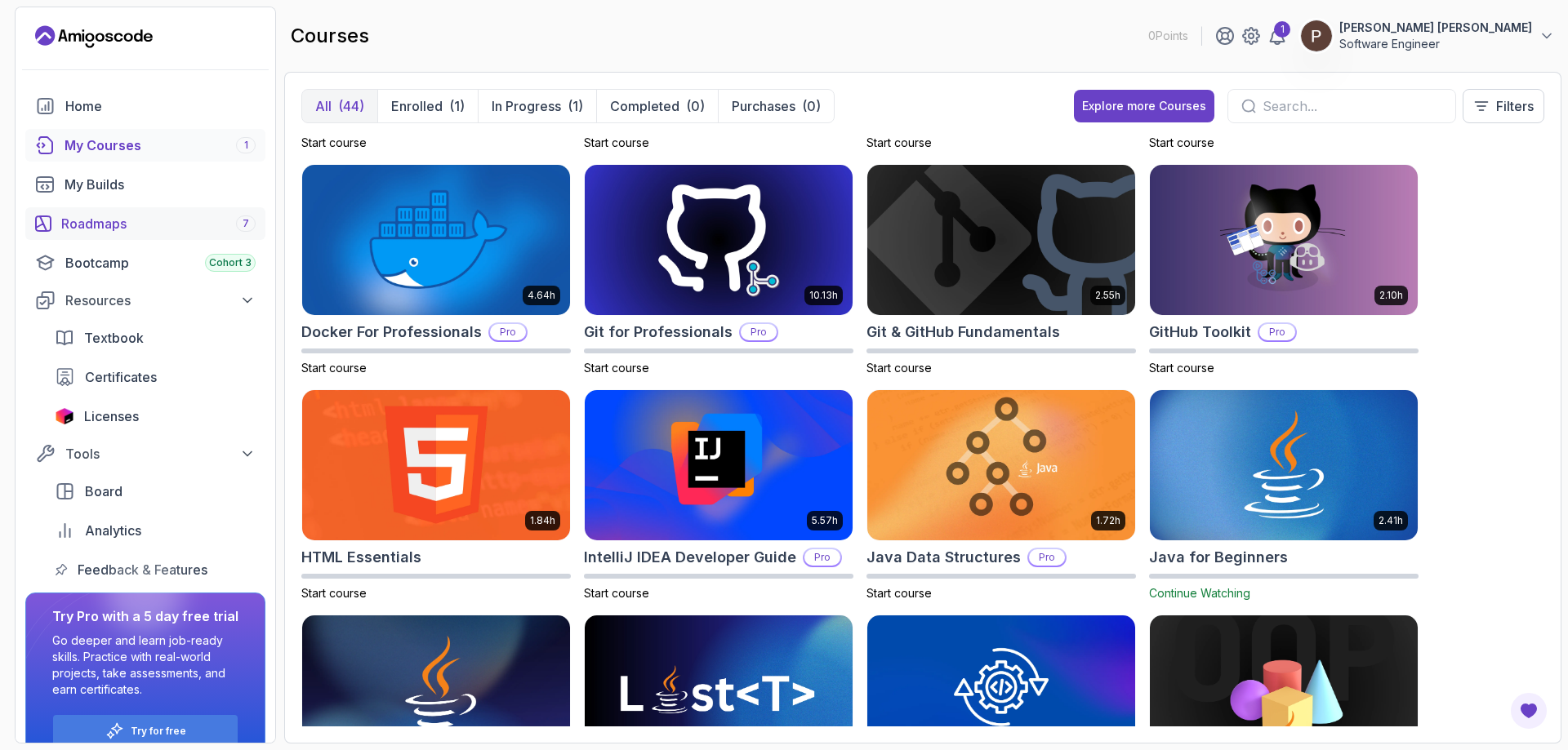
click at [129, 228] on div "Roadmaps 7" at bounding box center [158, 224] width 195 height 19
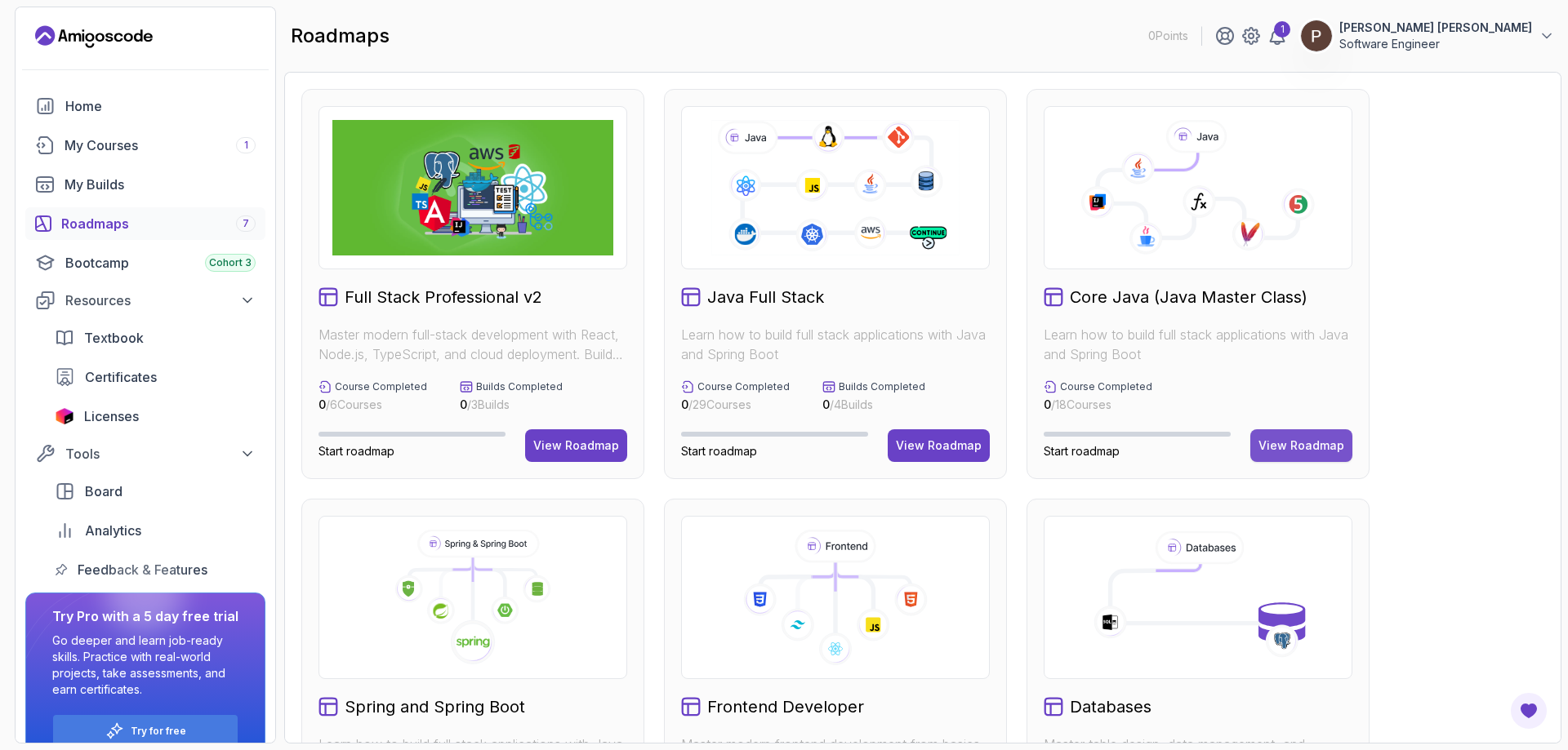
click at [1305, 448] on div "View Roadmap" at bounding box center [1301, 446] width 85 height 16
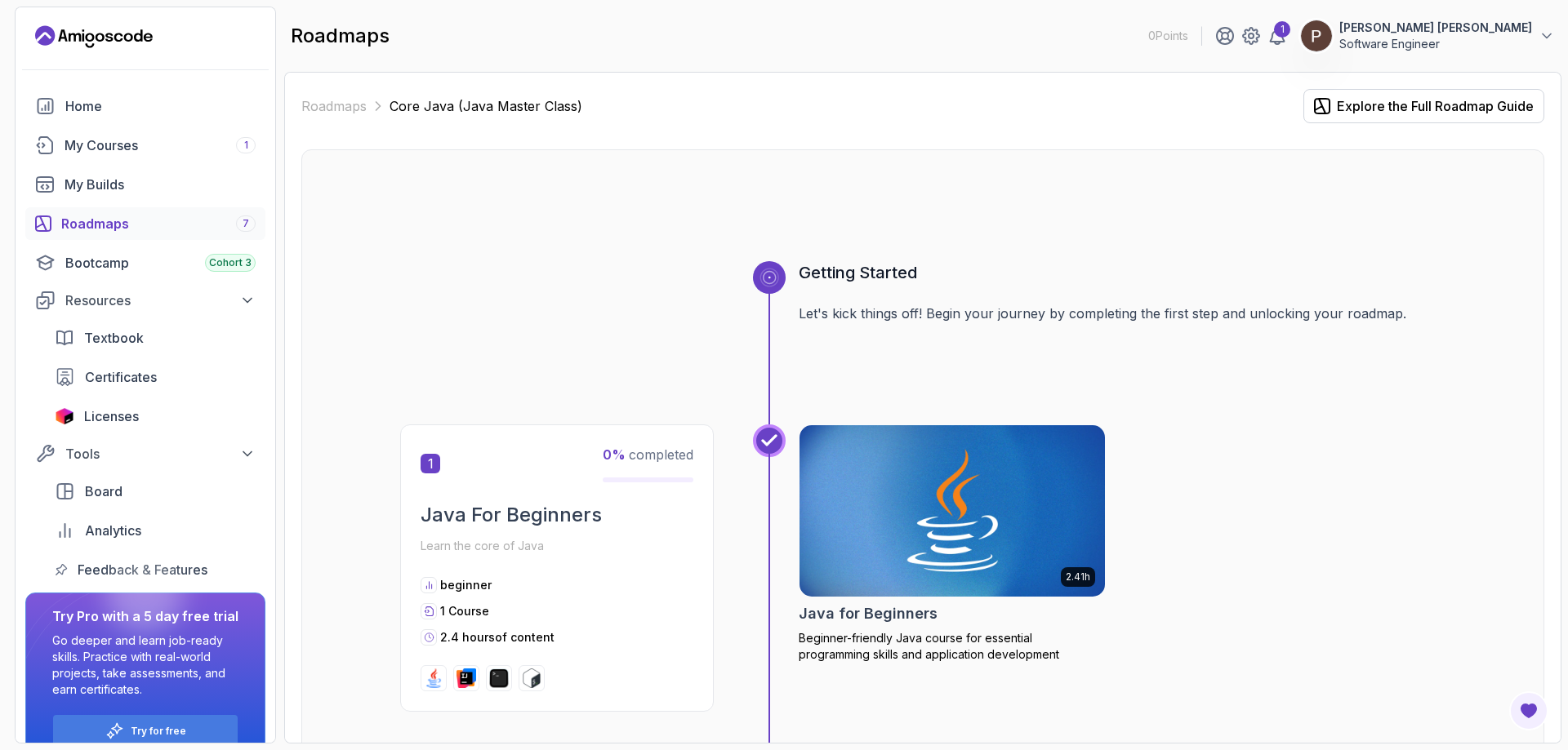
scroll to position [408, 0]
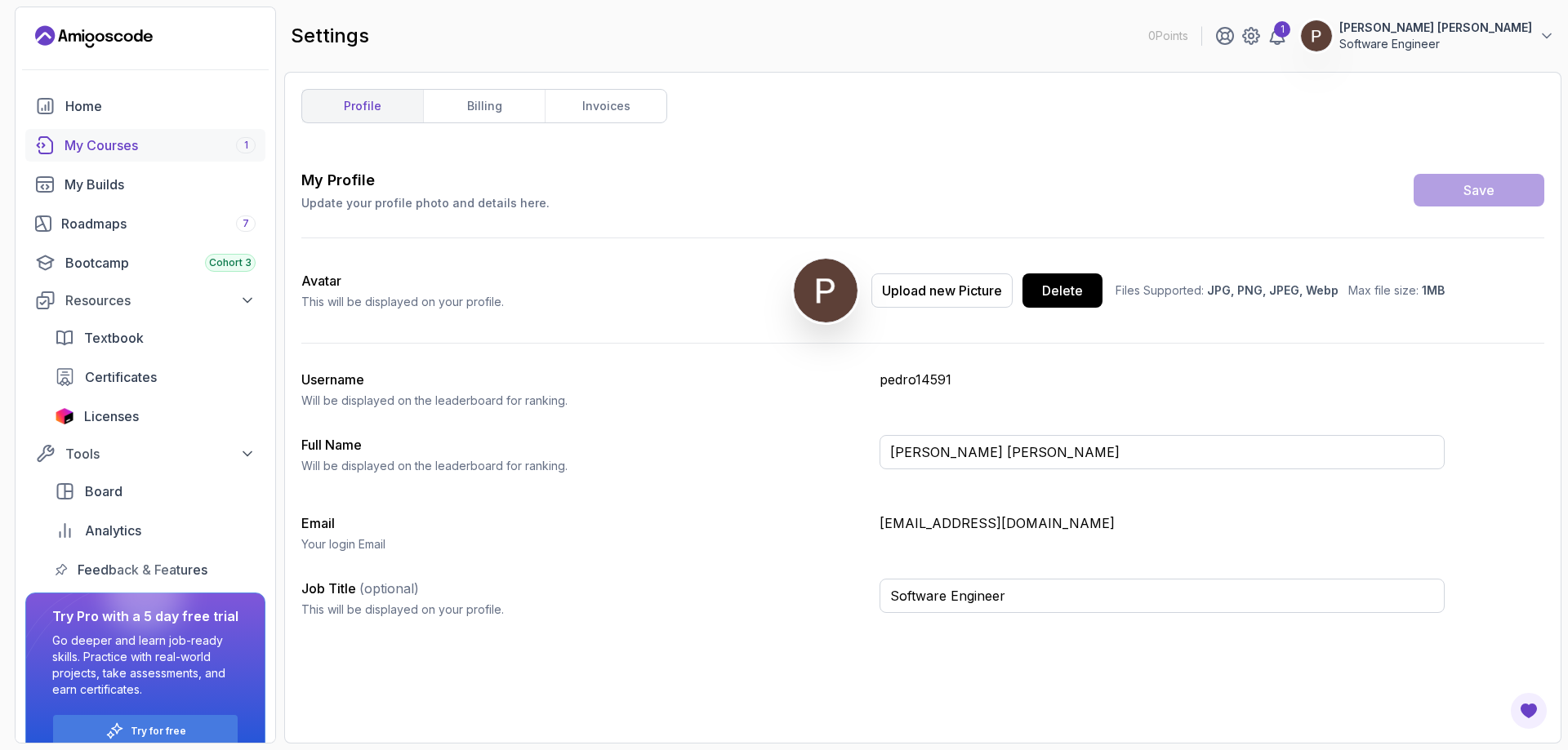
click at [145, 138] on div "My Courses 1" at bounding box center [160, 145] width 191 height 19
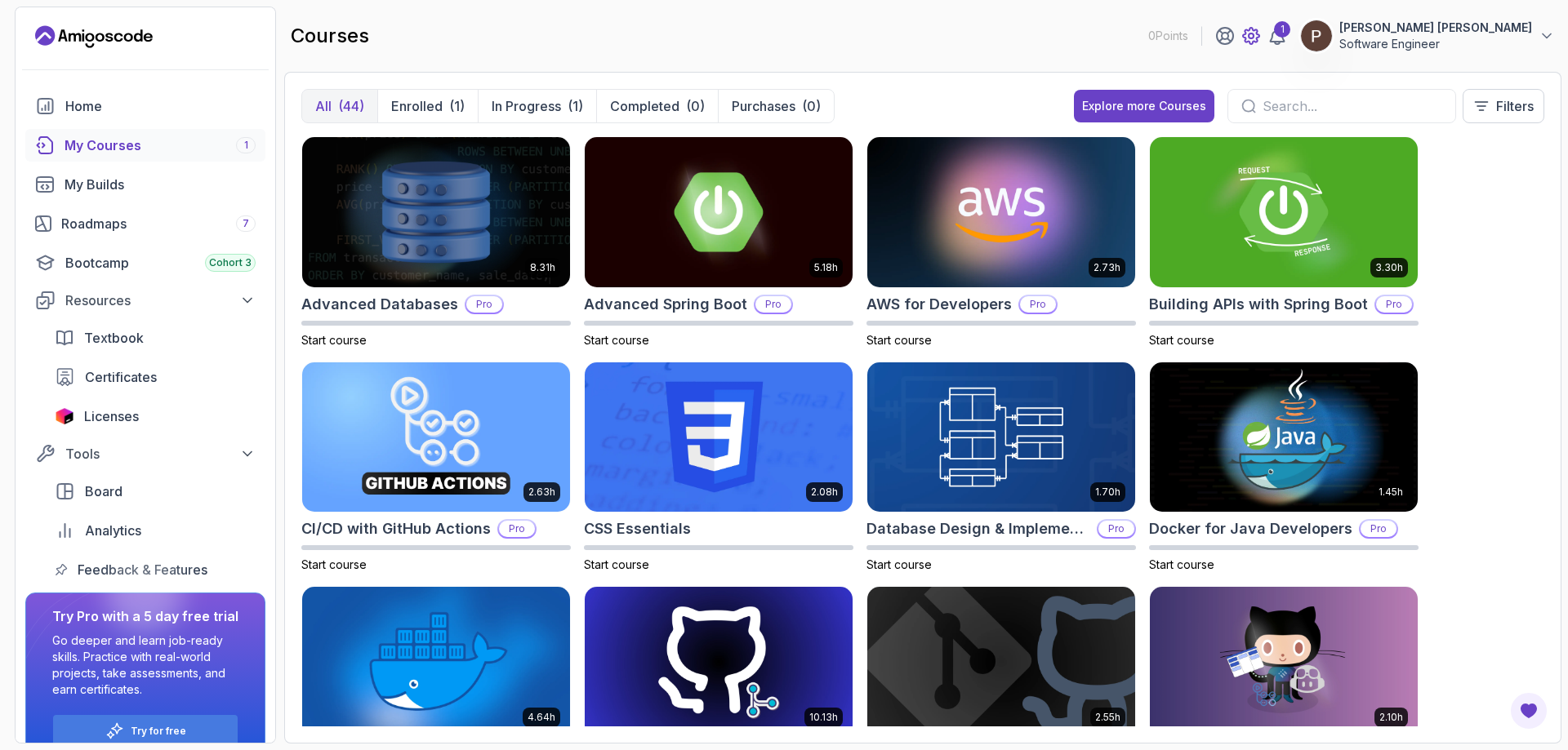
click at [1259, 33] on icon at bounding box center [1251, 36] width 16 height 16
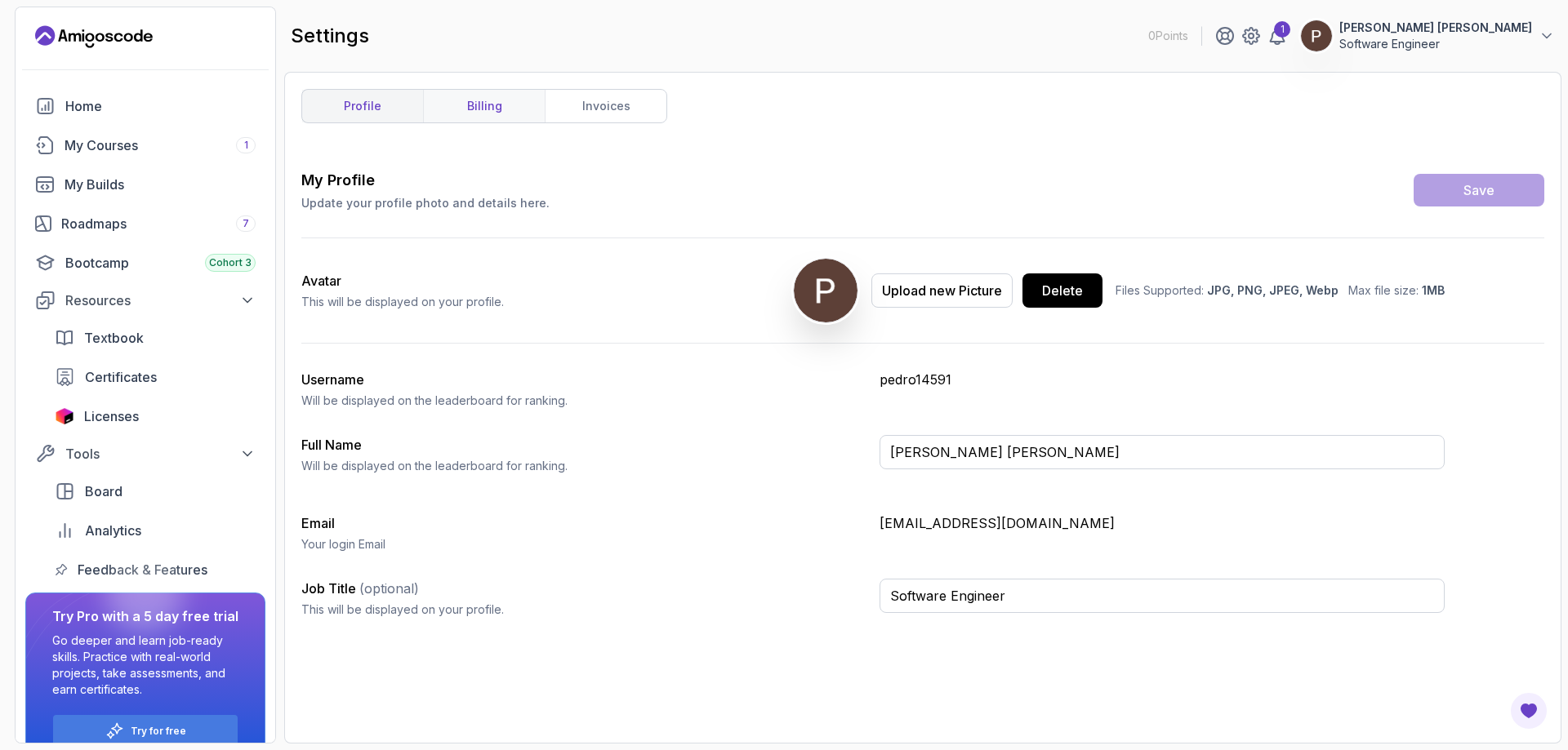
click at [525, 120] on link "billing" at bounding box center [485, 107] width 122 height 33
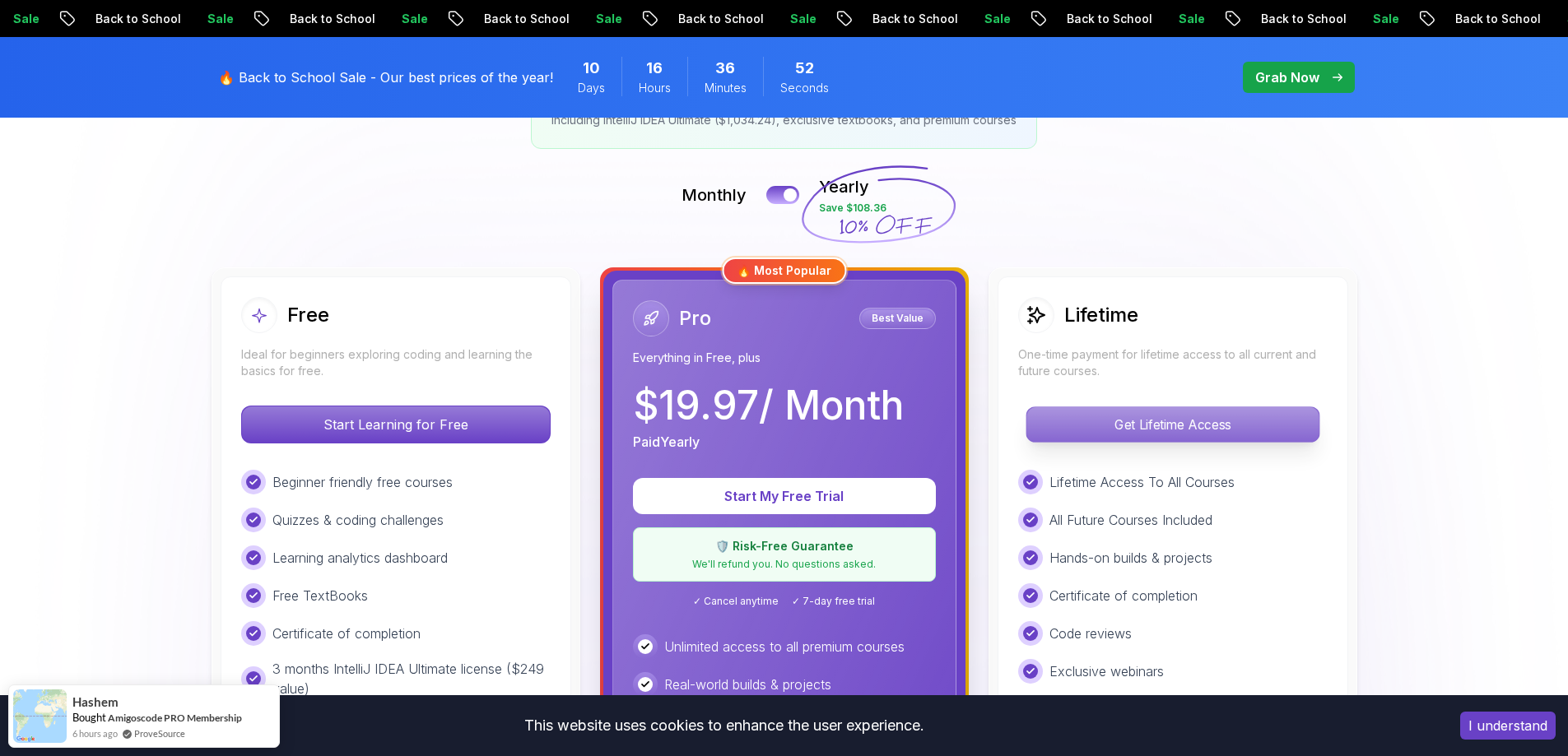
scroll to position [329, 0]
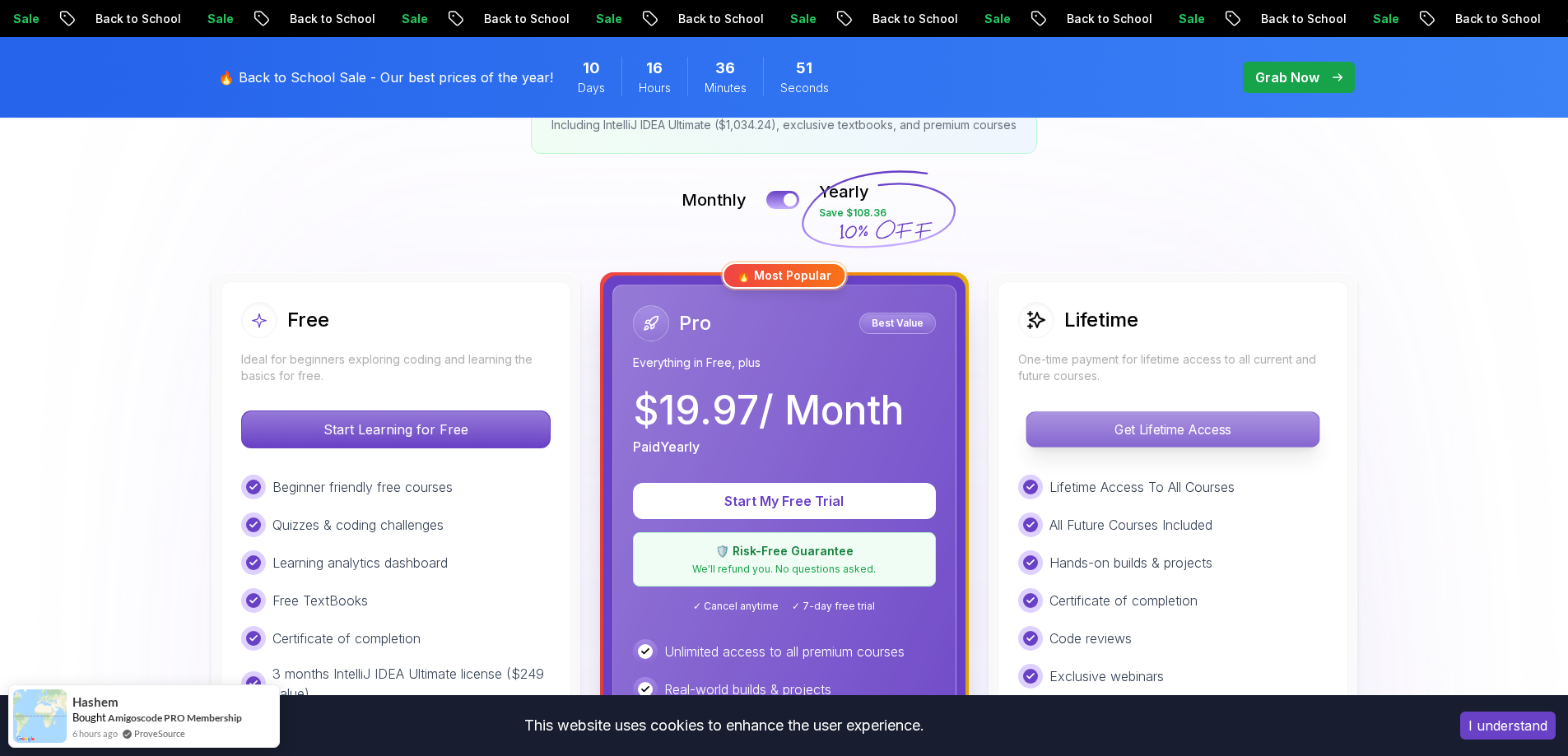
click at [1183, 425] on p "Get Lifetime Access" at bounding box center [1172, 429] width 292 height 34
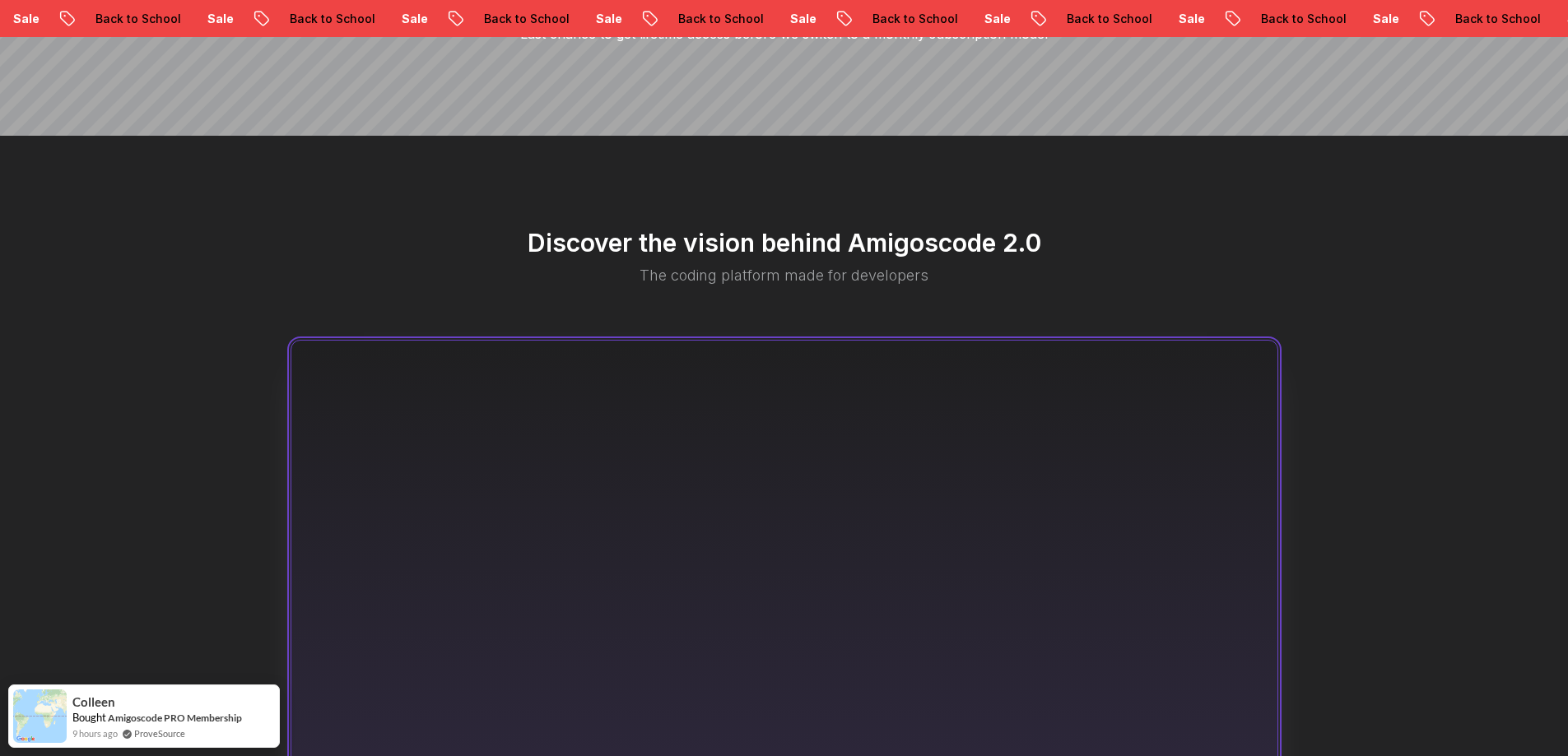
scroll to position [740, 0]
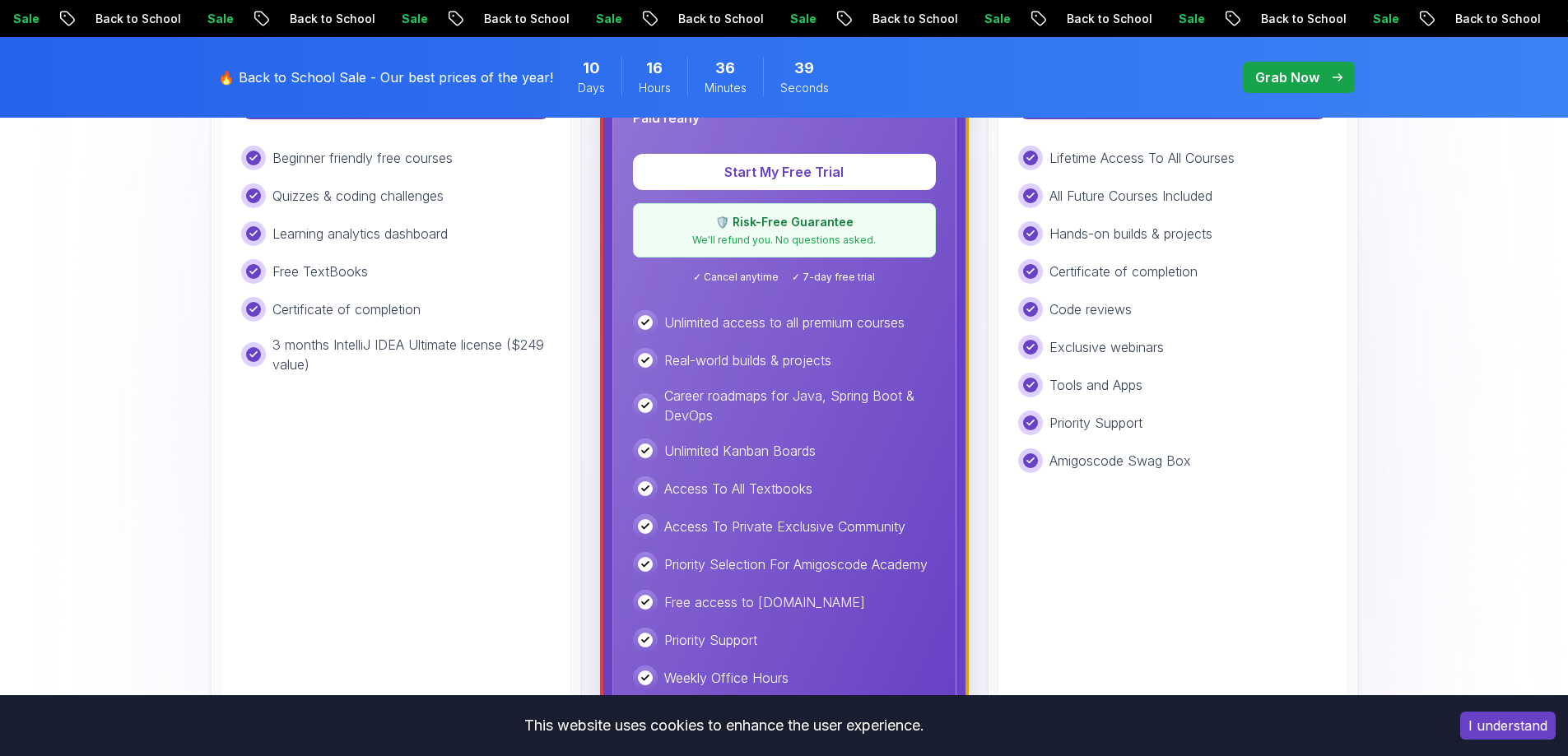
scroll to position [329, 0]
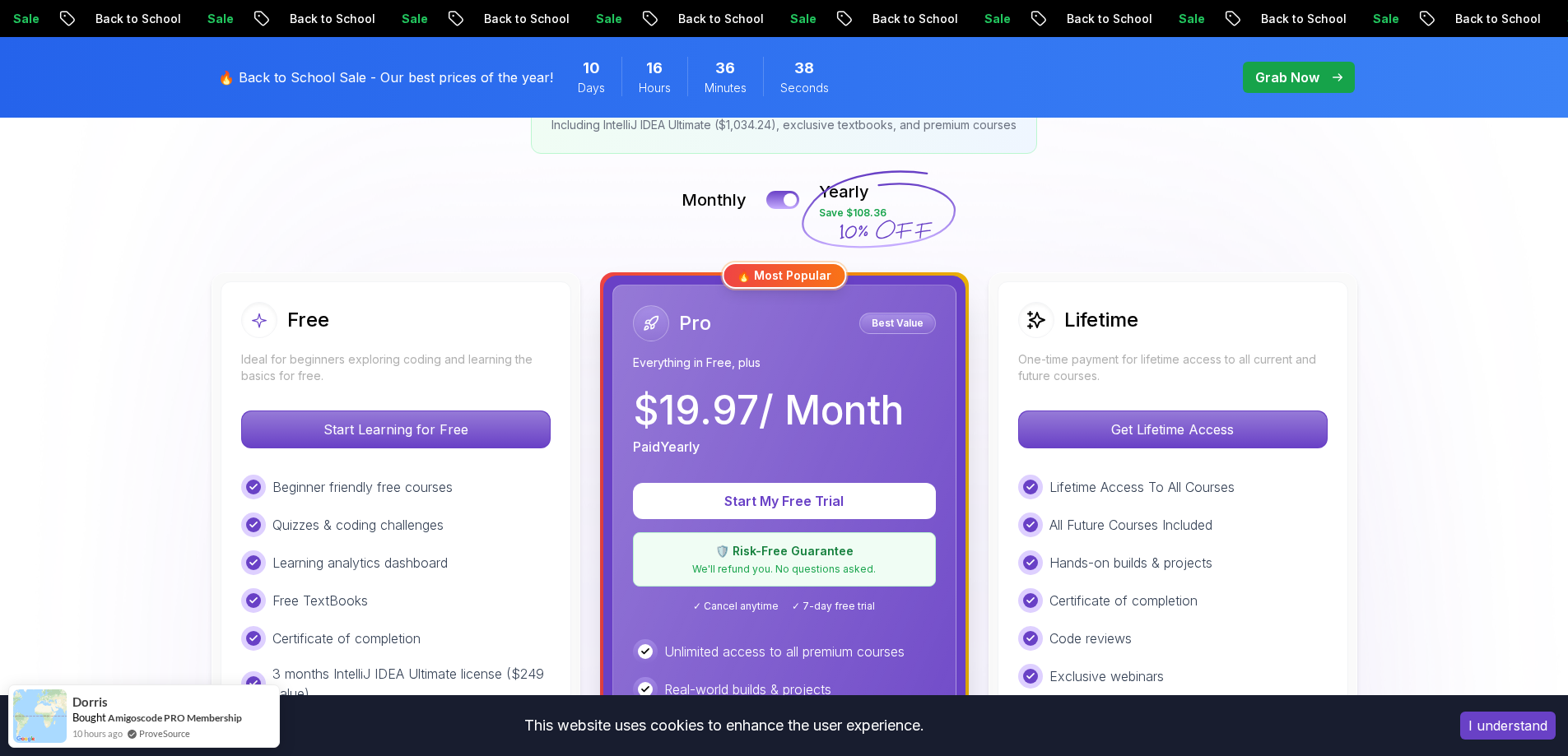
click at [875, 193] on icon at bounding box center [878, 210] width 158 height 145
click at [787, 198] on div at bounding box center [790, 200] width 14 height 14
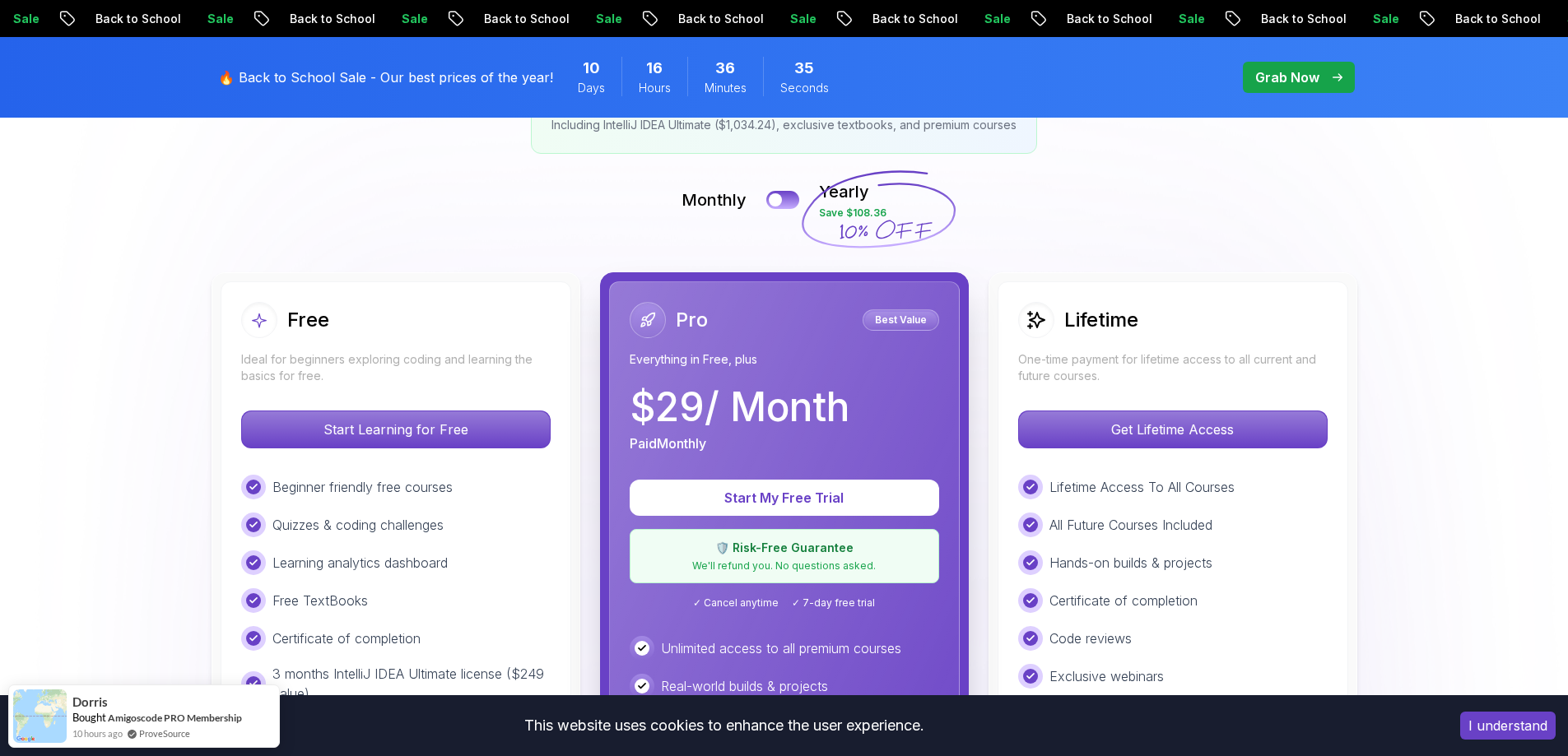
click at [782, 212] on div "Monthly Yearly Save $108.36" at bounding box center [784, 200] width 1153 height 39
click at [783, 197] on button at bounding box center [783, 199] width 34 height 19
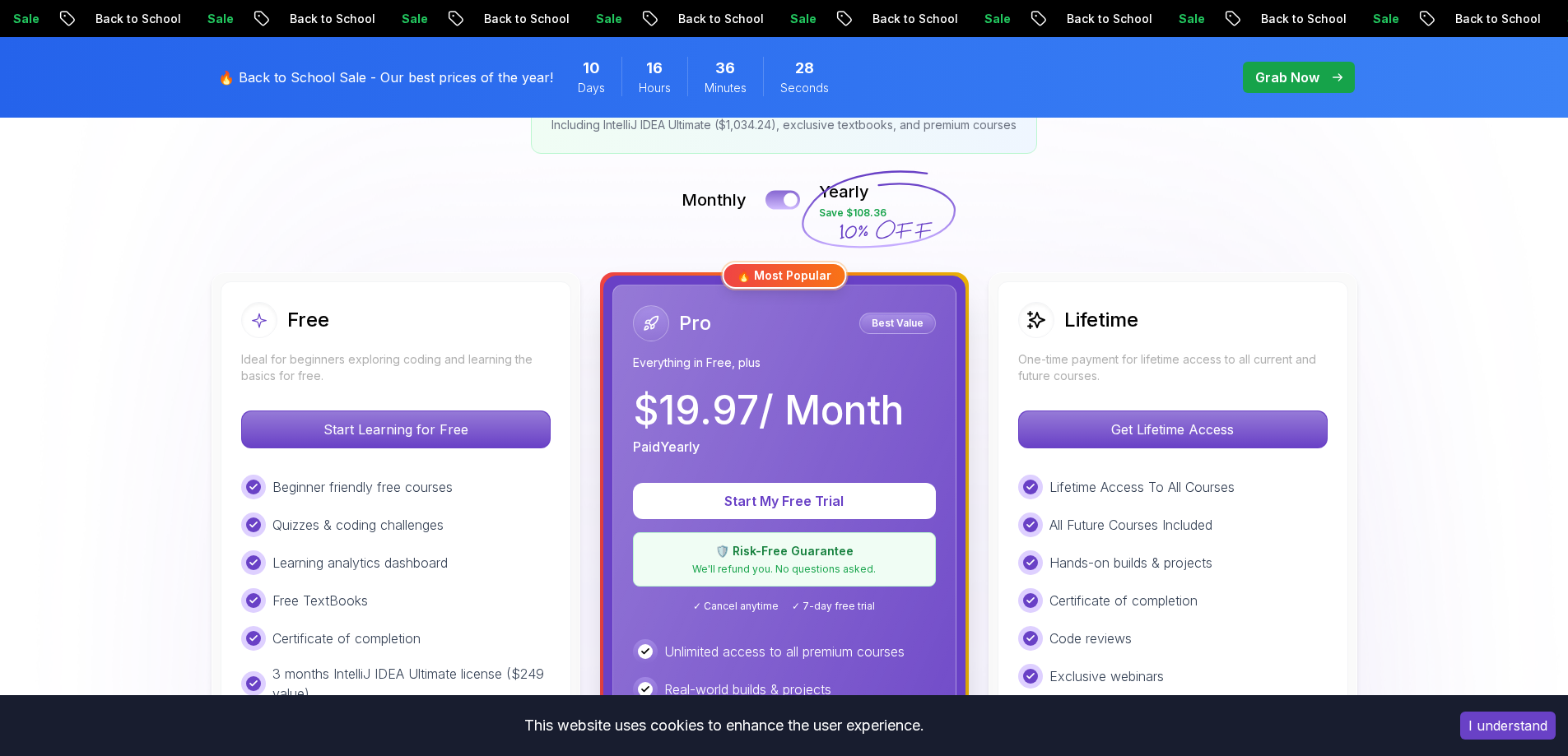
click at [787, 196] on div at bounding box center [790, 200] width 14 height 14
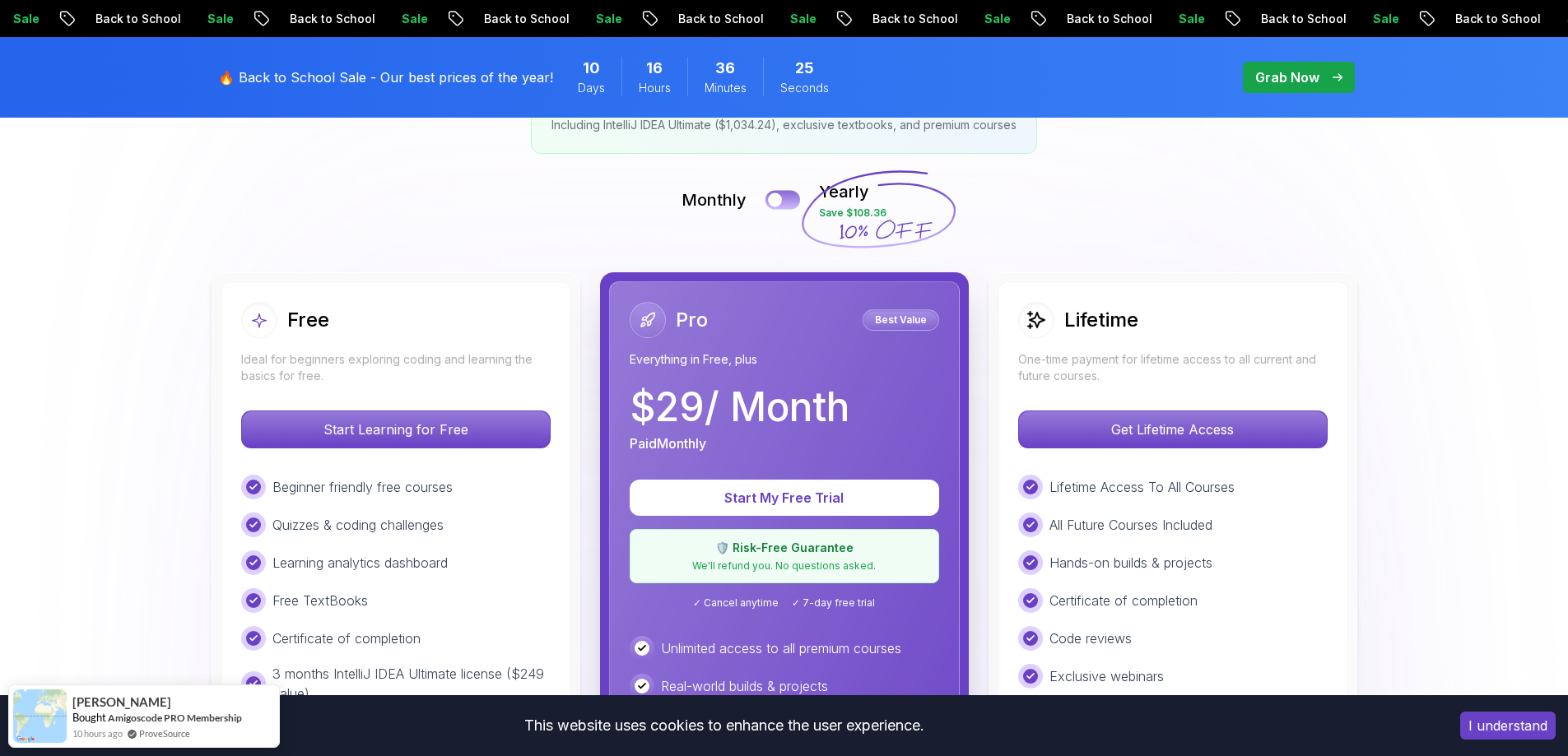
click at [792, 196] on button at bounding box center [783, 199] width 34 height 19
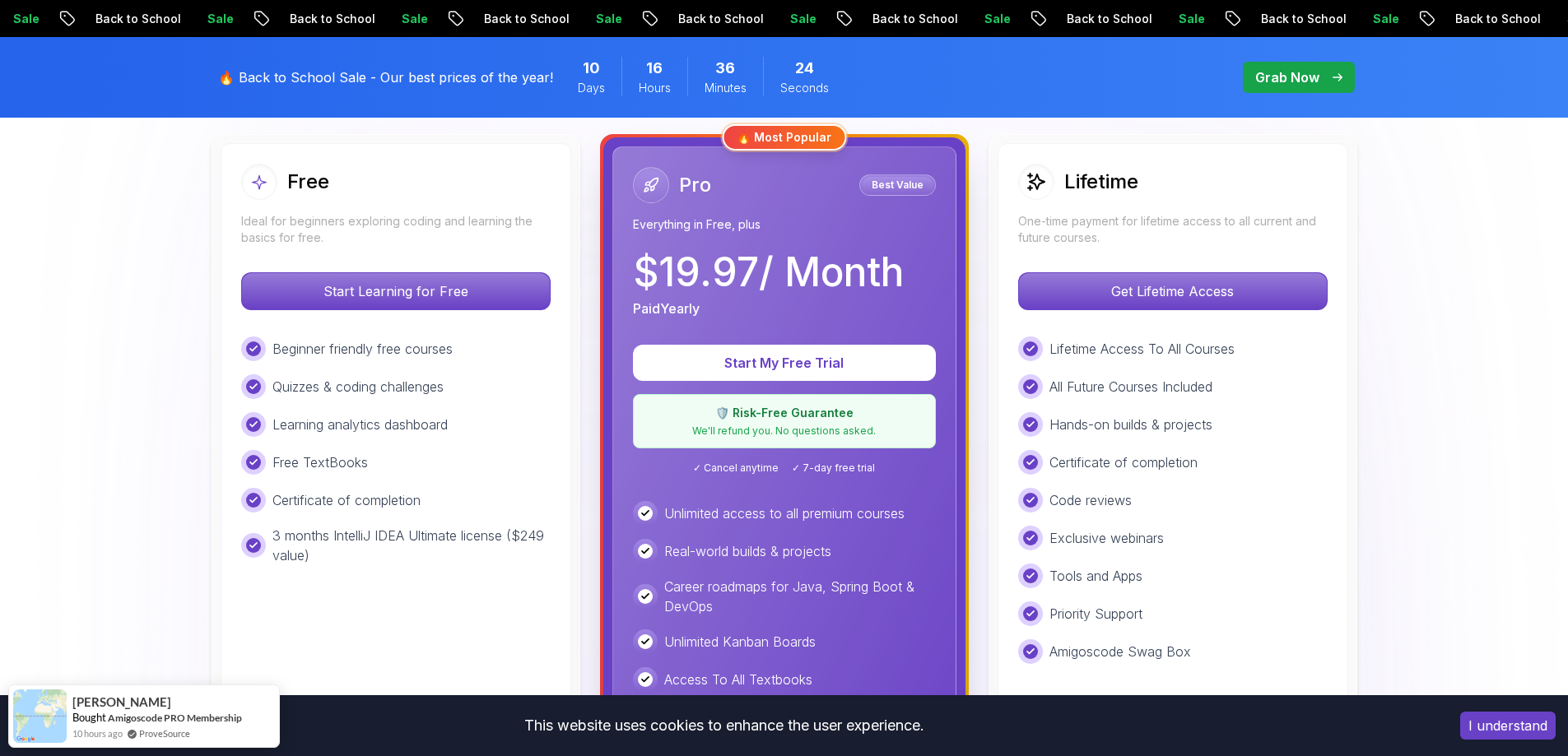
scroll to position [494, 0]
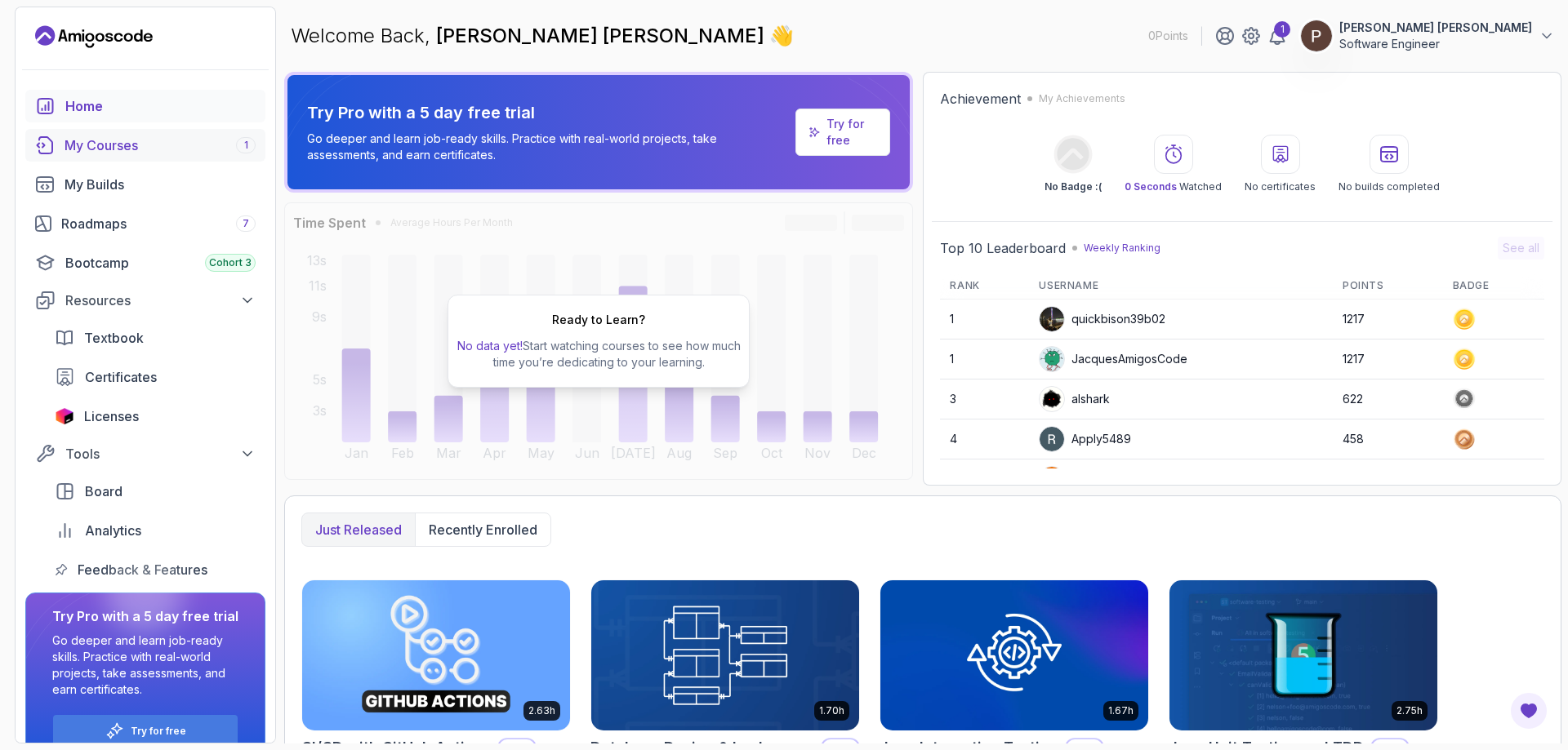
click at [122, 153] on div "My Courses 1" at bounding box center [160, 145] width 191 height 19
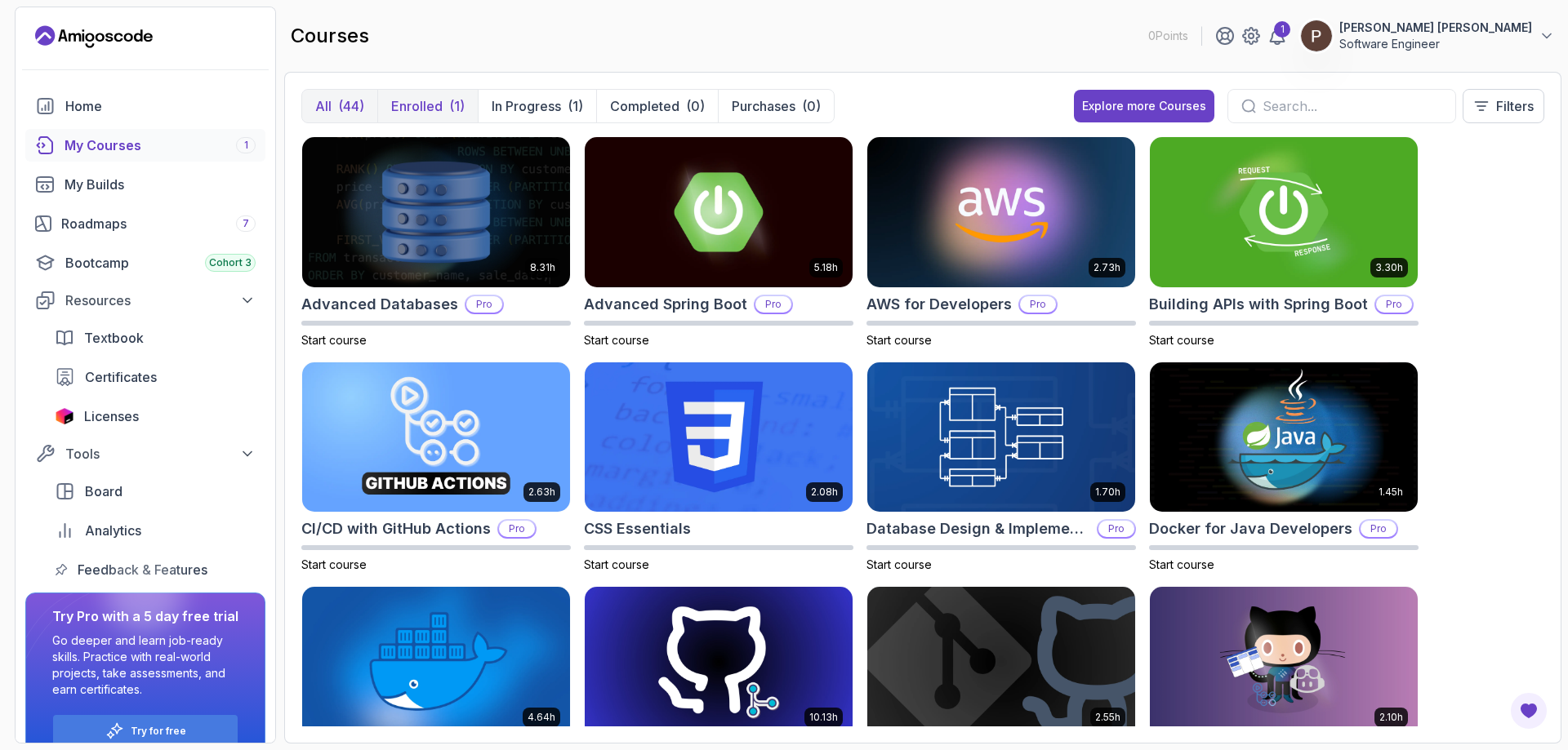
click at [437, 98] on p "Enrolled" at bounding box center [417, 106] width 51 height 19
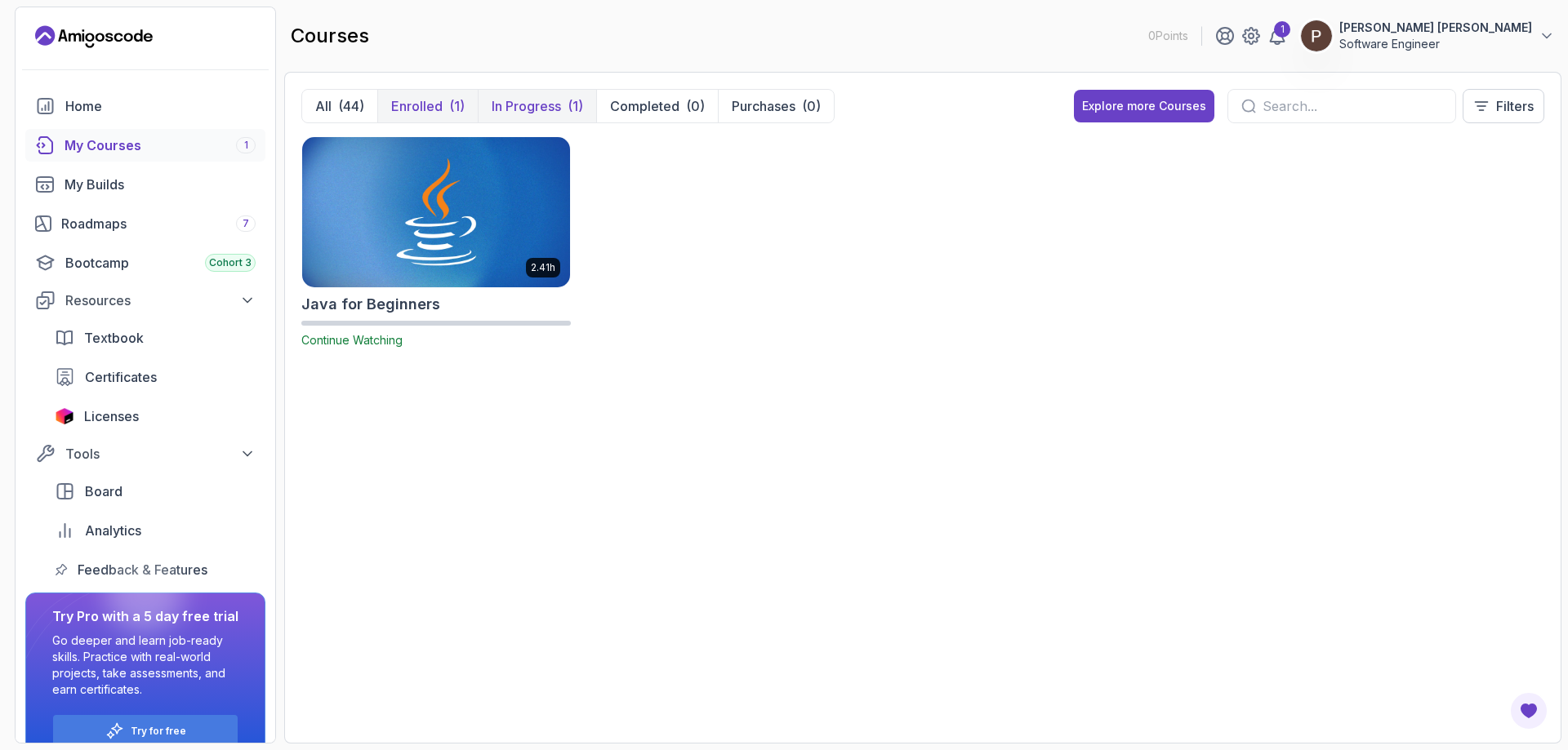
click at [523, 106] on p "In Progress" at bounding box center [526, 106] width 70 height 19
click at [659, 104] on p "Completed" at bounding box center [644, 106] width 70 height 19
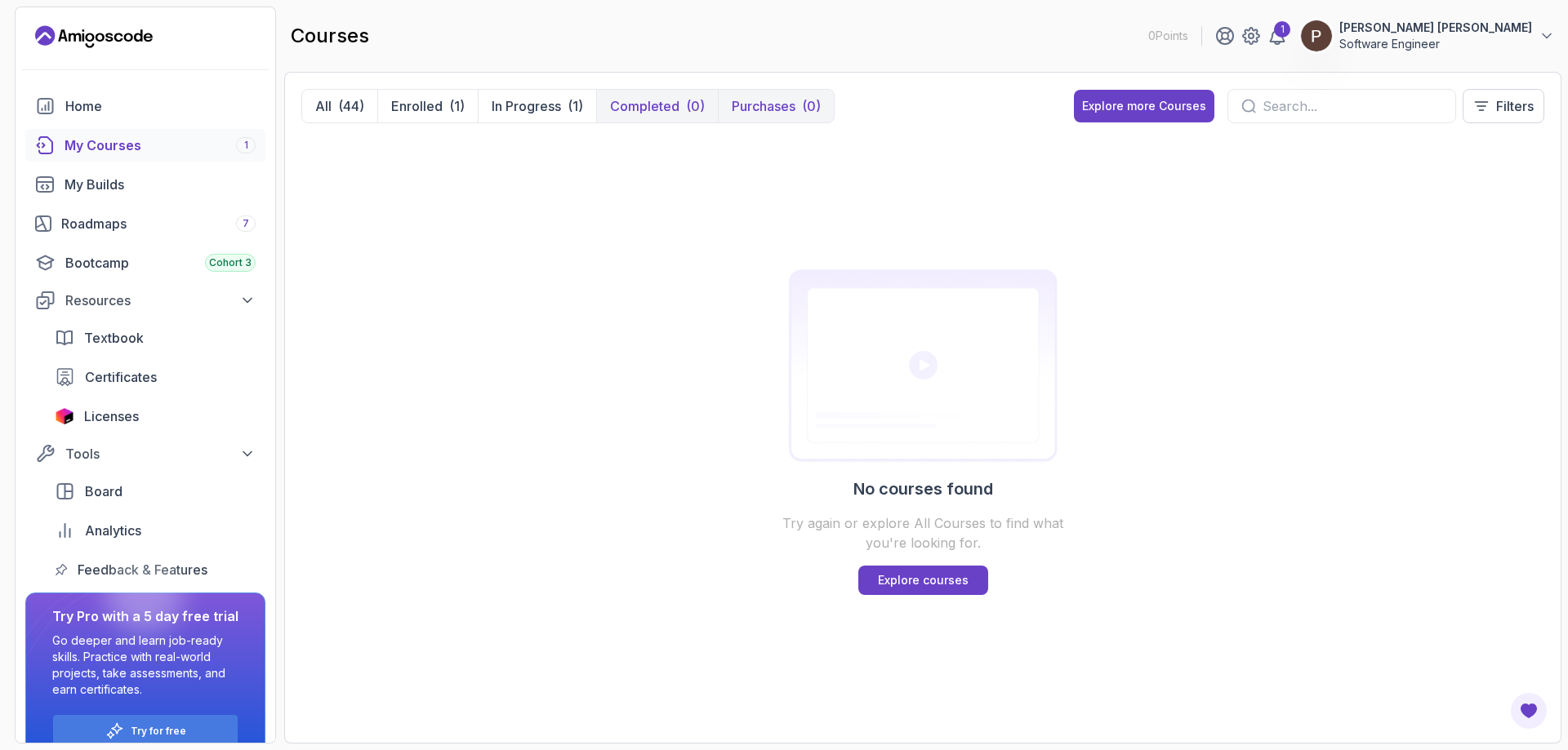
click at [771, 96] on button "Purchases (0)" at bounding box center [776, 107] width 116 height 33
click at [667, 109] on p "Completed" at bounding box center [644, 106] width 70 height 19
click at [542, 109] on p "In Progress" at bounding box center [526, 106] width 70 height 19
click at [927, 106] on icon at bounding box center [926, 106] width 16 height 16
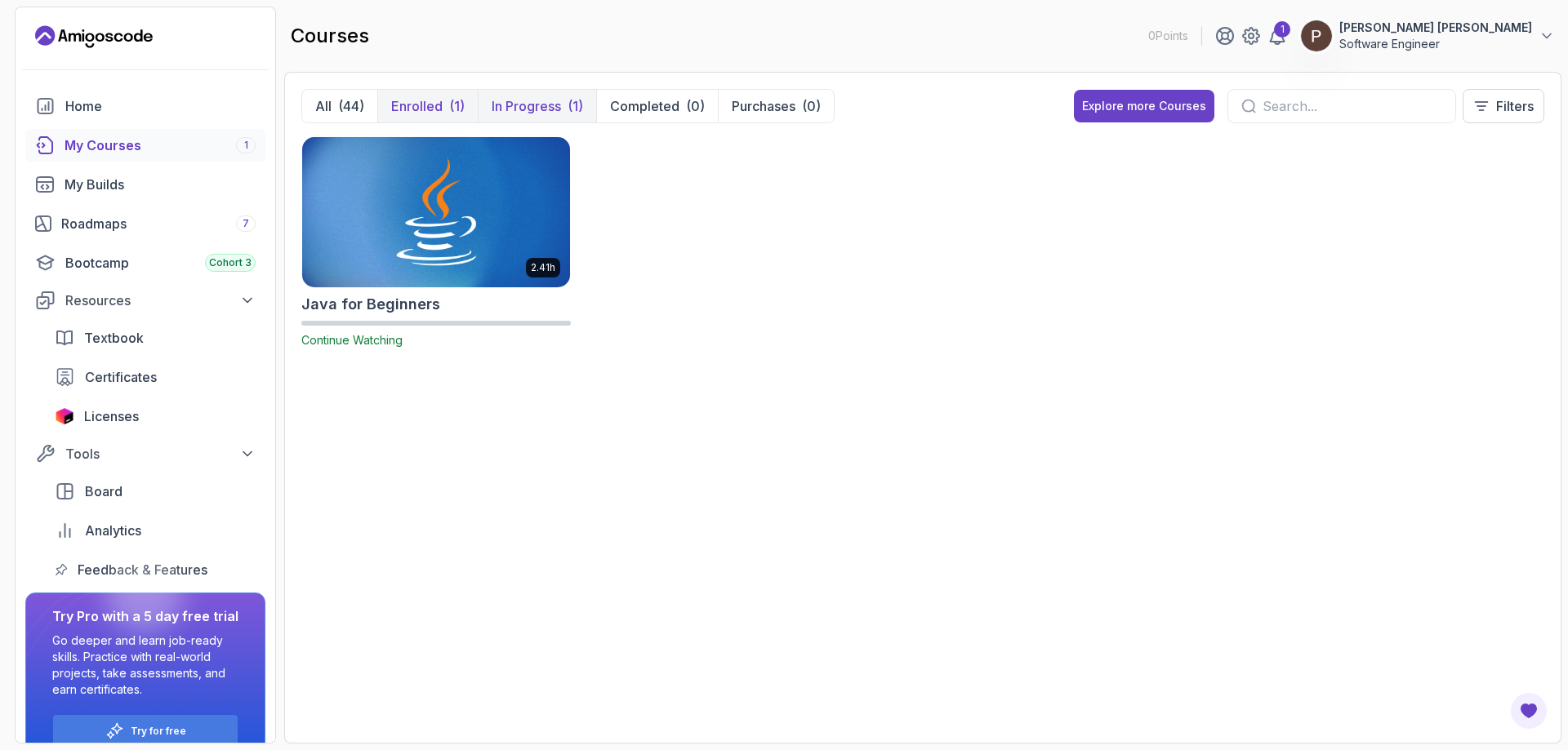
click at [434, 103] on p "Enrolled" at bounding box center [417, 106] width 51 height 19
click at [334, 115] on button "All (44)" at bounding box center [340, 107] width 76 height 33
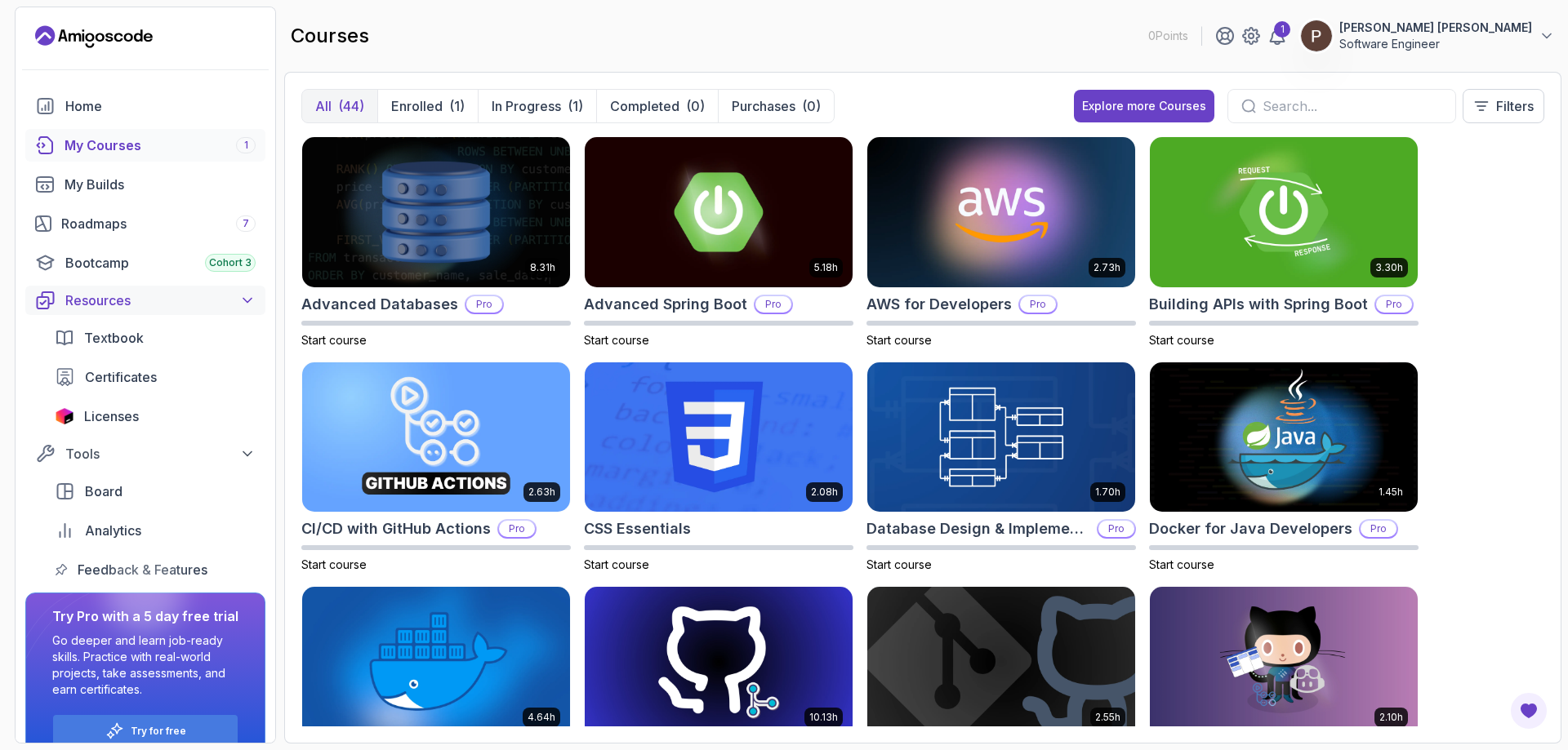
click at [165, 307] on div "Resources" at bounding box center [160, 300] width 190 height 19
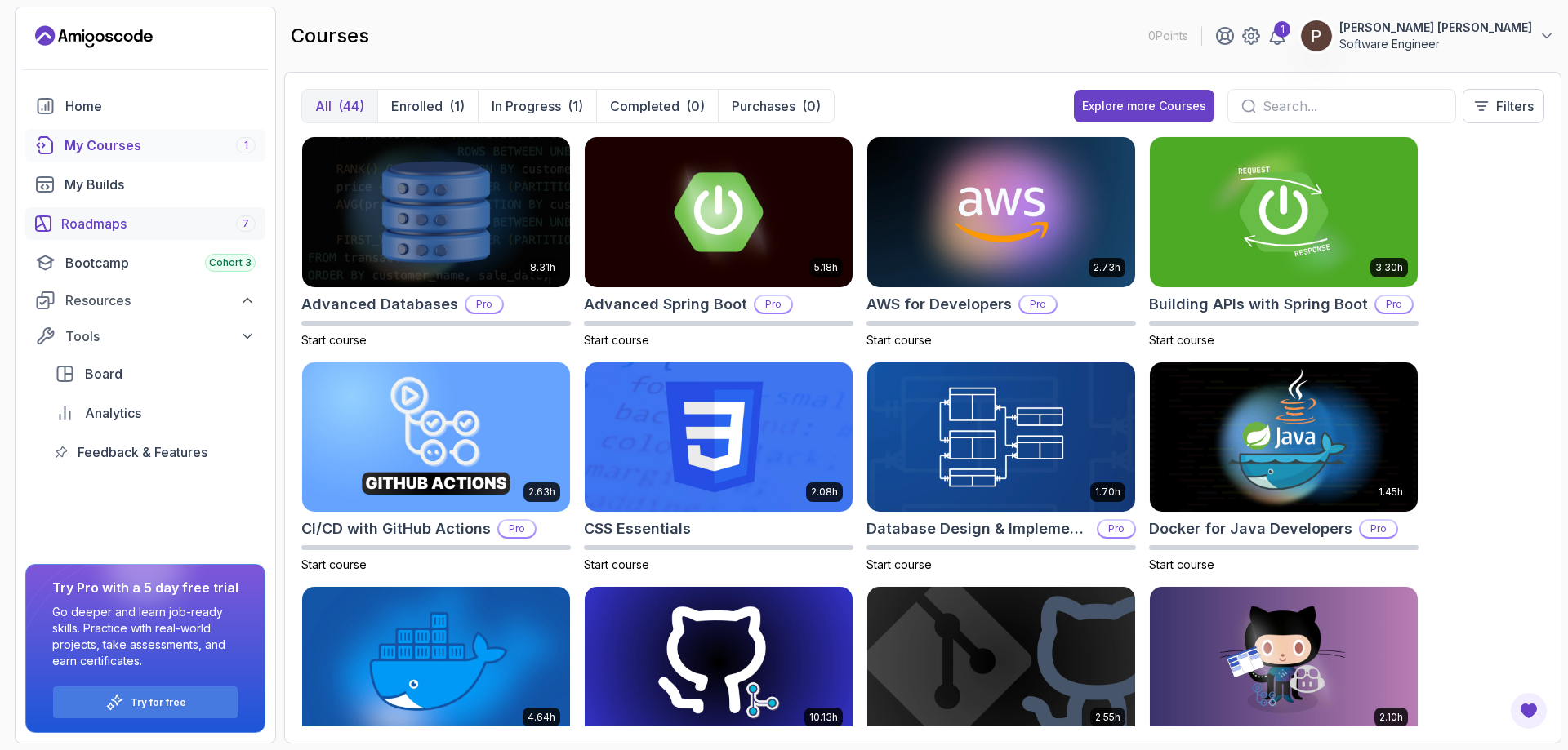
click at [127, 221] on div "Roadmaps 7" at bounding box center [158, 224] width 195 height 19
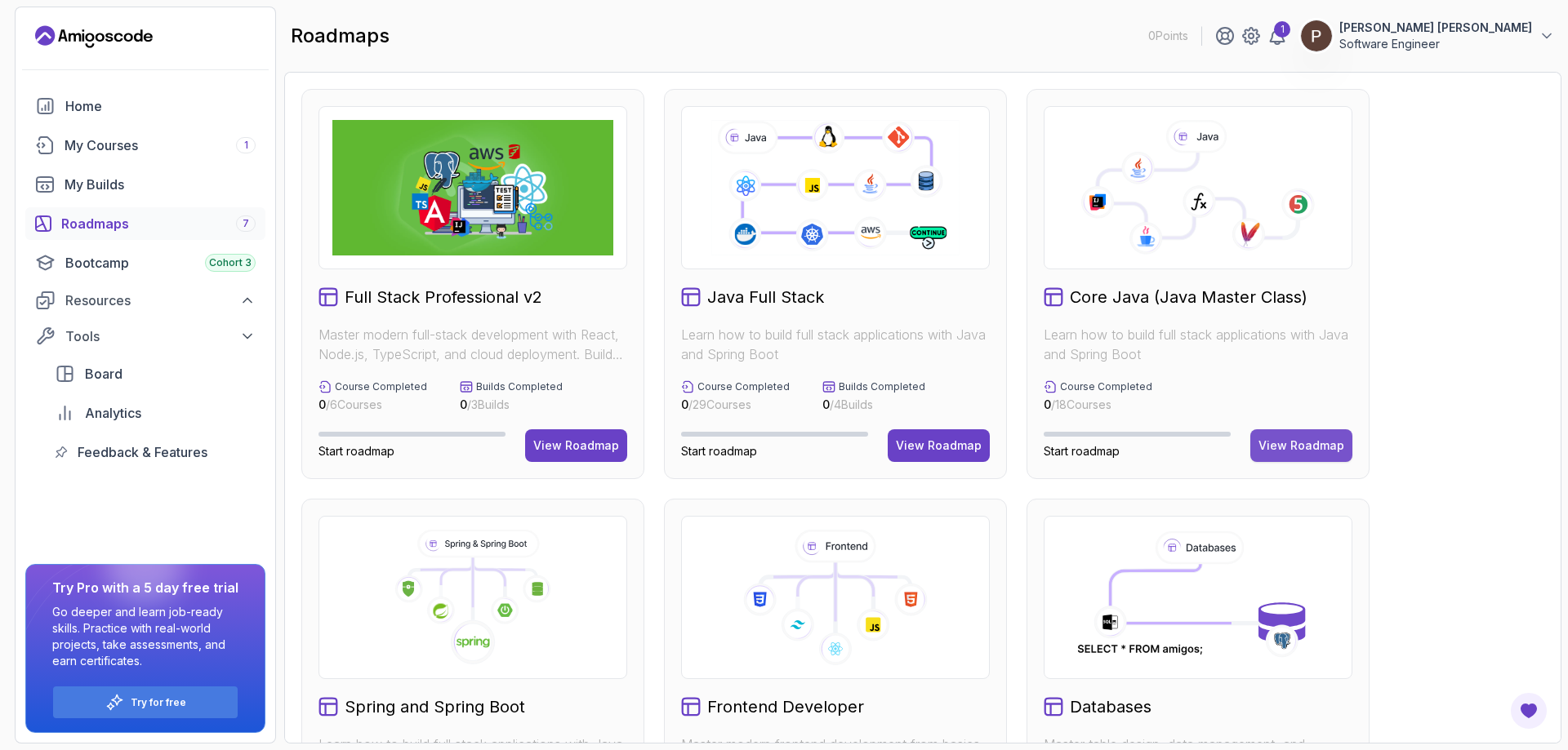
click at [1295, 442] on div "View Roadmap" at bounding box center [1301, 446] width 85 height 16
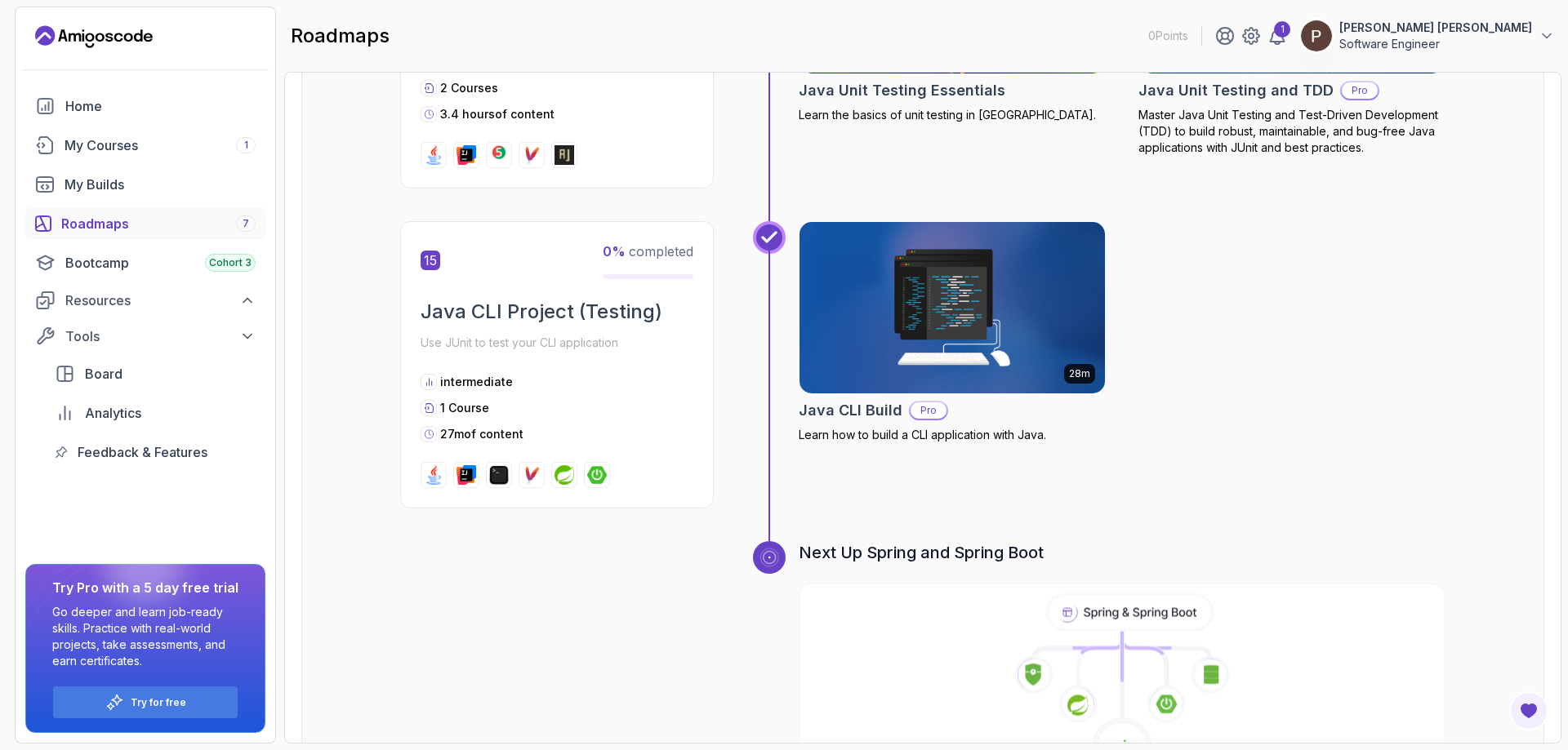
scroll to position [5183, 0]
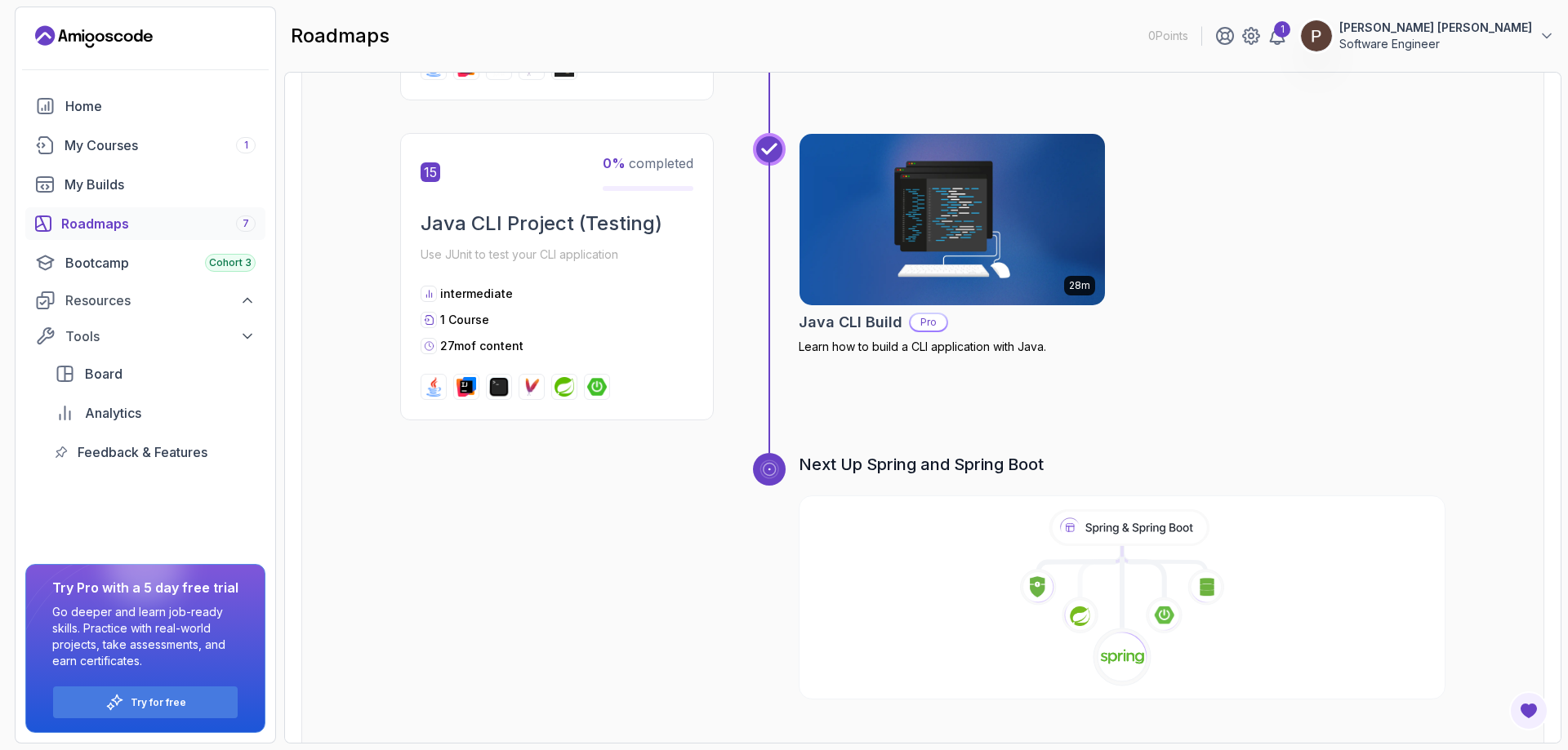
click at [134, 221] on div "Roadmaps 7" at bounding box center [158, 224] width 195 height 19
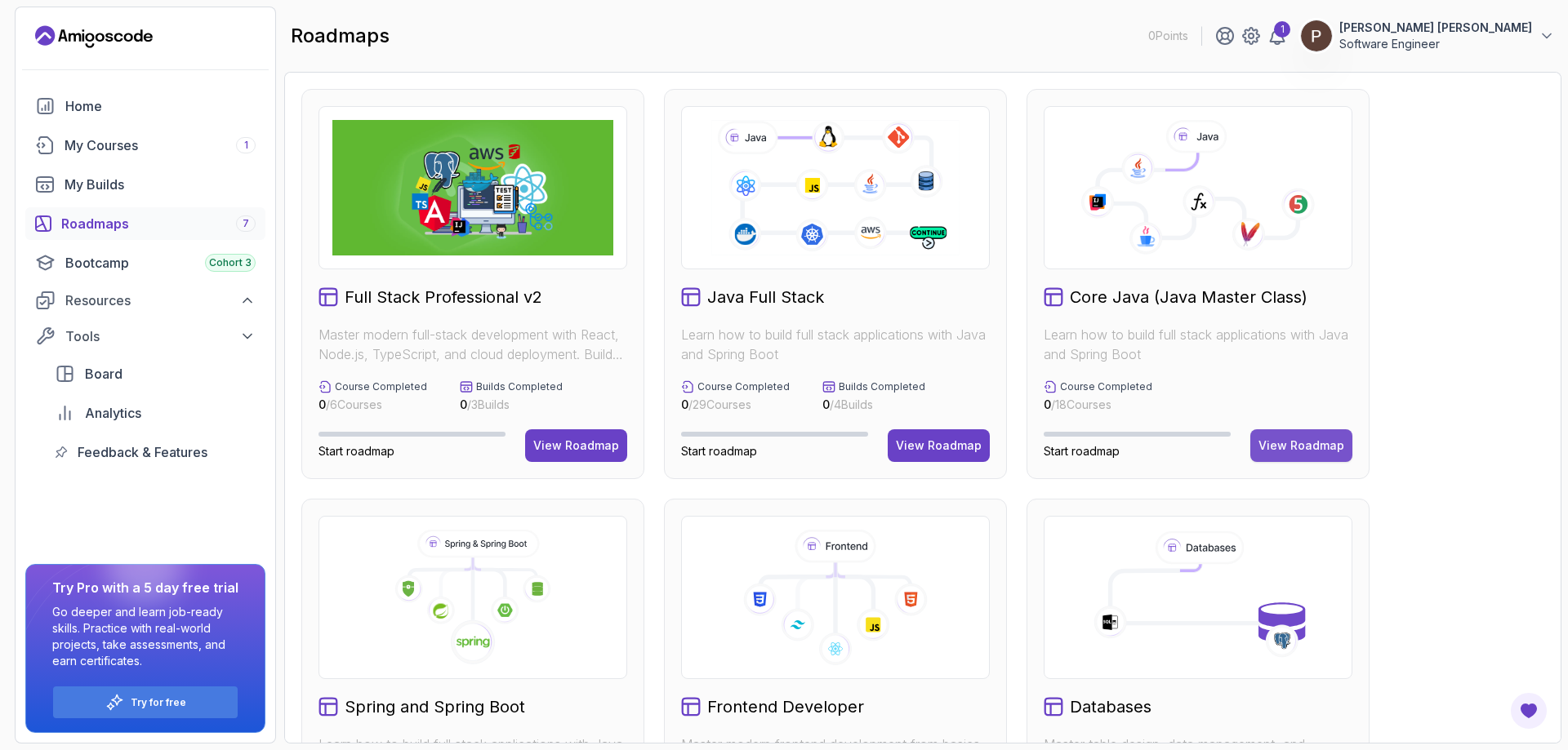
click at [1301, 439] on div "View Roadmap" at bounding box center [1301, 446] width 85 height 16
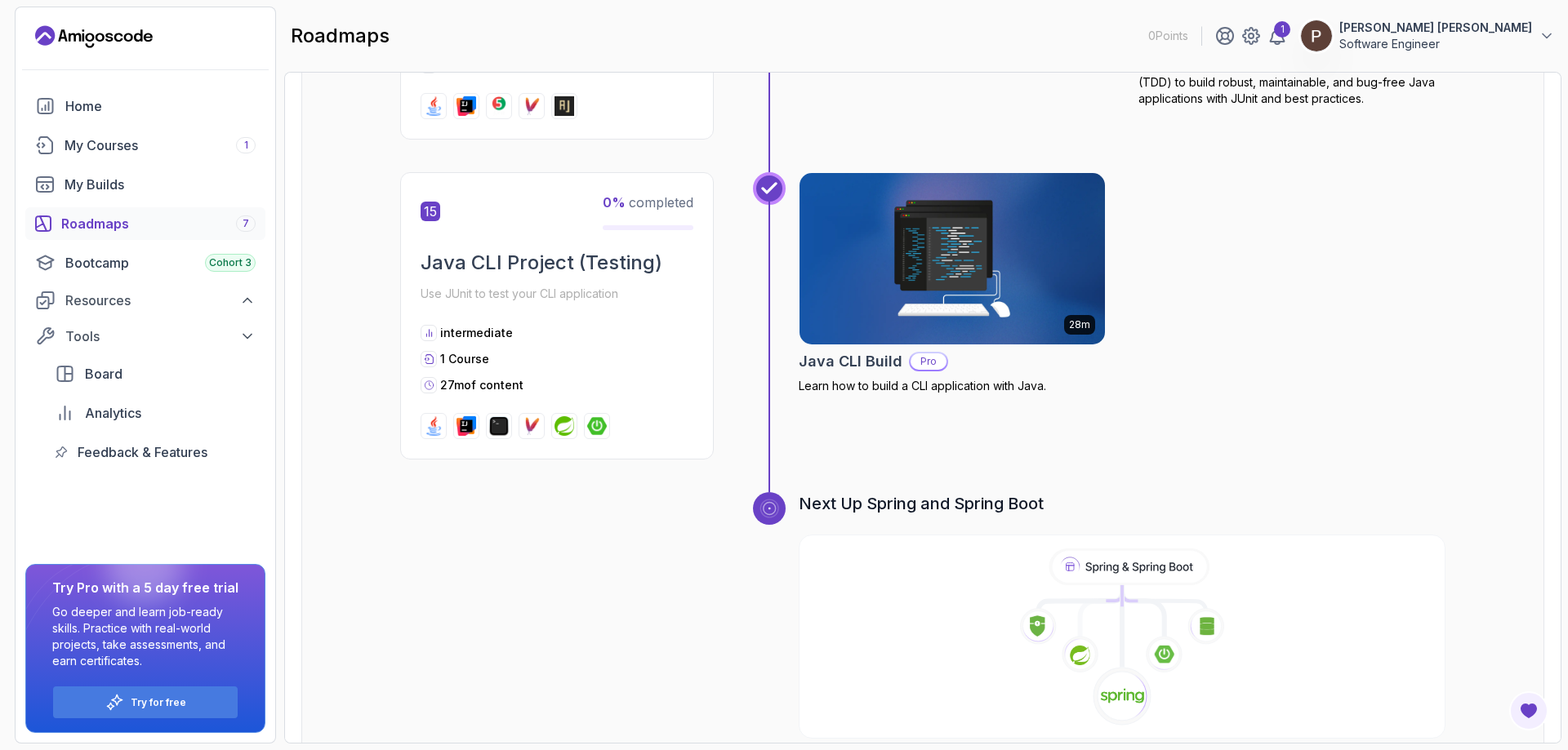
scroll to position [5183, 0]
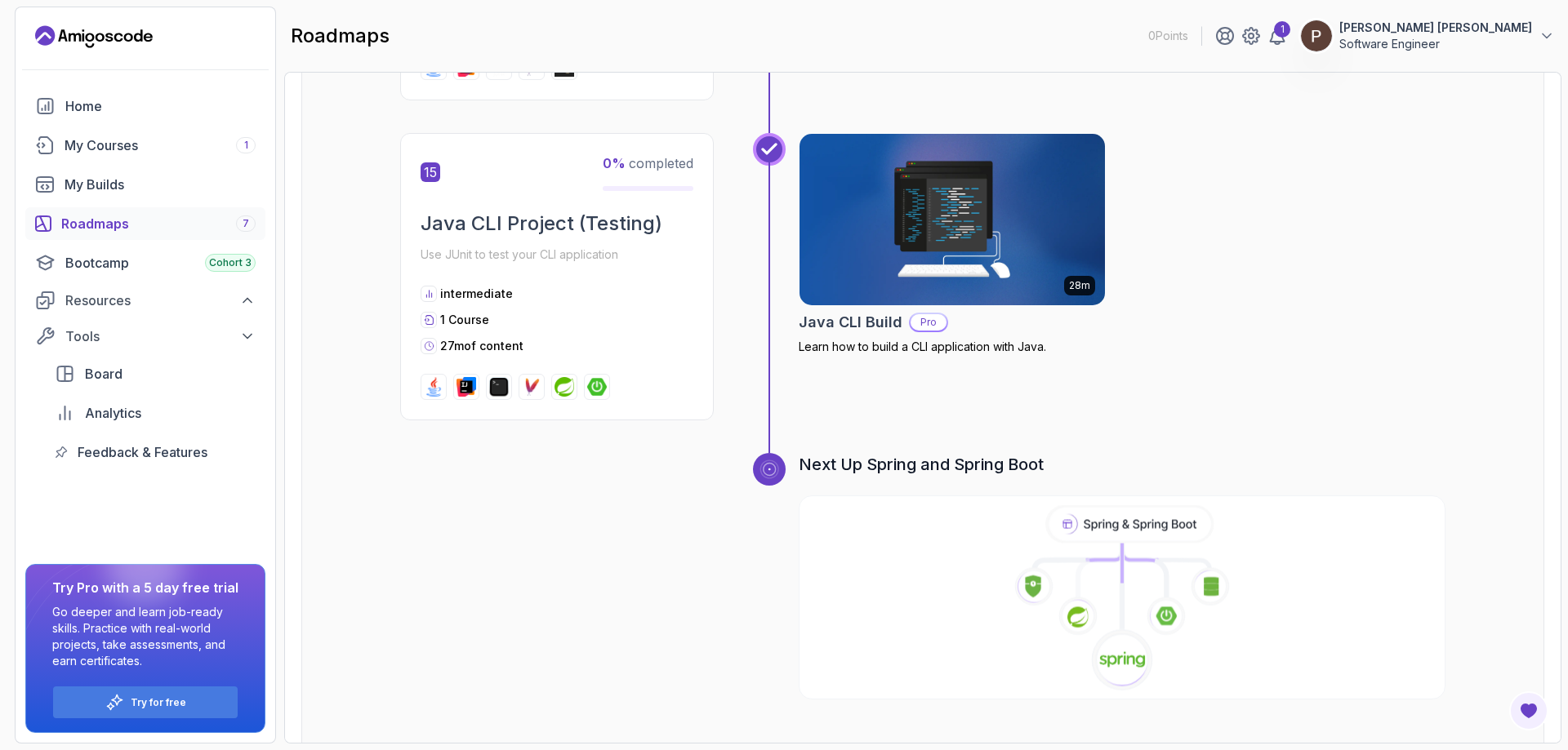
click at [994, 506] on icon at bounding box center [1121, 599] width 650 height 187
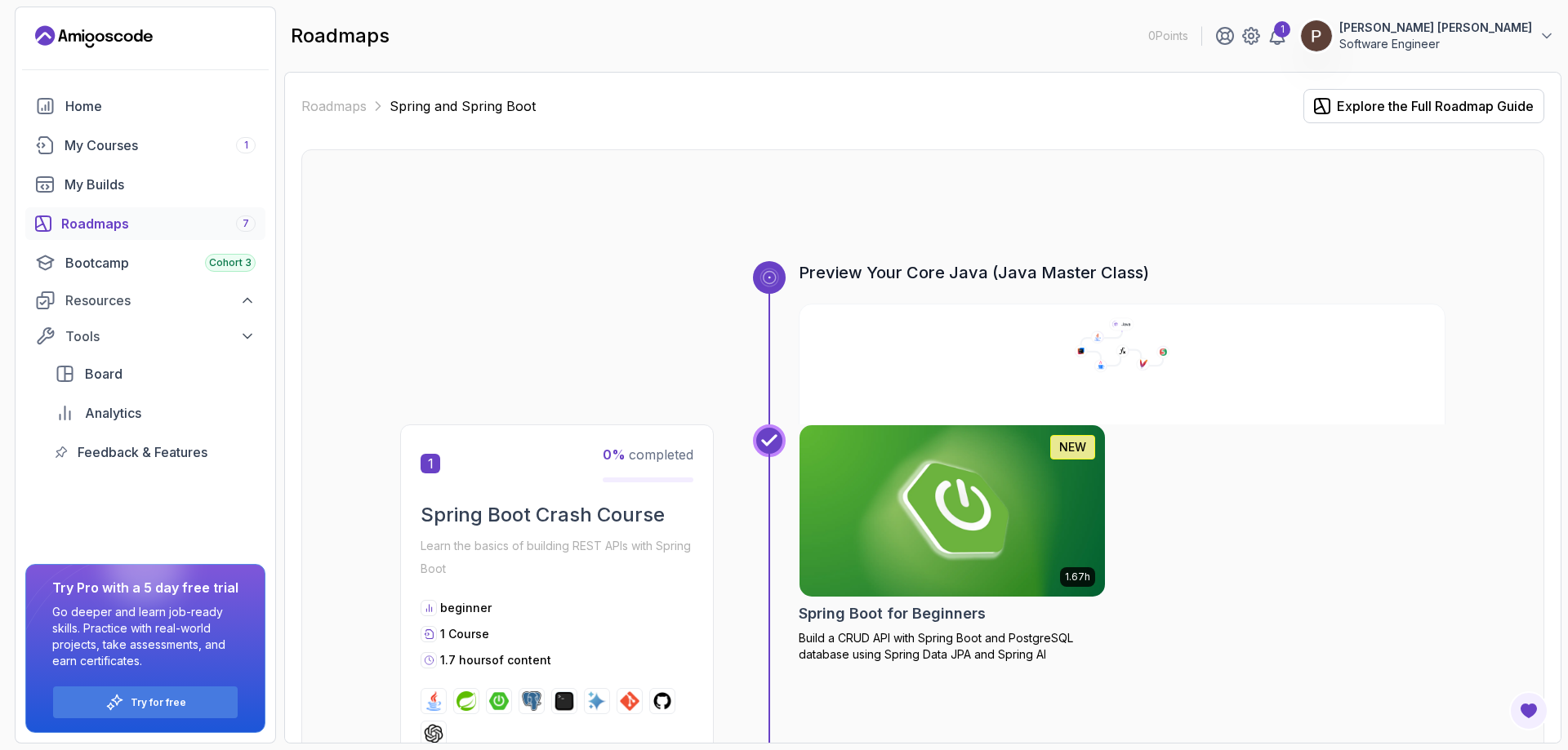
click at [141, 215] on div "Roadmaps 7" at bounding box center [158, 224] width 195 height 19
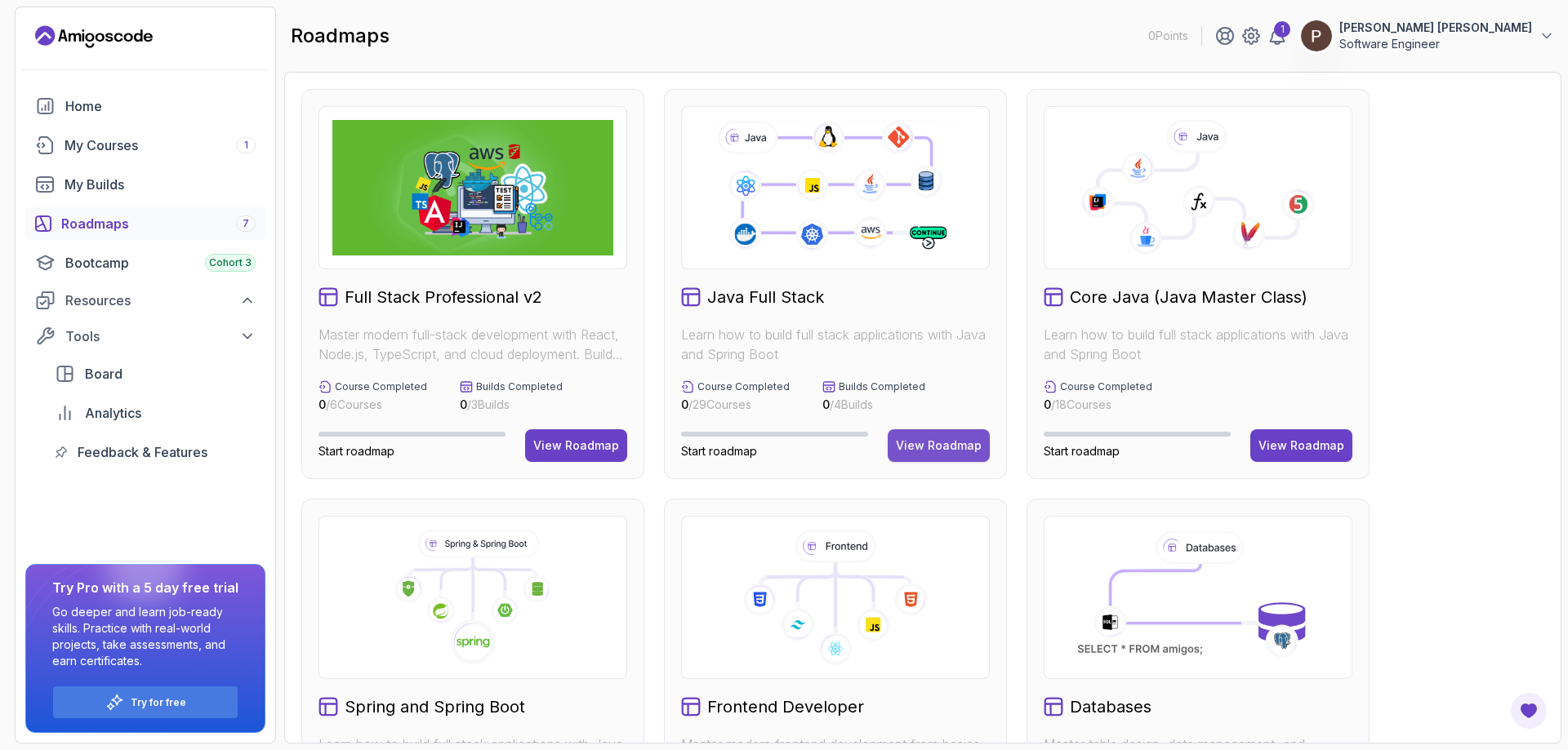
click at [931, 450] on div "View Roadmap" at bounding box center [938, 446] width 85 height 16
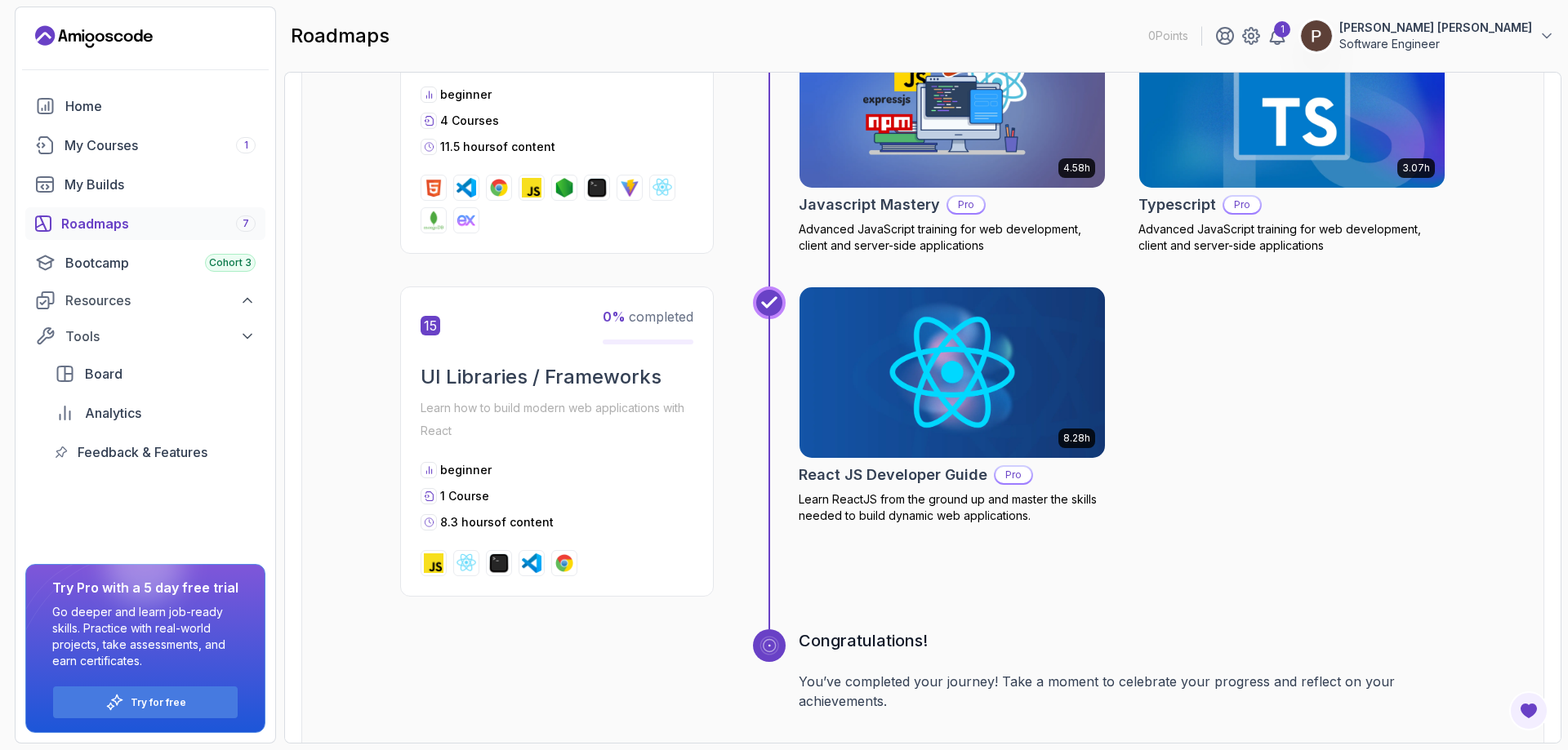
scroll to position [6153, 0]
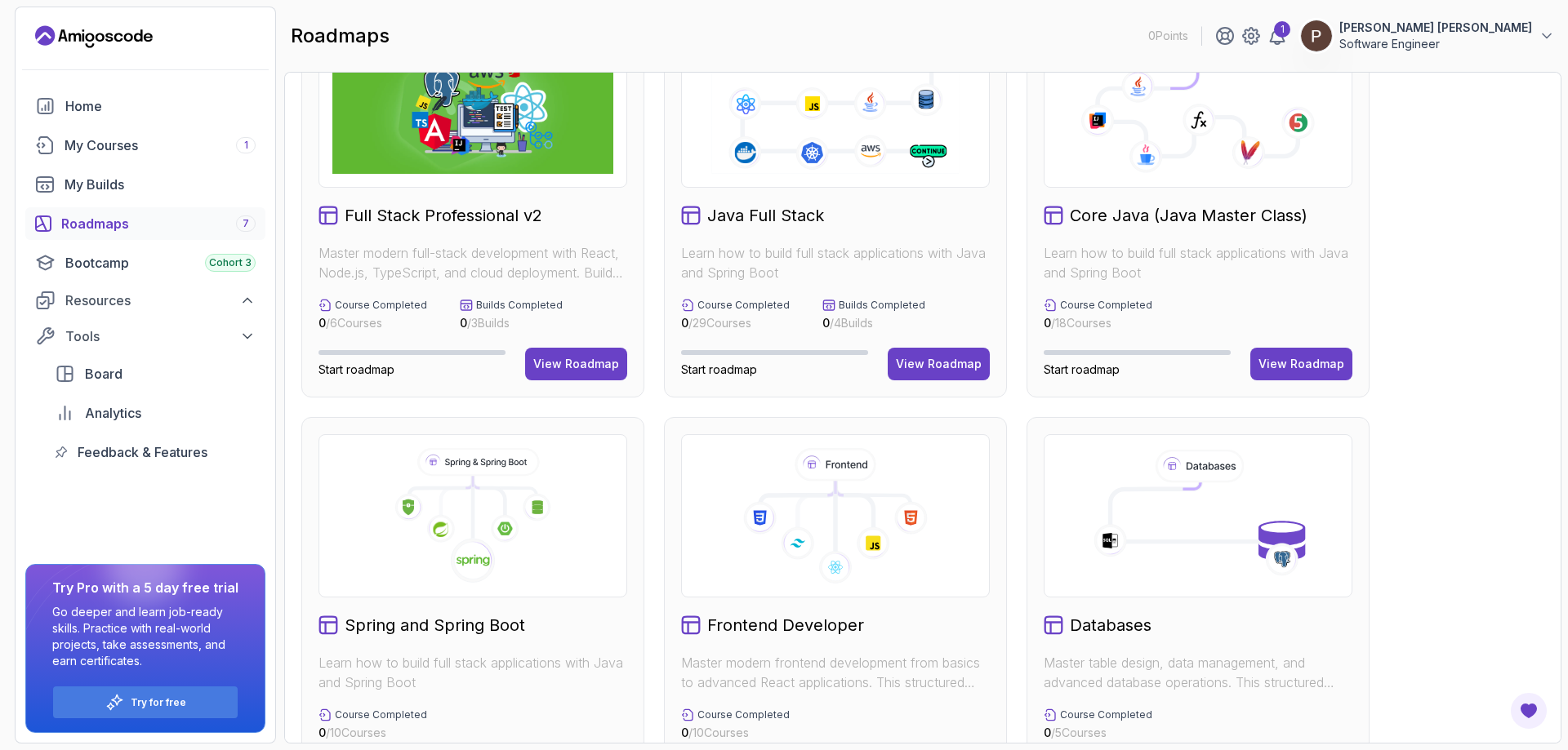
scroll to position [327, 0]
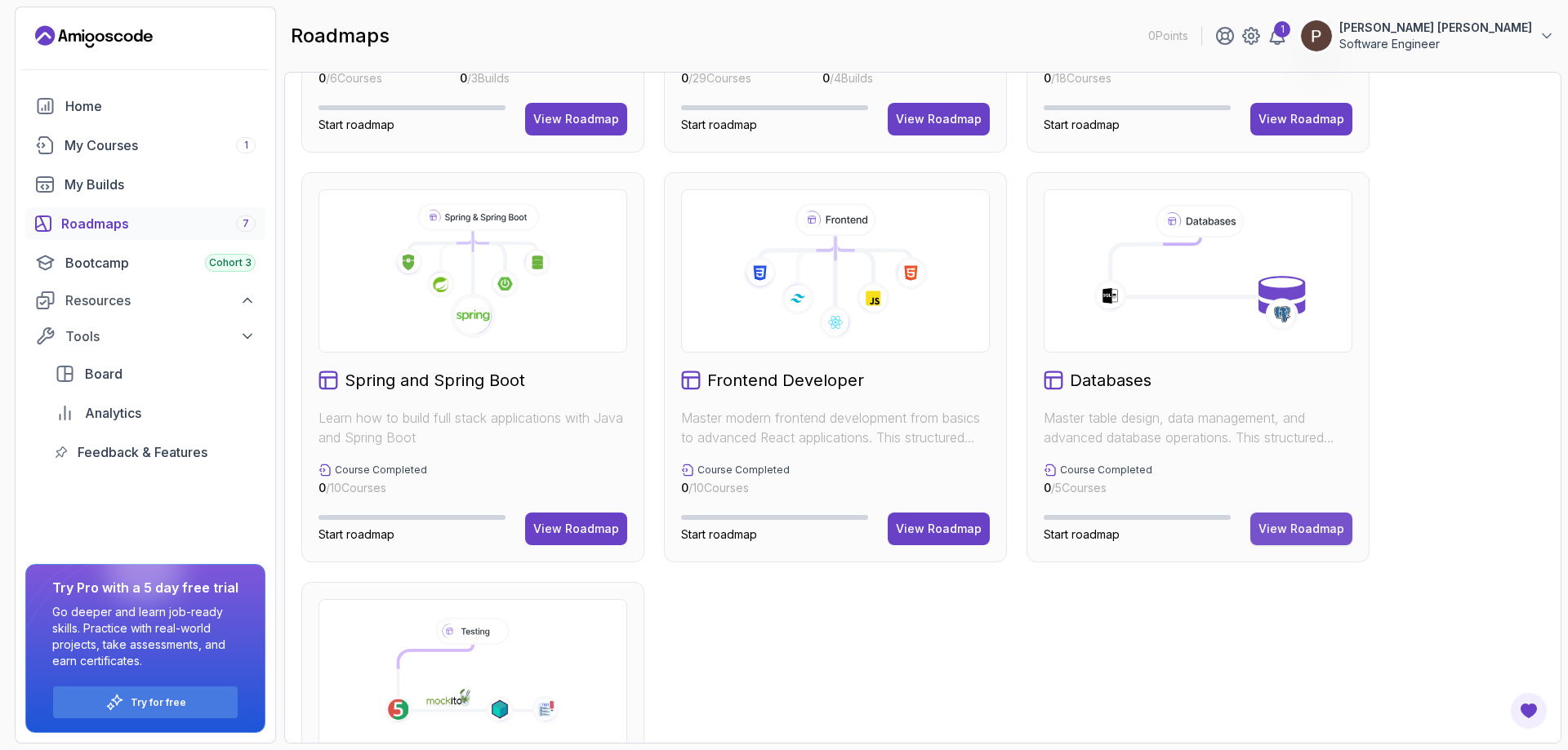
click at [1297, 521] on div "View Roadmap" at bounding box center [1301, 529] width 85 height 16
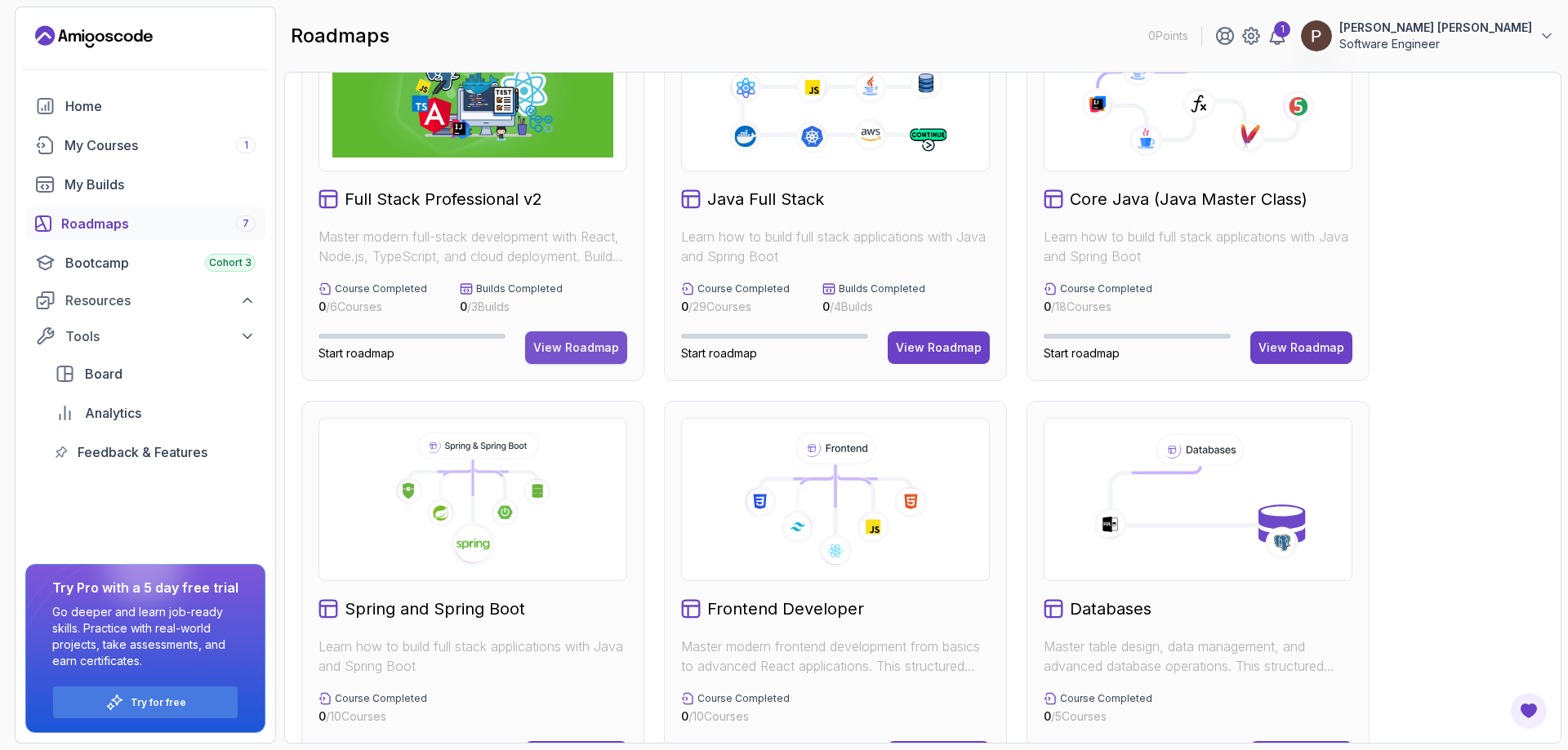
scroll to position [81, 0]
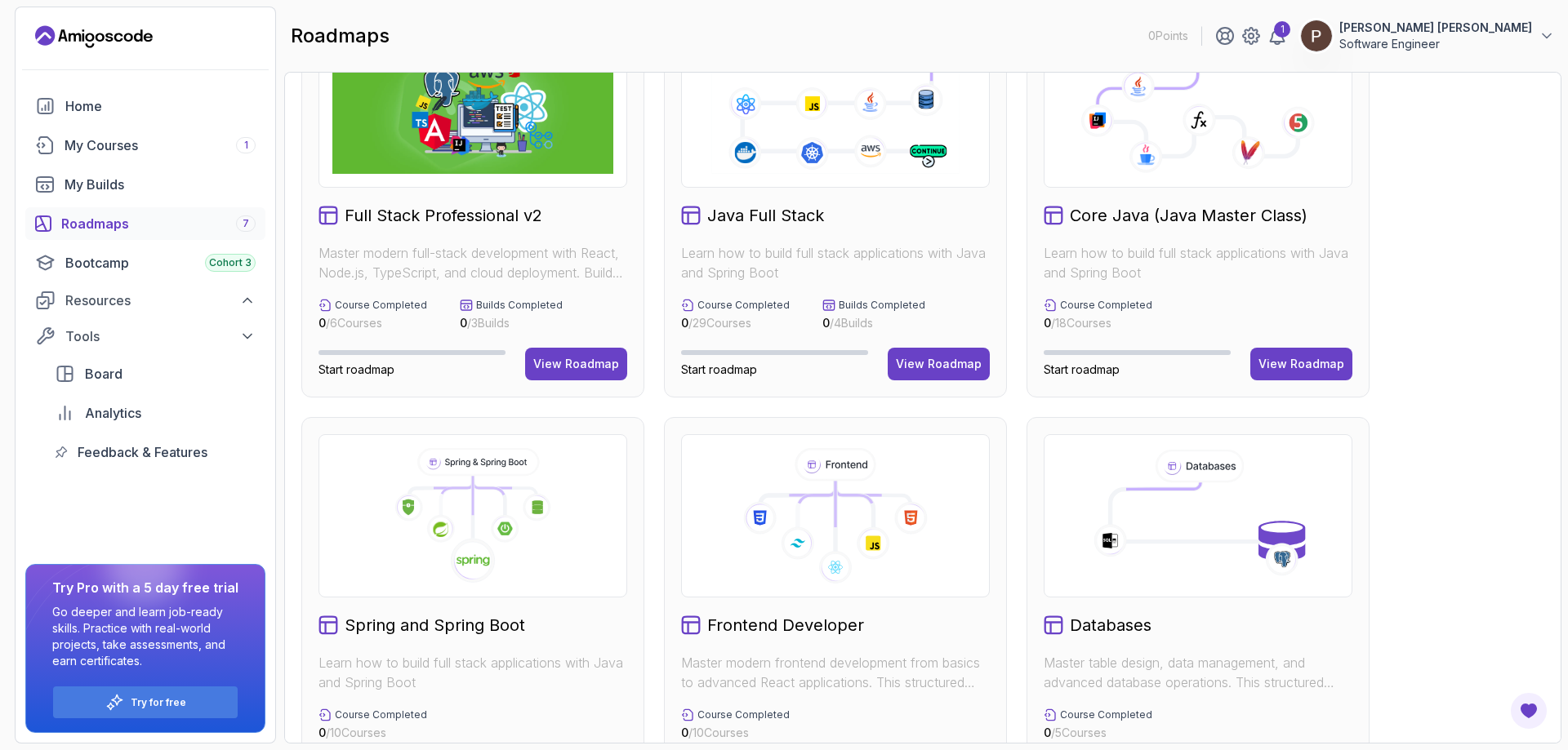
click at [583, 356] on div "View Roadmap" at bounding box center [576, 363] width 85 height 16
click at [946, 358] on div "View Roadmap" at bounding box center [938, 363] width 85 height 16
click at [1278, 360] on div "View Roadmap" at bounding box center [1301, 363] width 85 height 16
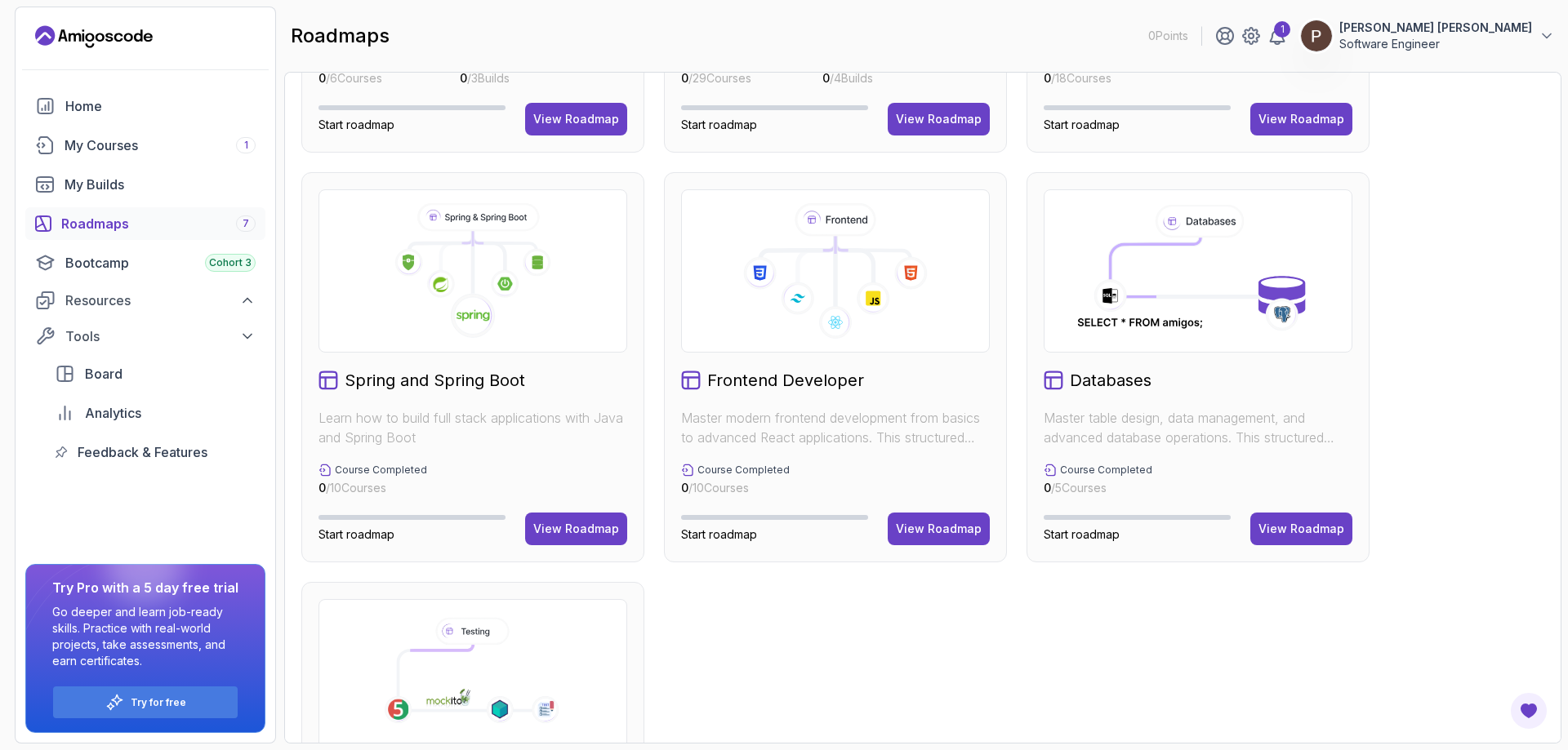
drag, startPoint x: 579, startPoint y: 524, endPoint x: 838, endPoint y: 532, distance: 259.1
click at [579, 523] on div "View Roadmap" at bounding box center [576, 529] width 85 height 16
click at [951, 534] on div "View Roadmap" at bounding box center [938, 529] width 85 height 16
click at [1316, 540] on button "View Roadmap" at bounding box center [1301, 529] width 102 height 33
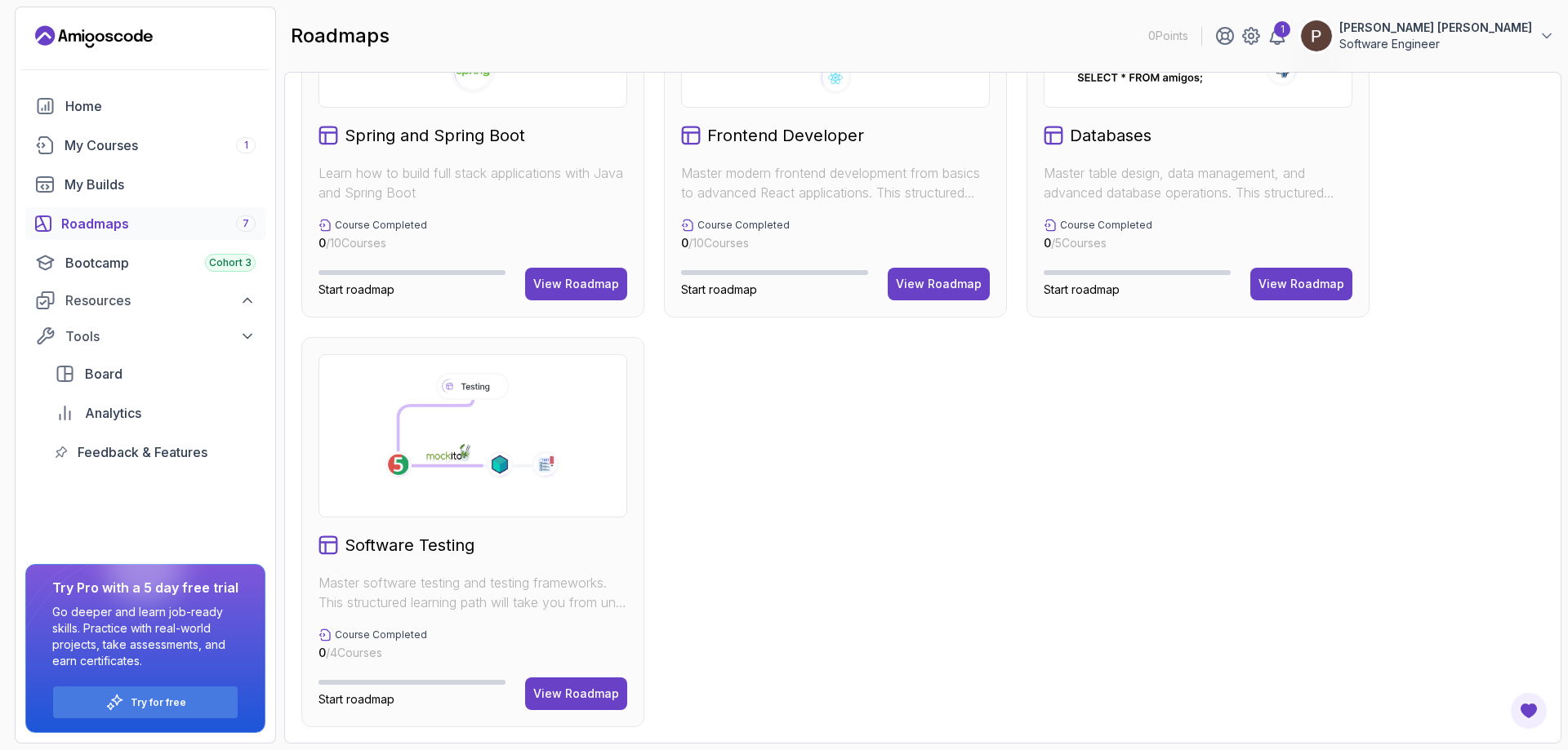
click at [603, 686] on button "View Roadmap" at bounding box center [576, 694] width 102 height 33
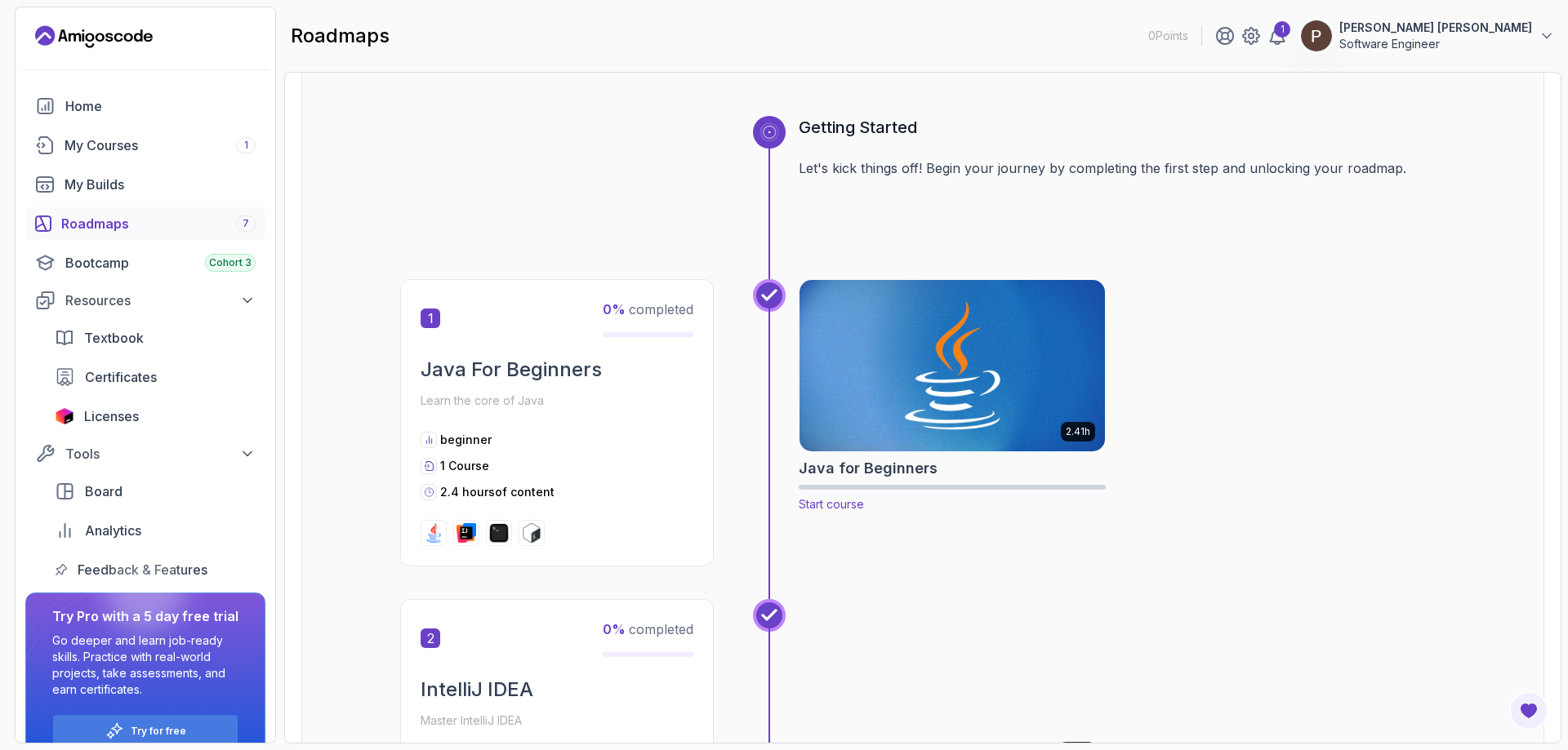
scroll to position [245, 0]
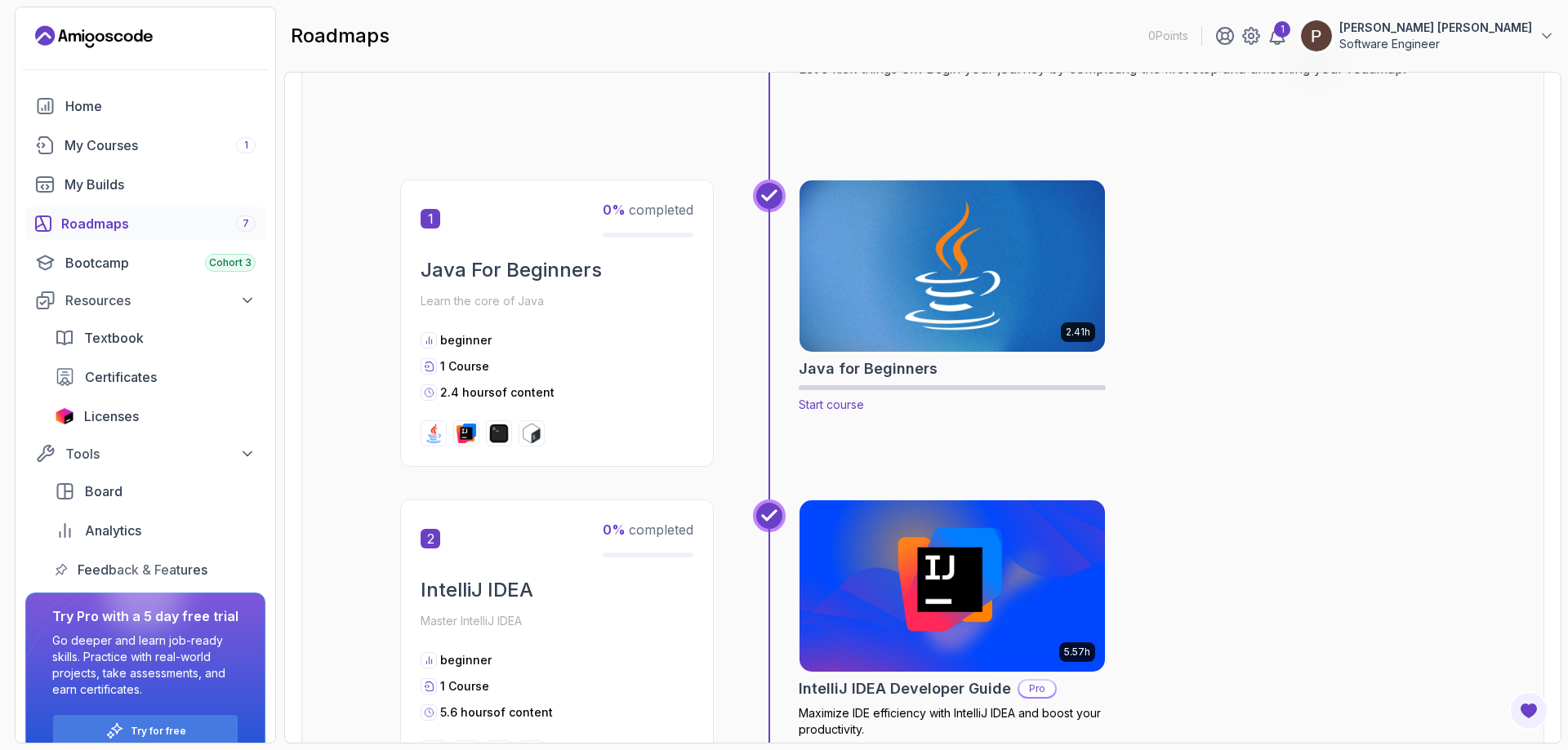
click at [870, 236] on img at bounding box center [952, 266] width 321 height 179
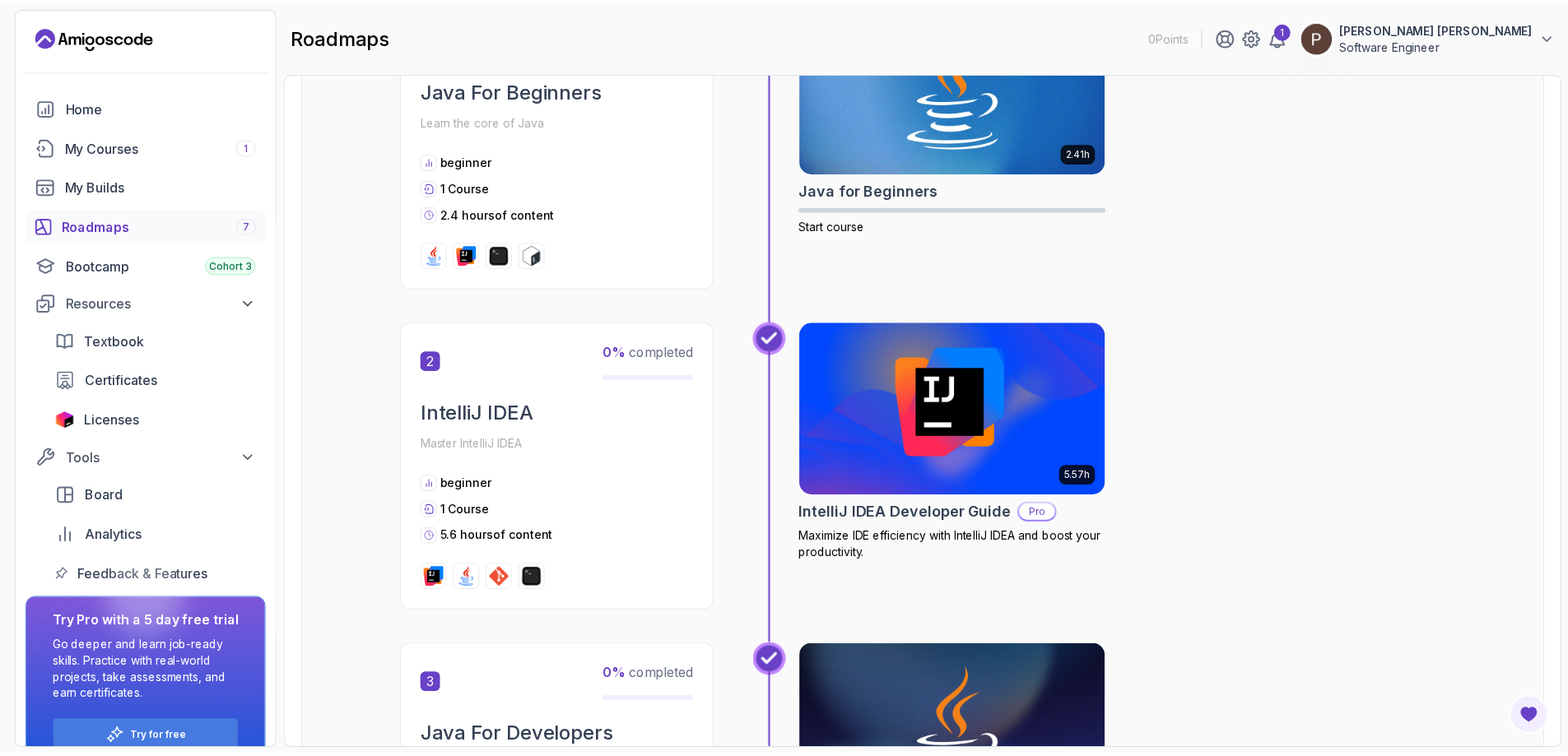
scroll to position [494, 0]
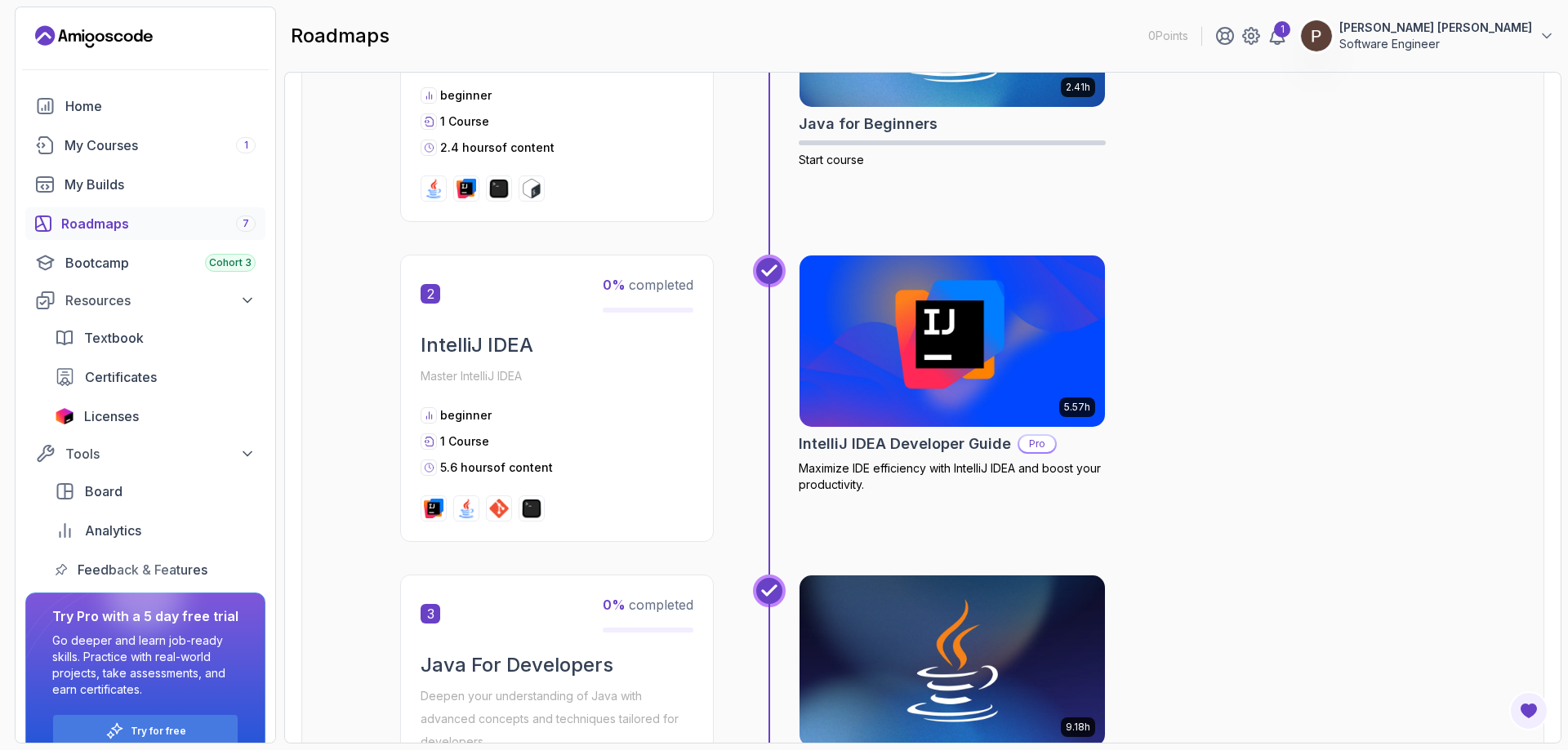
click at [1009, 335] on img at bounding box center [952, 341] width 321 height 179
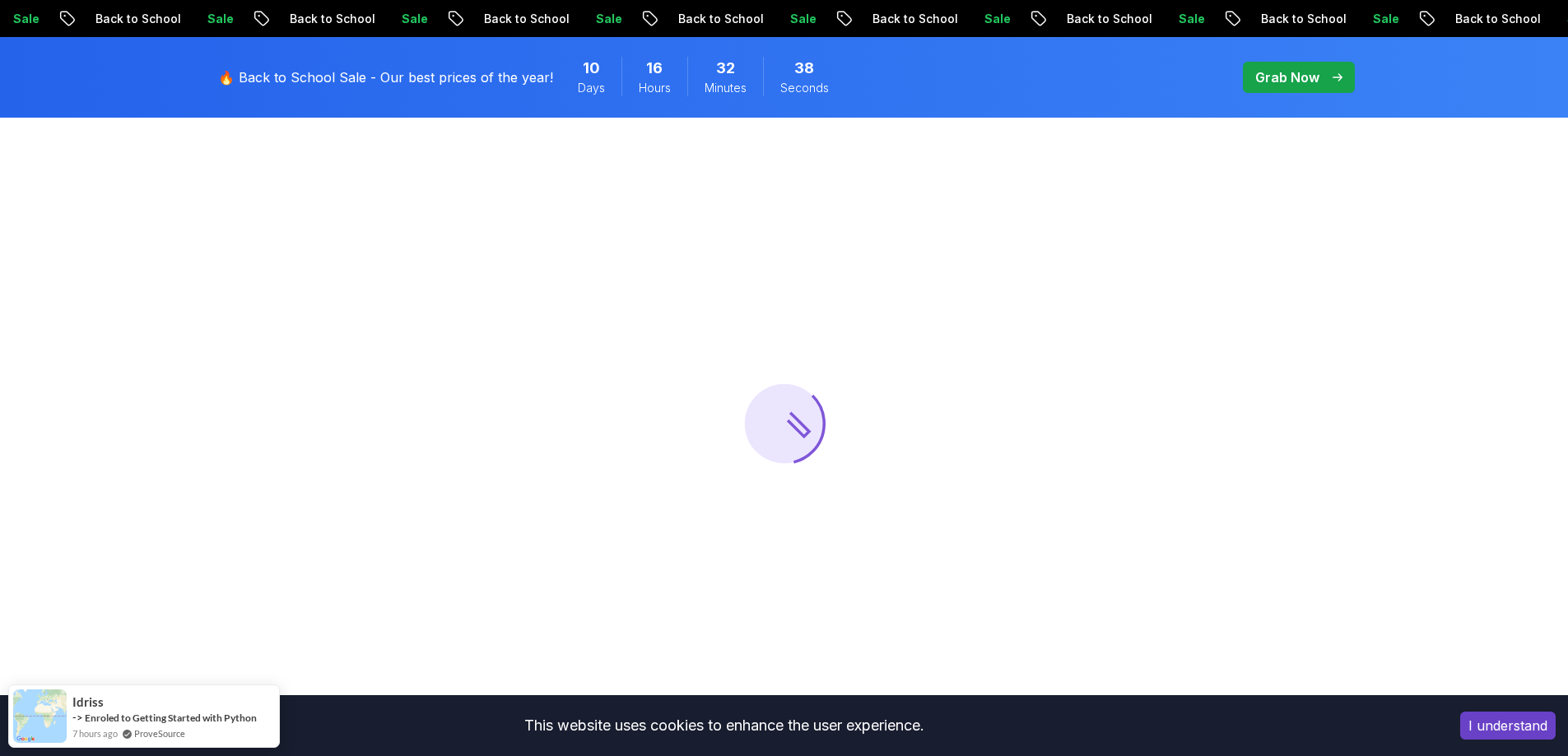
scroll to position [165, 0]
click at [1489, 725] on button "I understand" at bounding box center [1508, 726] width 96 height 28
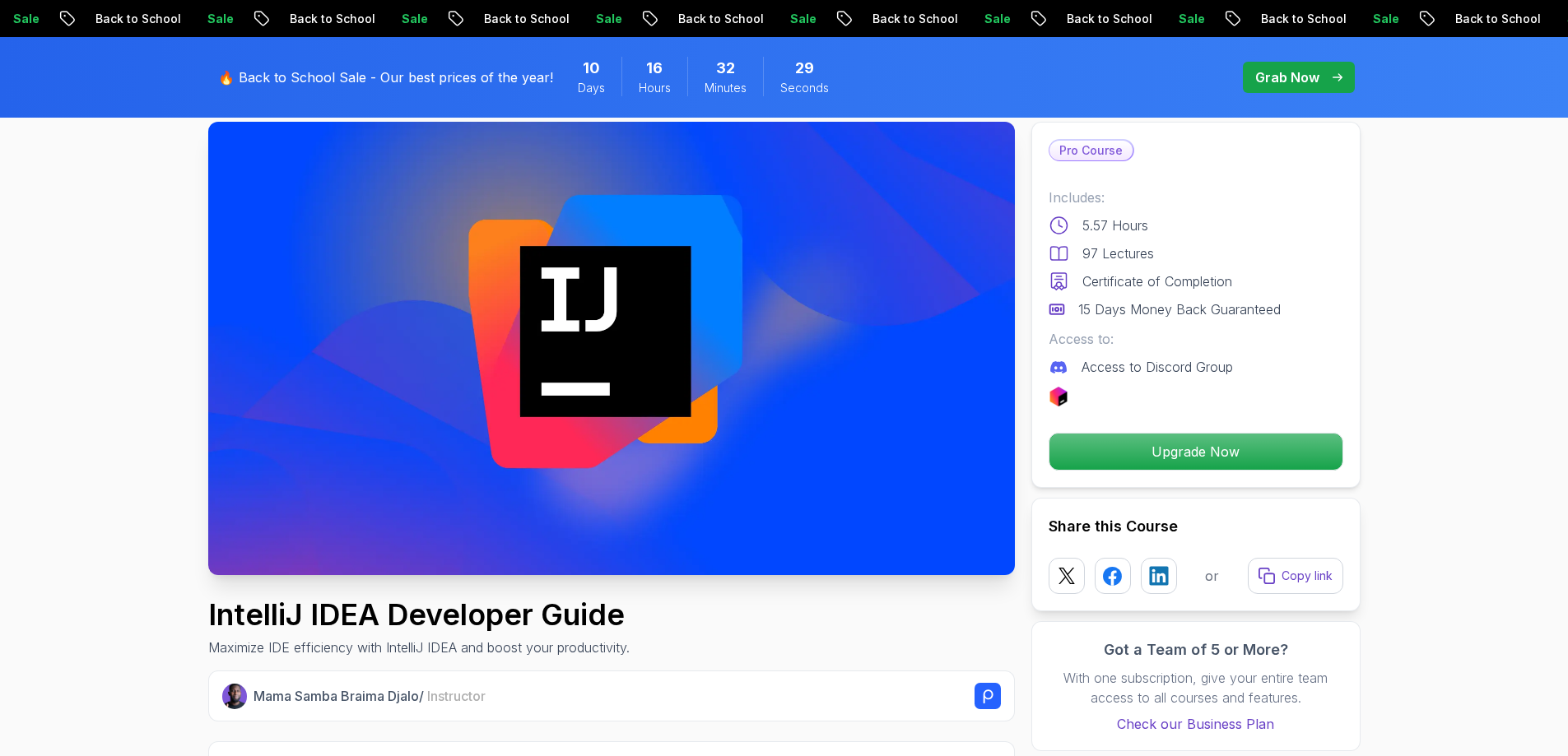
scroll to position [82, 0]
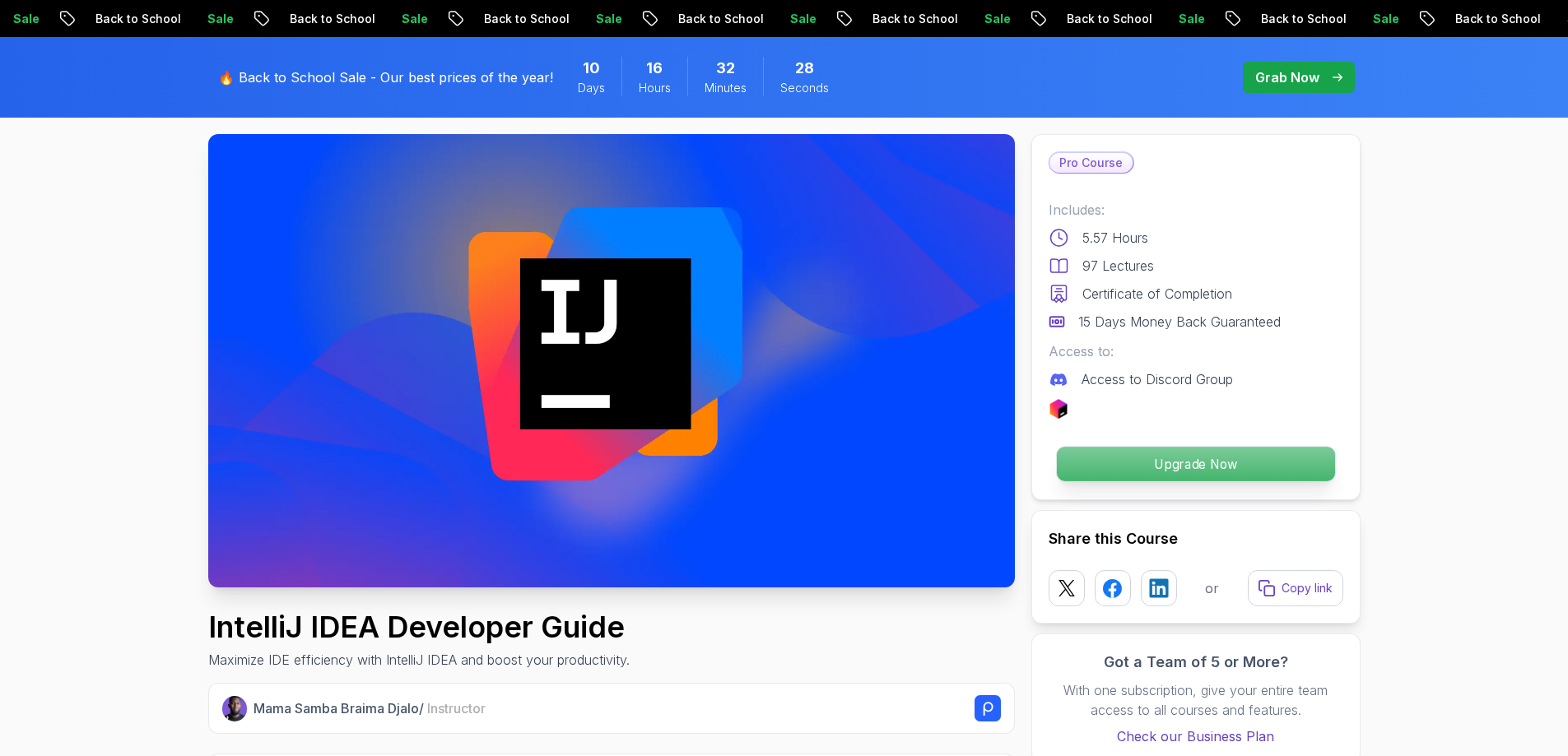
click at [1178, 466] on p "Upgrade Now" at bounding box center [1195, 464] width 278 height 34
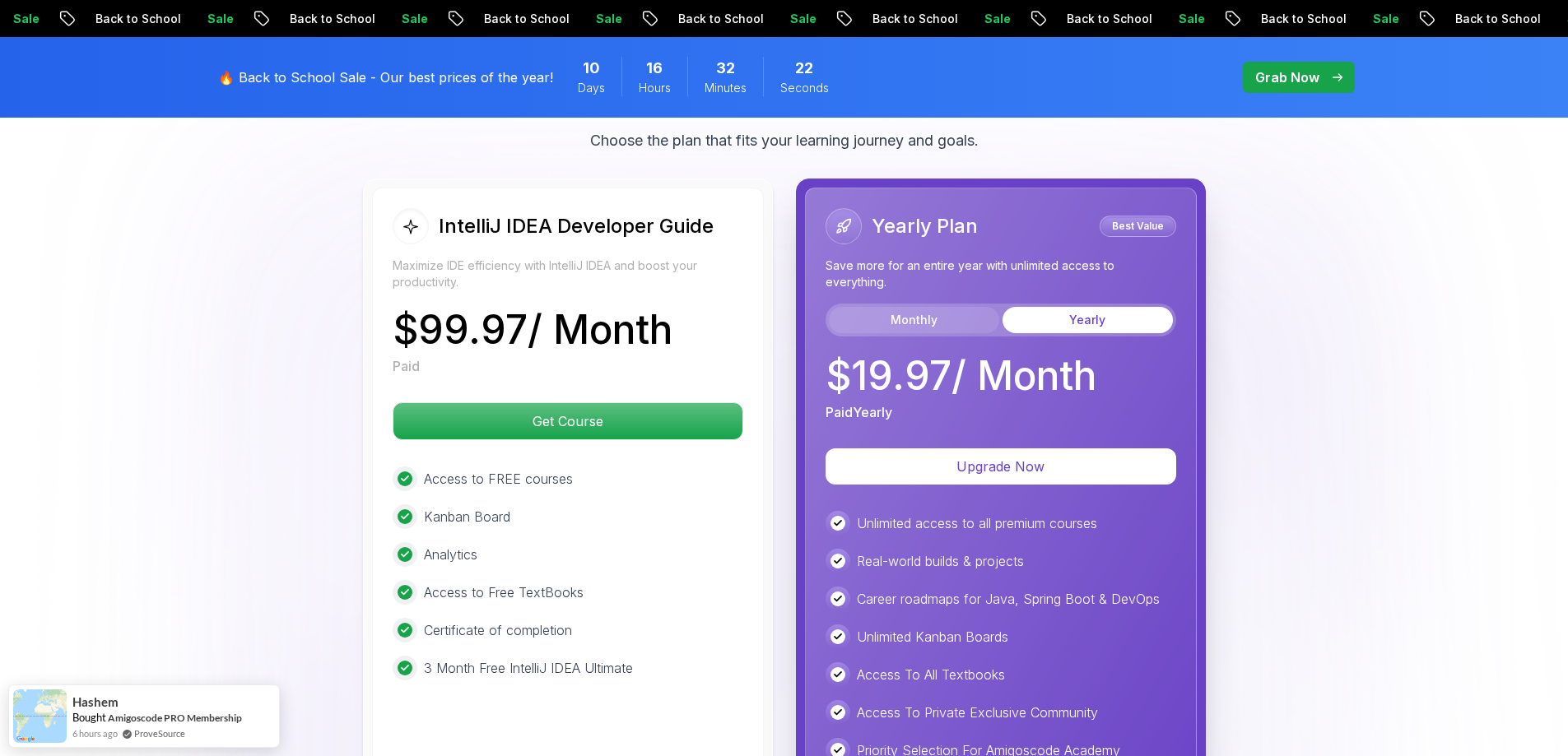
scroll to position [3857, 0]
click at [940, 308] on button "Monthly" at bounding box center [914, 320] width 170 height 26
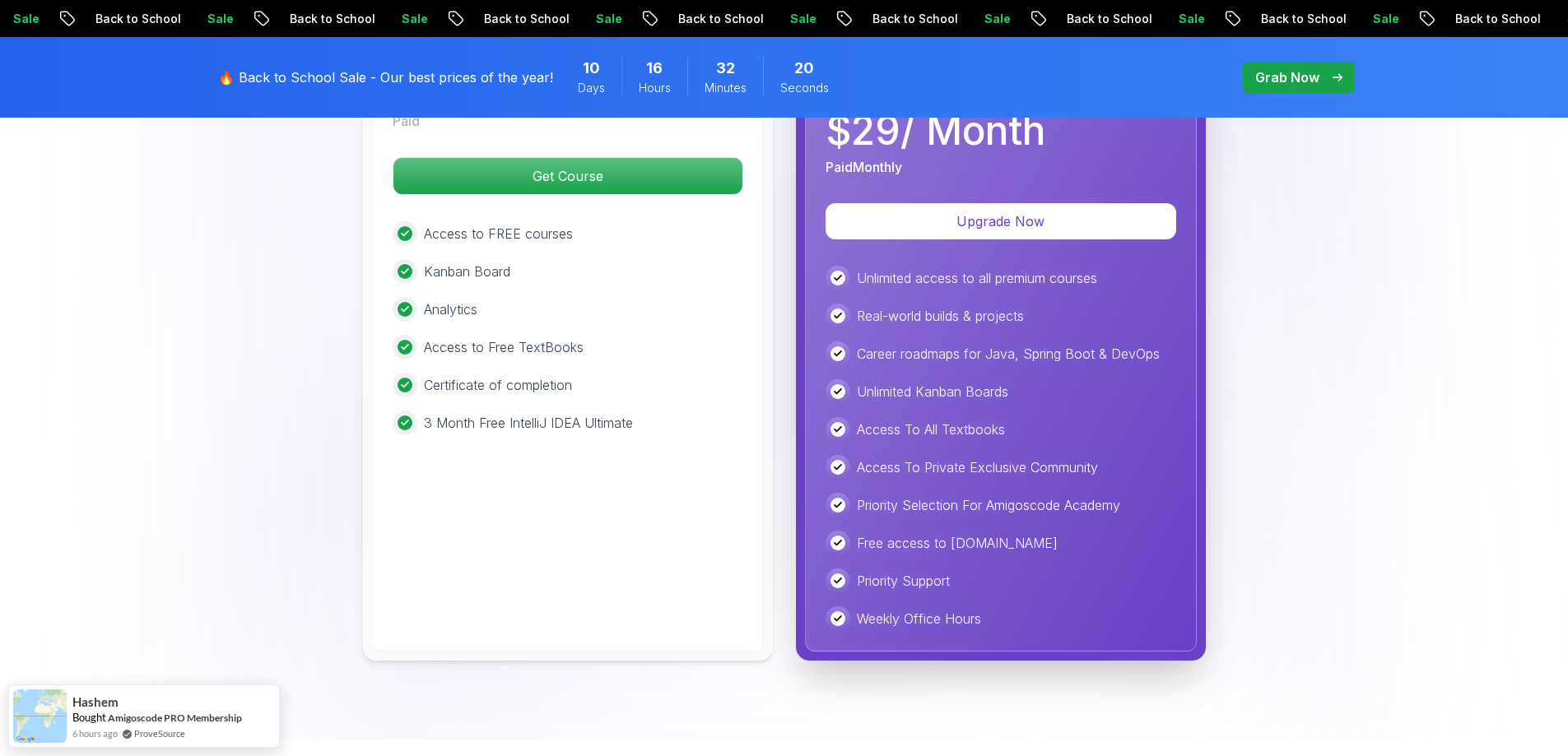
scroll to position [4104, 0]
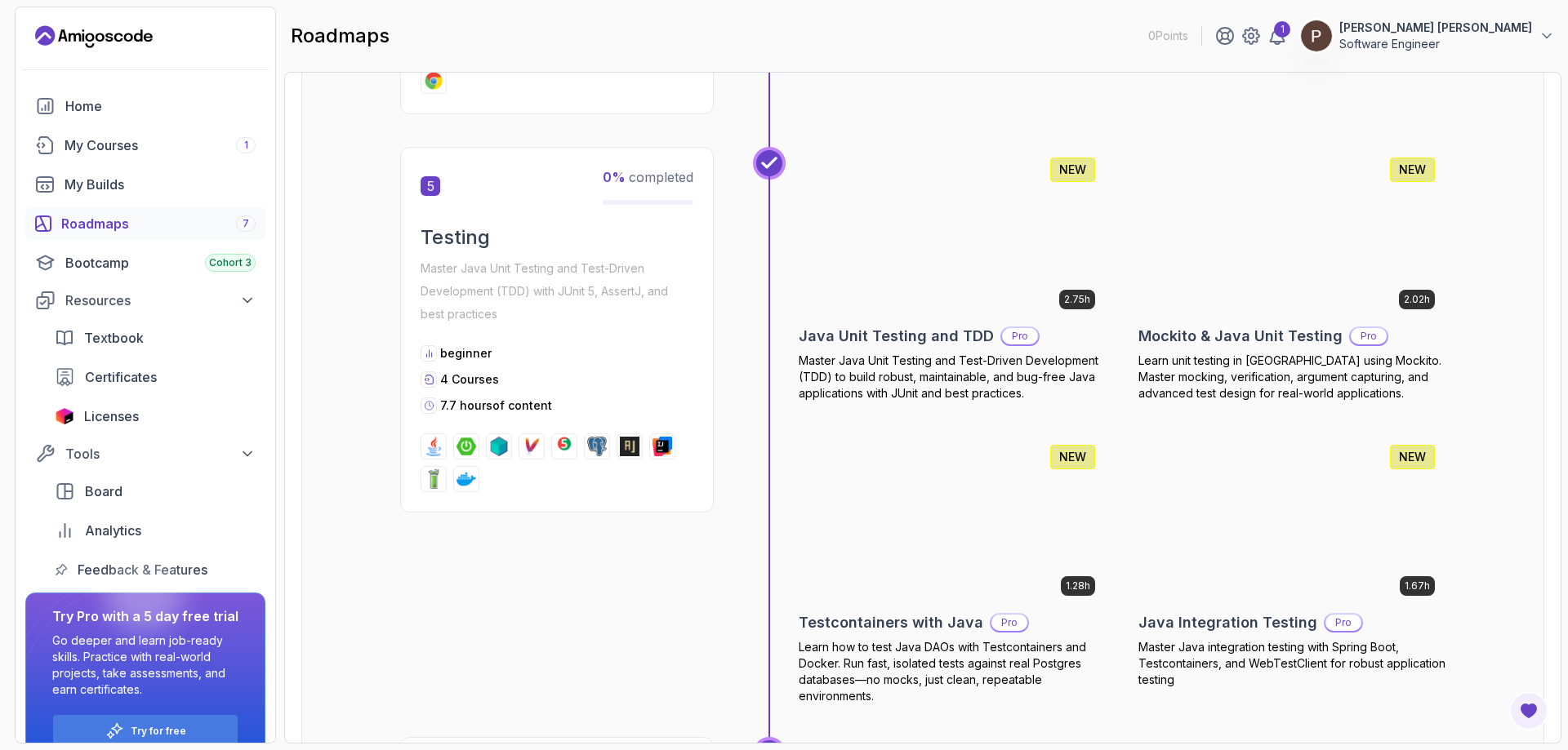
scroll to position [2368, 0]
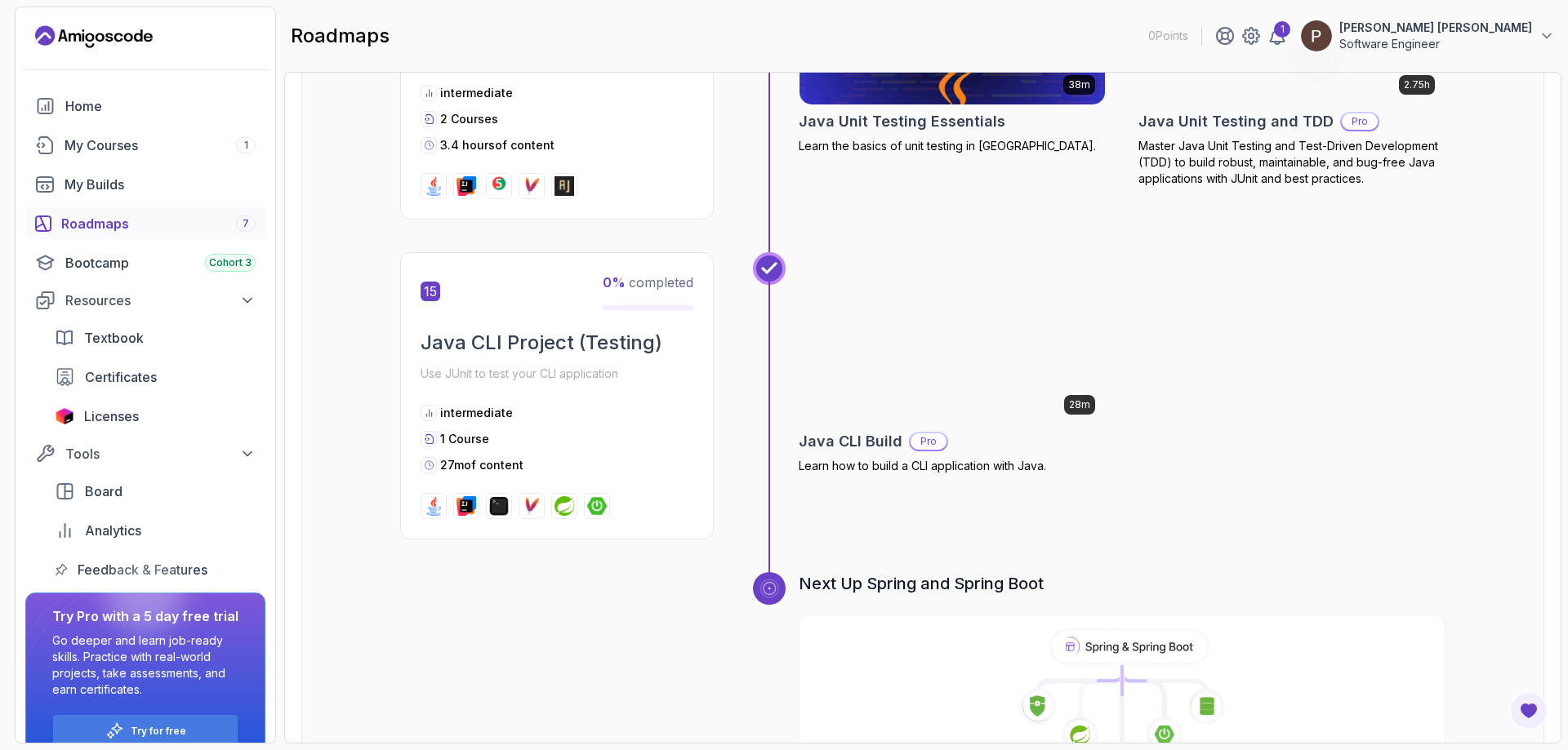
scroll to position [5183, 0]
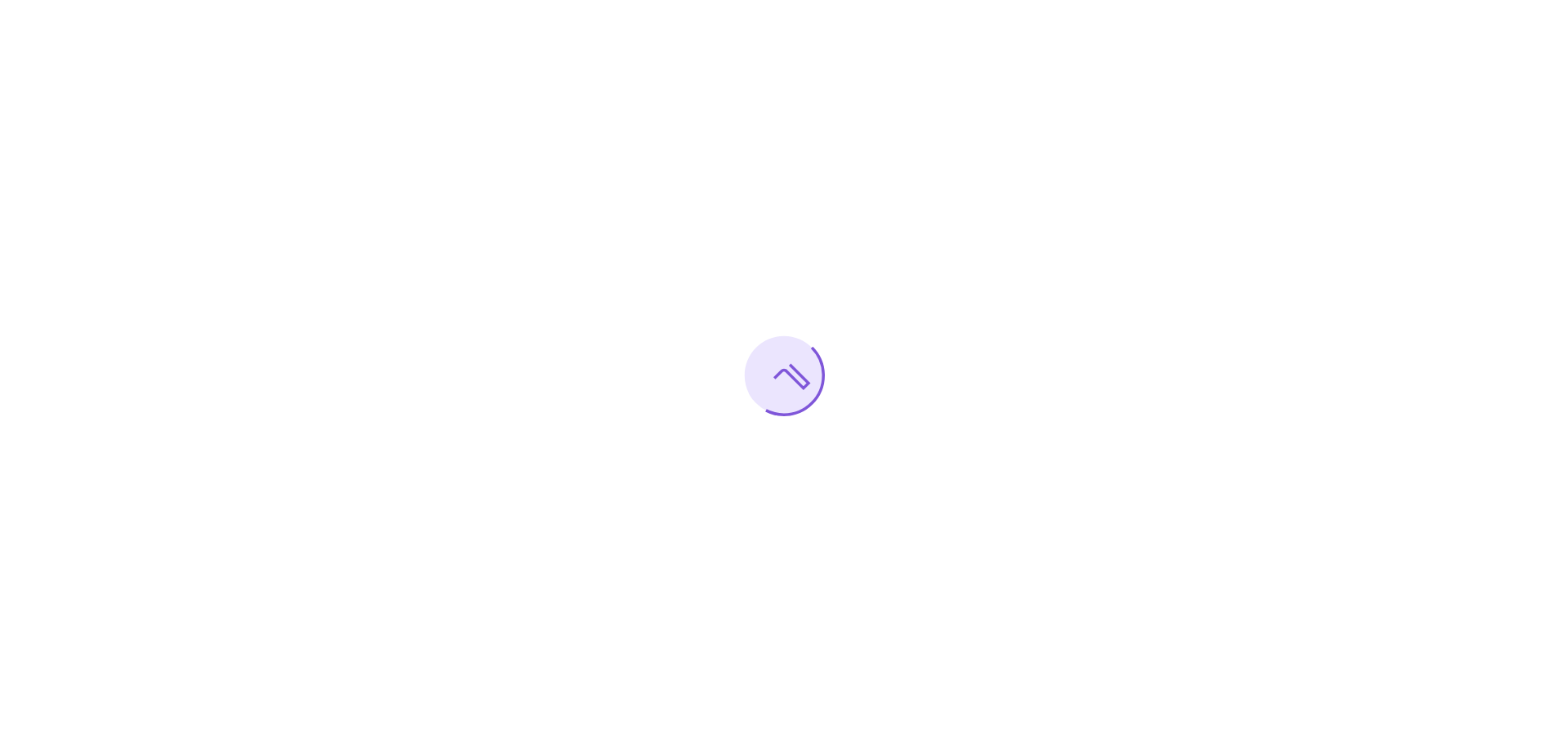
click at [421, 521] on div at bounding box center [784, 375] width 1568 height 750
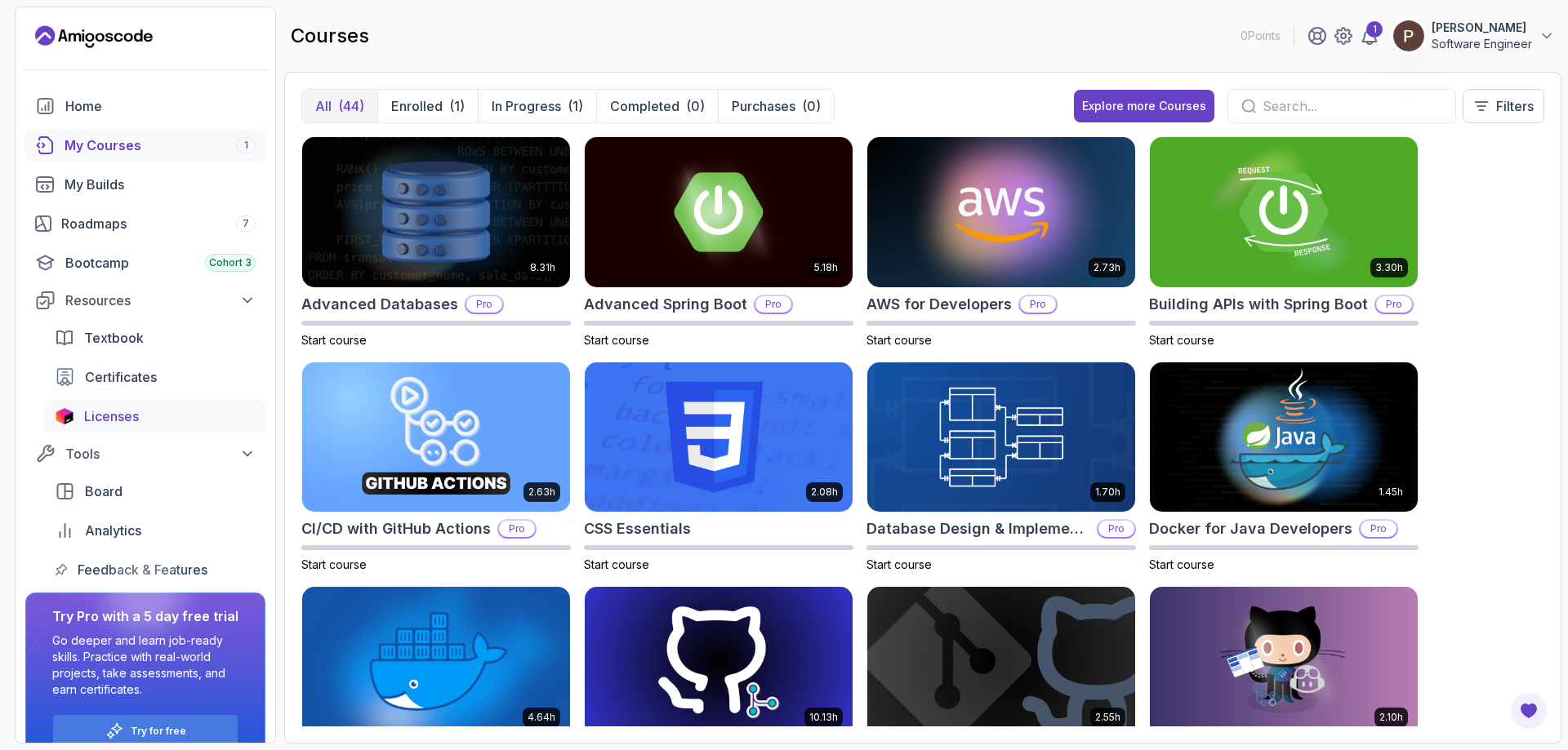
click at [110, 407] on span "Licenses" at bounding box center [111, 417] width 54 height 19
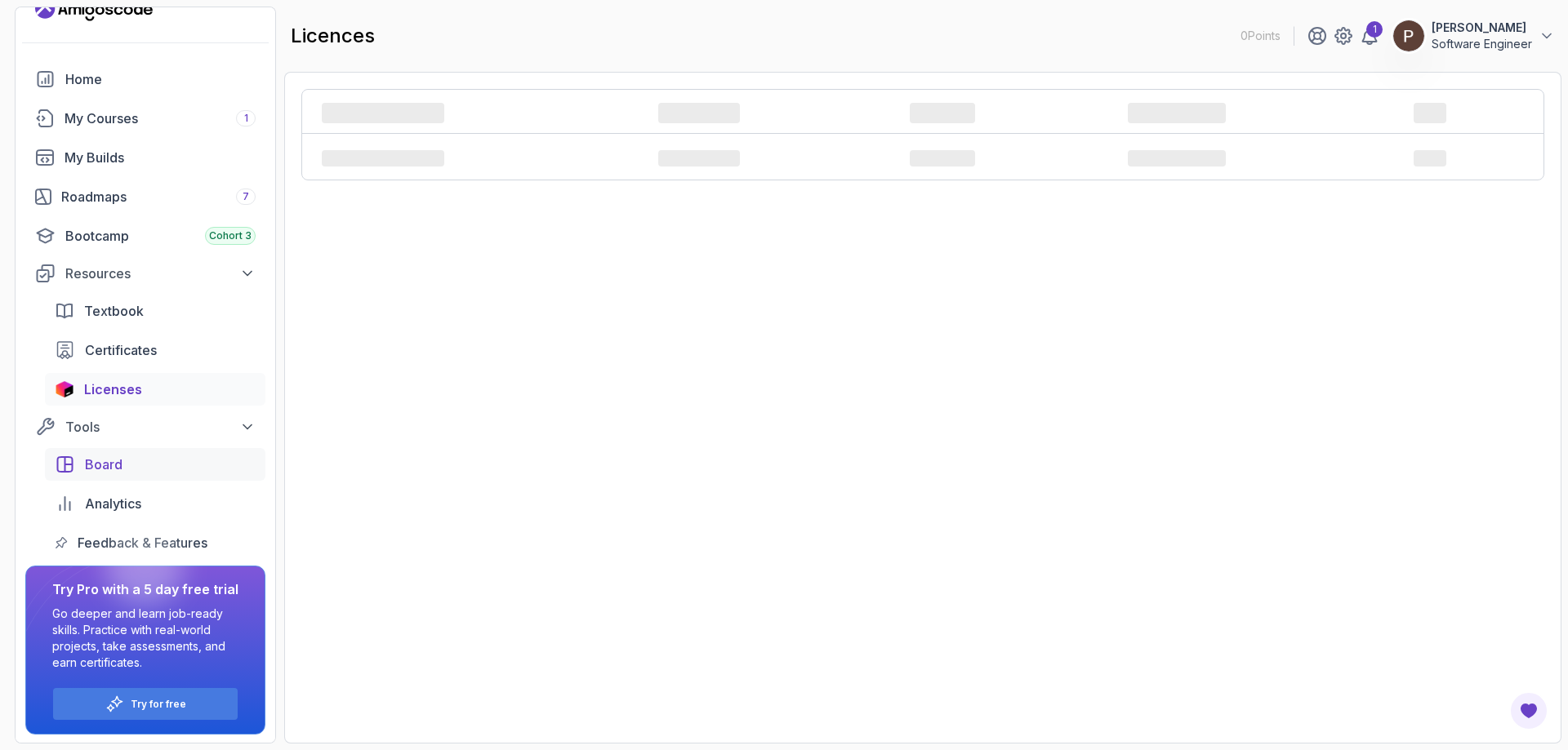
scroll to position [28, 0]
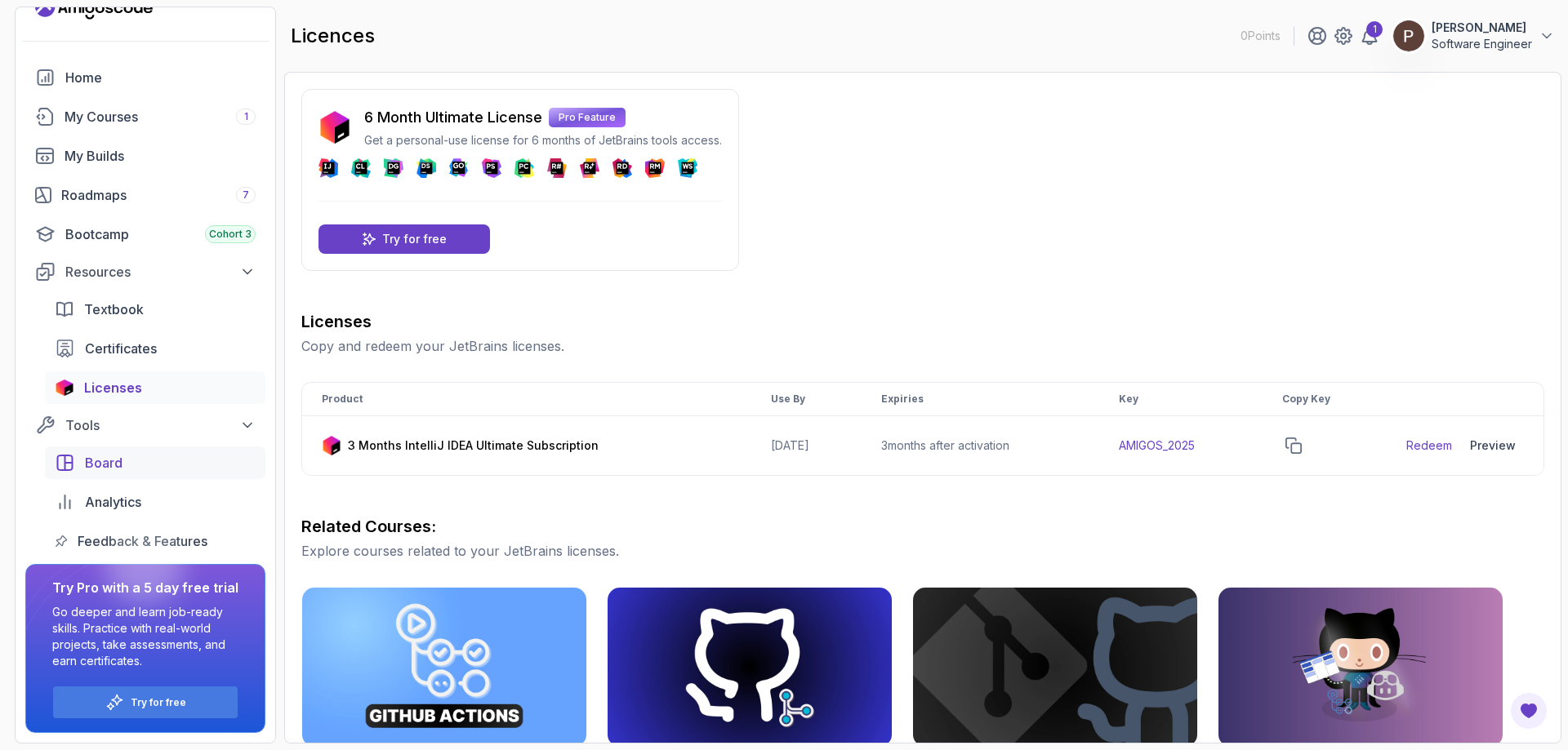
click at [144, 464] on div "Board" at bounding box center [171, 463] width 171 height 19
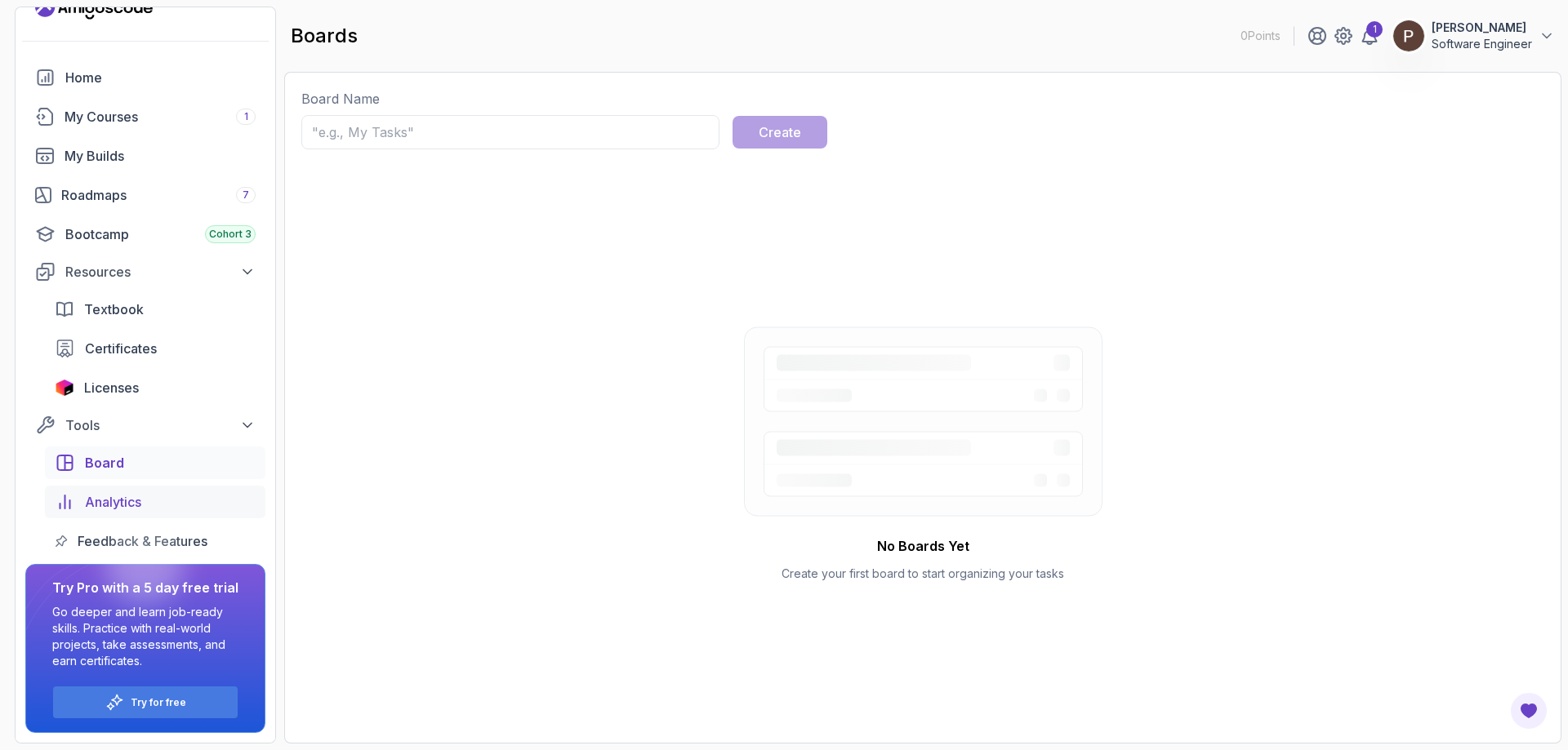
click at [126, 506] on span "Analytics" at bounding box center [113, 502] width 56 height 19
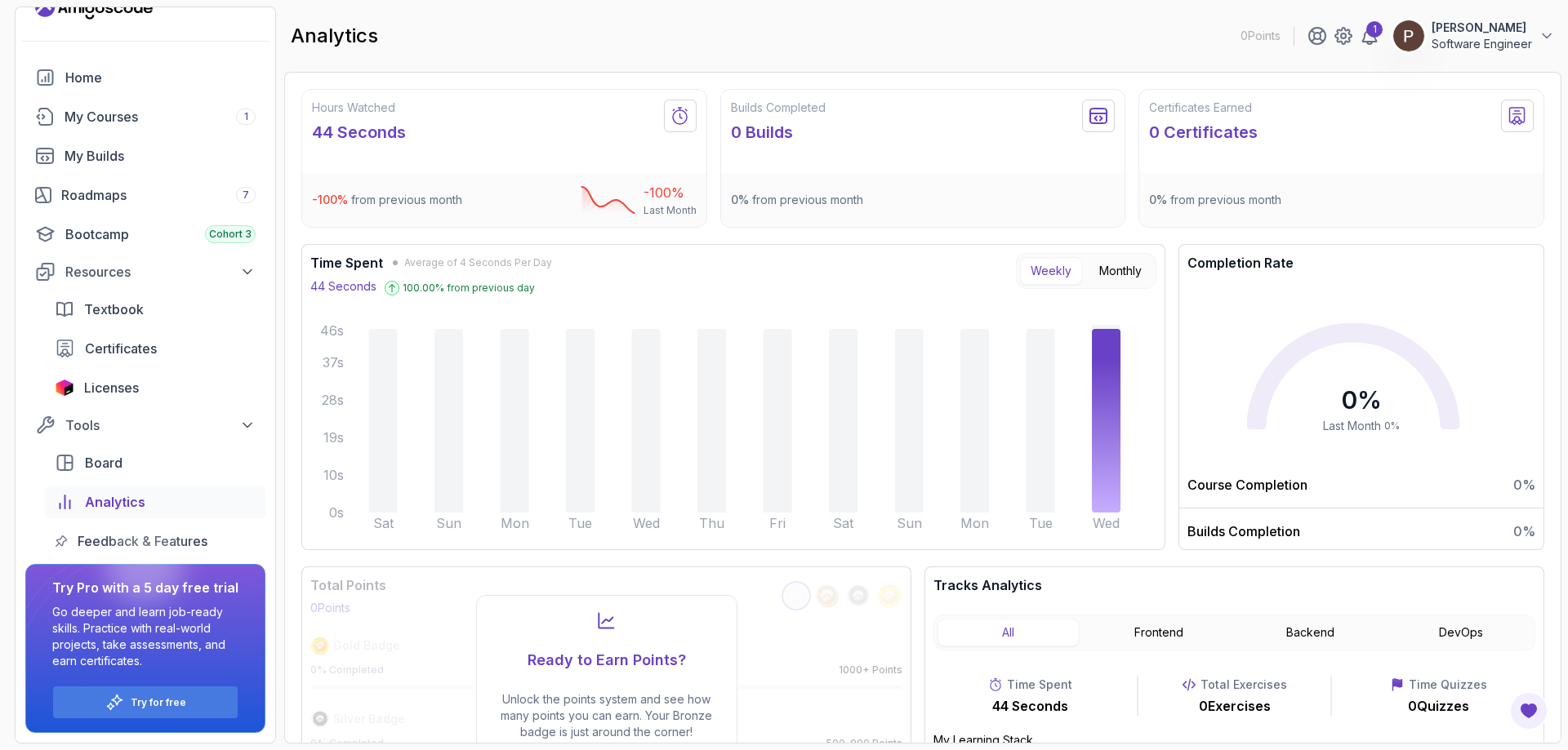
click at [159, 542] on div at bounding box center [144, 565] width 78 height 78
drag, startPoint x: 110, startPoint y: 375, endPoint x: 296, endPoint y: 421, distance: 191.6
click at [110, 375] on link "Licenses" at bounding box center [155, 388] width 221 height 33
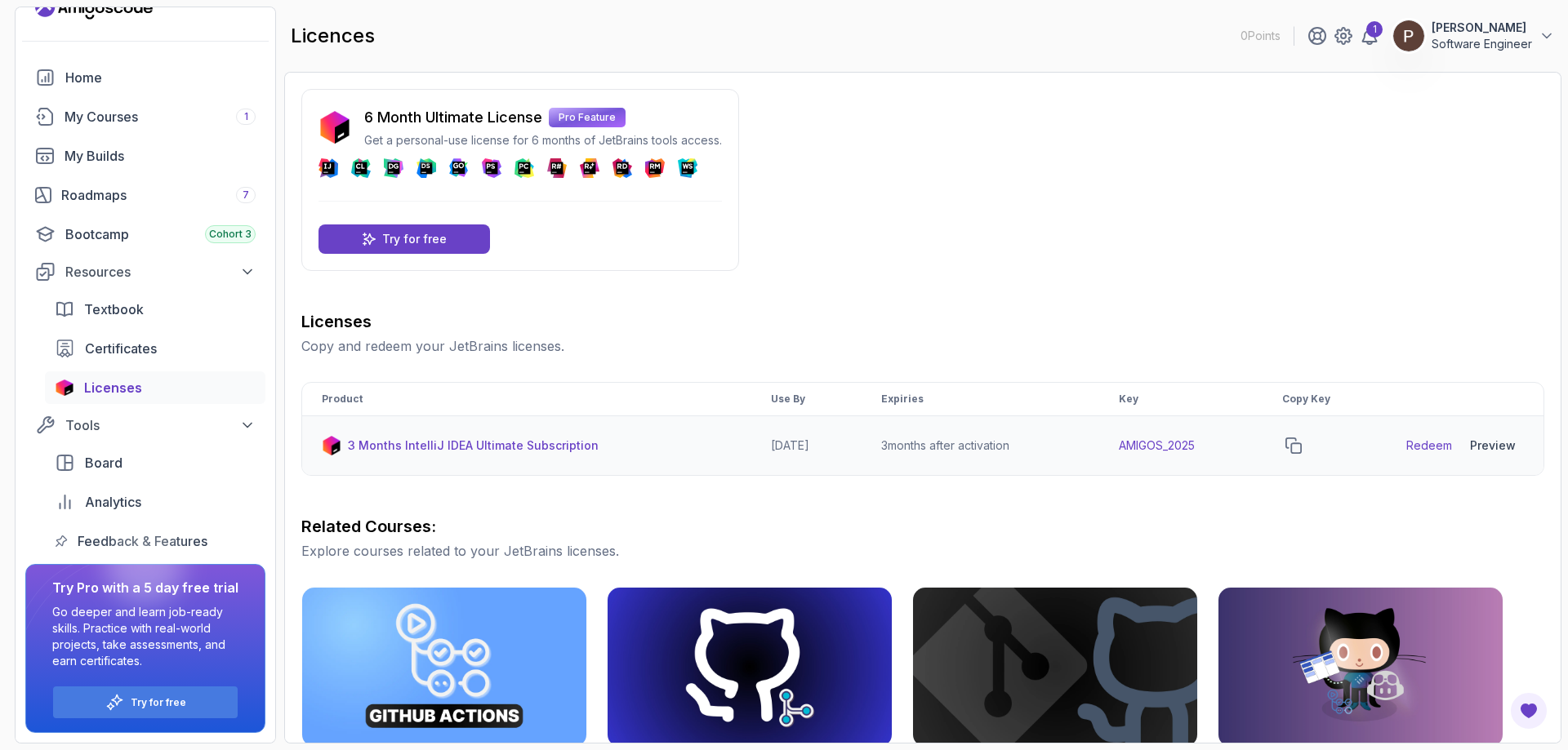
click at [1291, 441] on td at bounding box center [1325, 447] width 124 height 60
click at [1301, 445] on icon "copy-button" at bounding box center [1293, 446] width 16 height 16
click at [1431, 443] on link "Redeem" at bounding box center [1428, 446] width 46 height 16
